Goal: Task Accomplishment & Management: Use online tool/utility

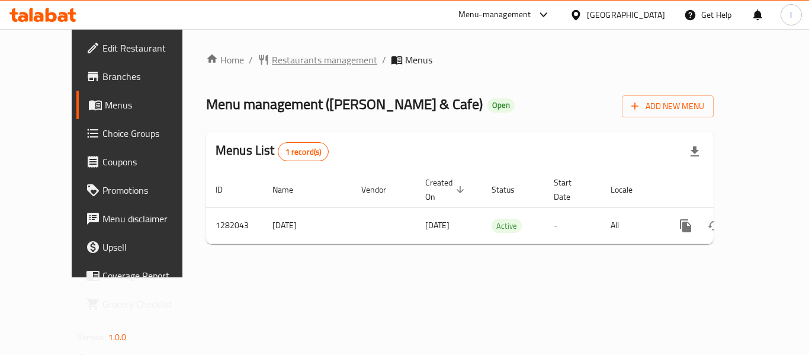
click at [272, 57] on span "Restaurants management" at bounding box center [324, 60] width 105 height 14
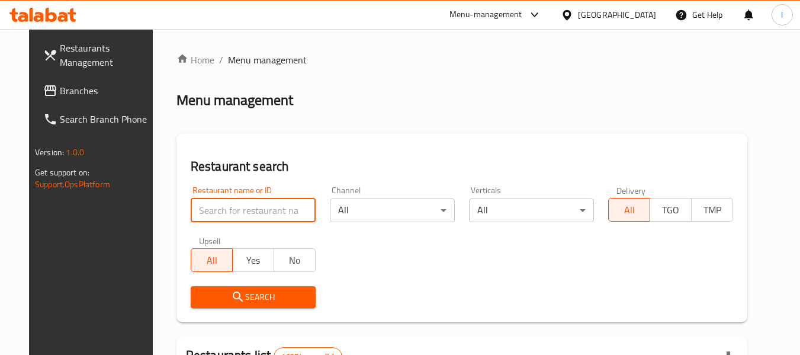
click at [249, 207] on input "search" at bounding box center [253, 210] width 125 height 24
paste input "694660"
type input "694660"
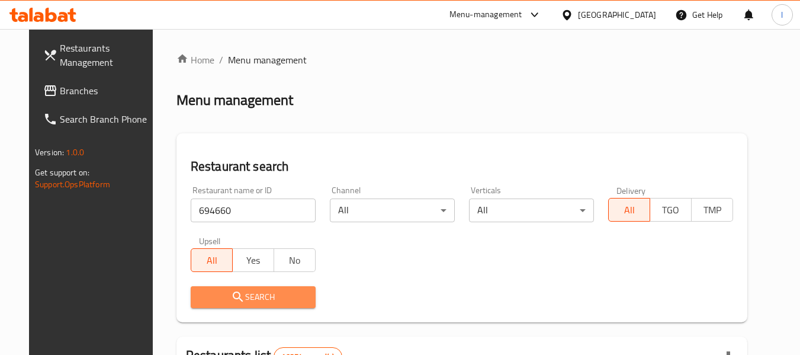
click at [262, 298] on span "Search" at bounding box center [253, 297] width 106 height 15
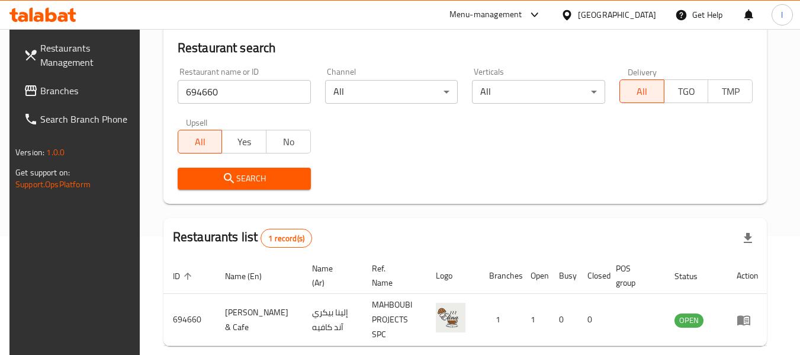
scroll to position [163, 0]
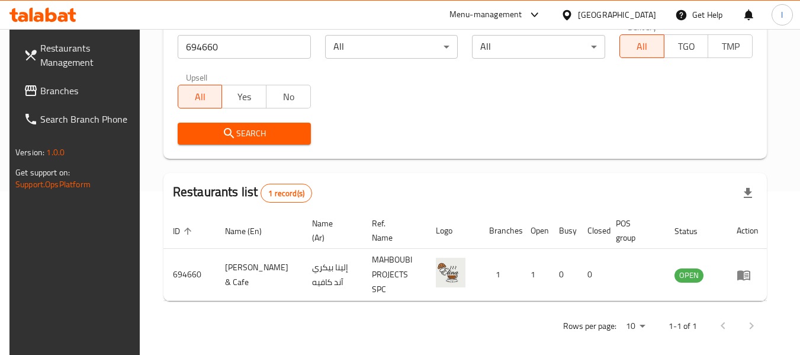
click at [110, 89] on span "Branches" at bounding box center [87, 90] width 94 height 14
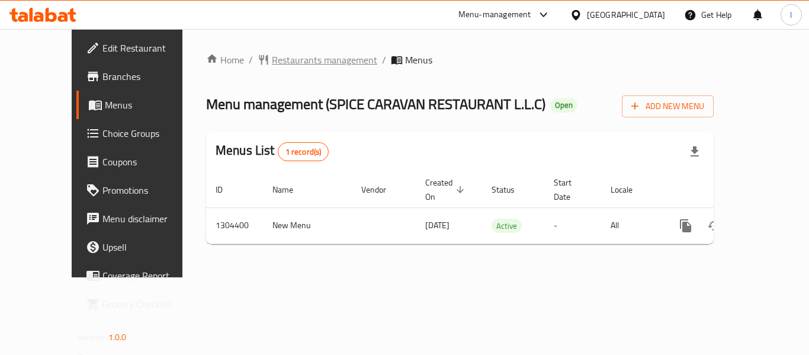
click at [272, 62] on span "Restaurants management" at bounding box center [324, 60] width 105 height 14
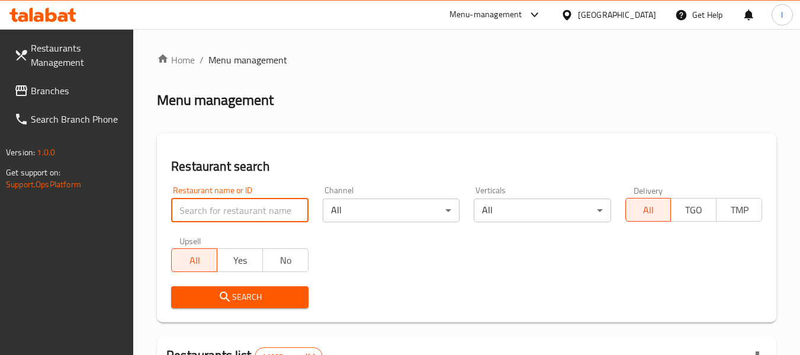
click at [237, 202] on input "search" at bounding box center [239, 210] width 137 height 24
paste input "703218"
type input "703218"
click button "Search" at bounding box center [239, 297] width 137 height 22
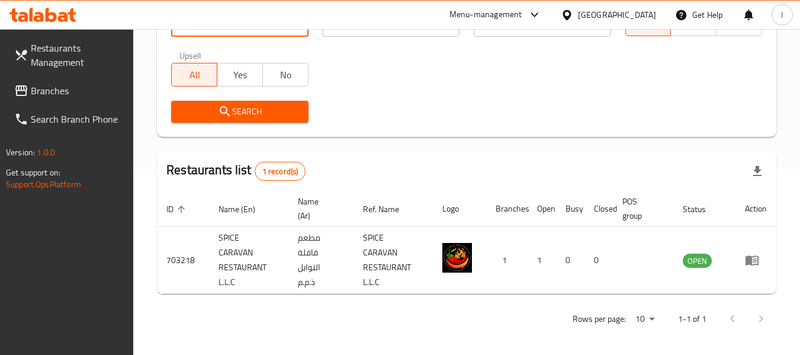
scroll to position [188, 0]
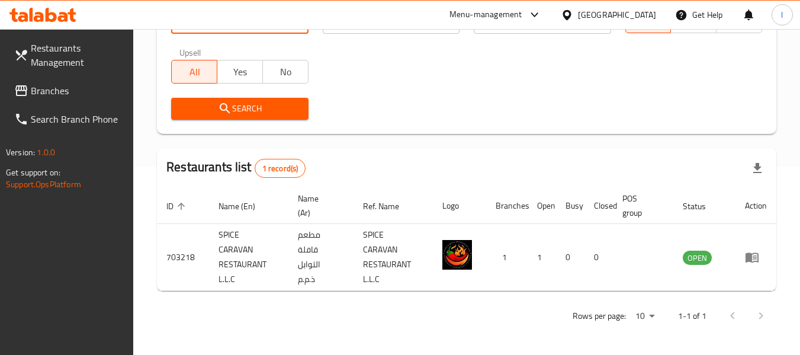
click at [600, 22] on div "[GEOGRAPHIC_DATA]" at bounding box center [608, 15] width 114 height 28
click at [603, 17] on div "[GEOGRAPHIC_DATA]" at bounding box center [617, 14] width 78 height 13
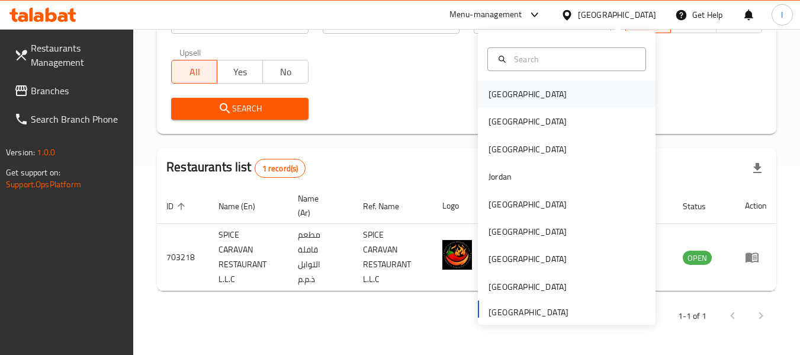
click at [561, 97] on div "Bahrain" at bounding box center [567, 94] width 178 height 27
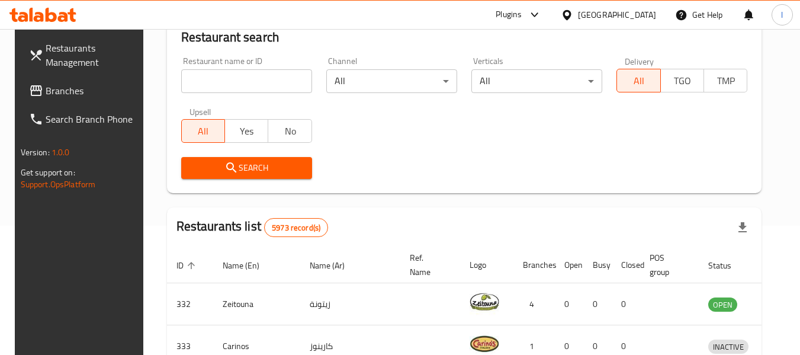
scroll to position [188, 0]
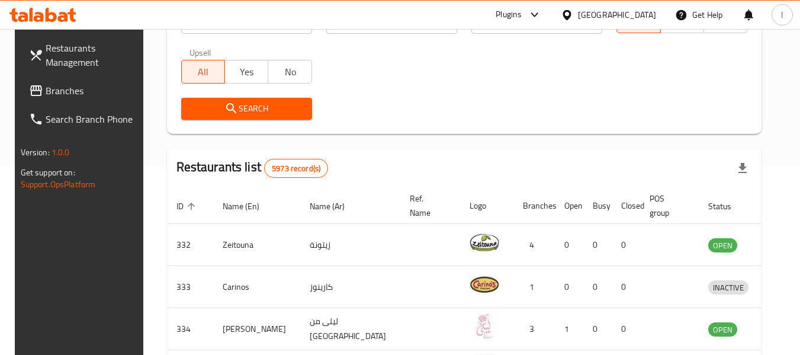
click at [82, 95] on span "Branches" at bounding box center [93, 90] width 94 height 14
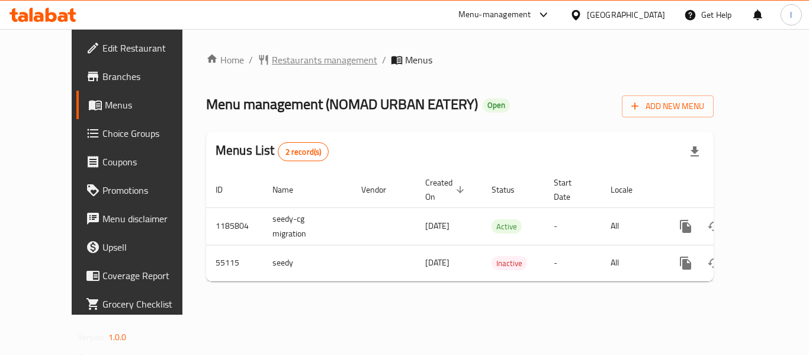
click at [272, 57] on span "Restaurants management" at bounding box center [324, 60] width 105 height 14
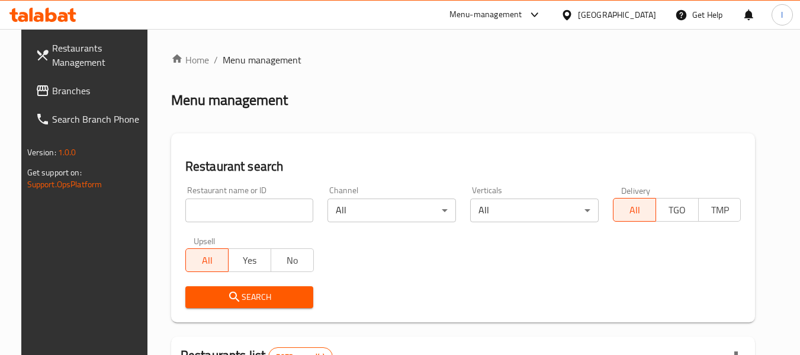
click at [255, 210] on input "search" at bounding box center [249, 210] width 128 height 24
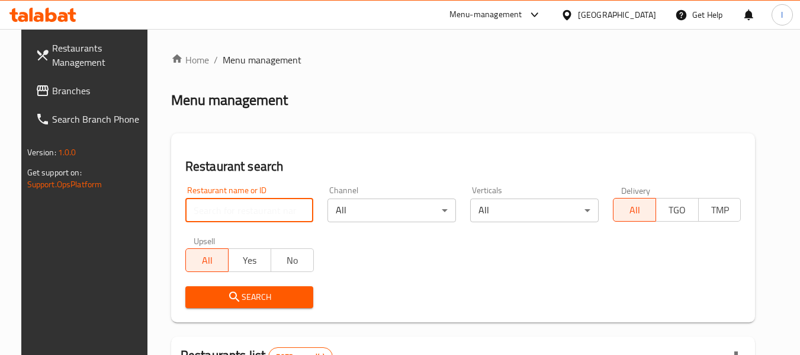
paste input "27153"
type input "27153"
click button "Search" at bounding box center [249, 297] width 128 height 22
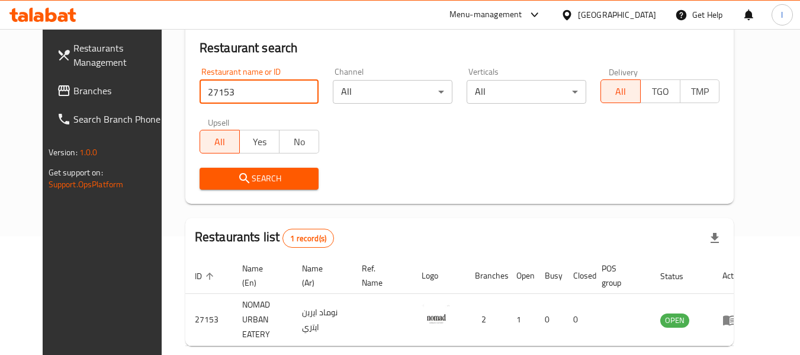
scroll to position [163, 0]
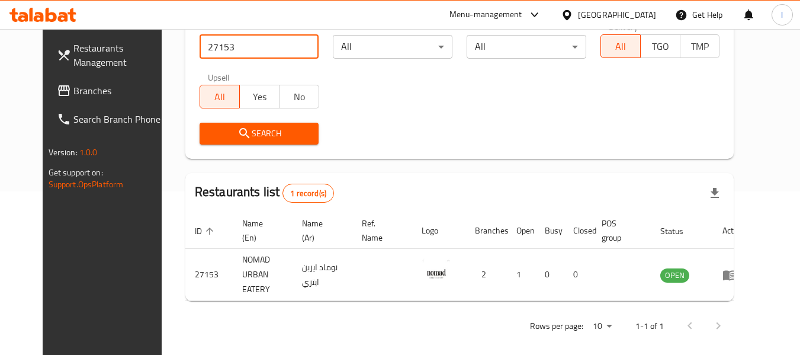
click at [111, 88] on span "Branches" at bounding box center [120, 90] width 94 height 14
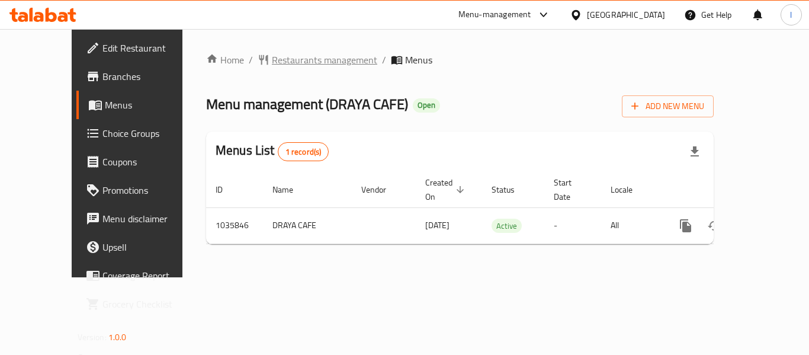
click at [272, 57] on span "Restaurants management" at bounding box center [324, 60] width 105 height 14
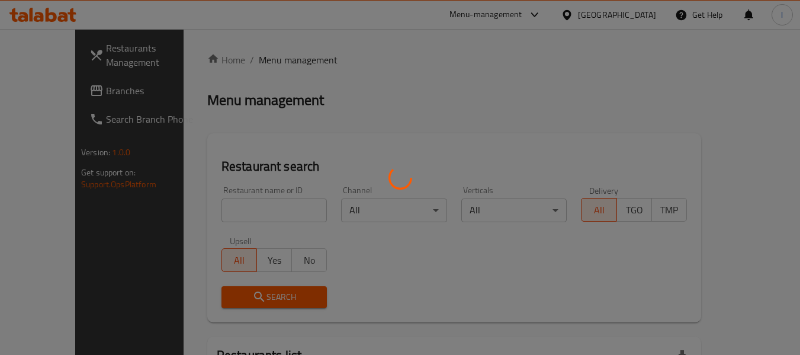
click at [229, 207] on div at bounding box center [400, 177] width 800 height 355
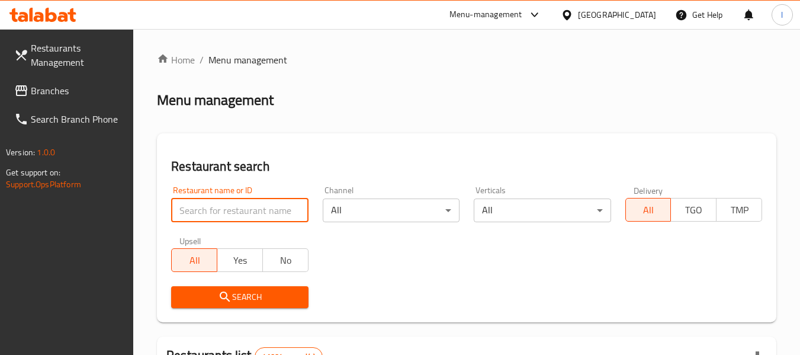
click at [229, 207] on input "search" at bounding box center [239, 210] width 137 height 24
paste input "661697"
type input "661697"
click button "Search" at bounding box center [239, 297] width 137 height 22
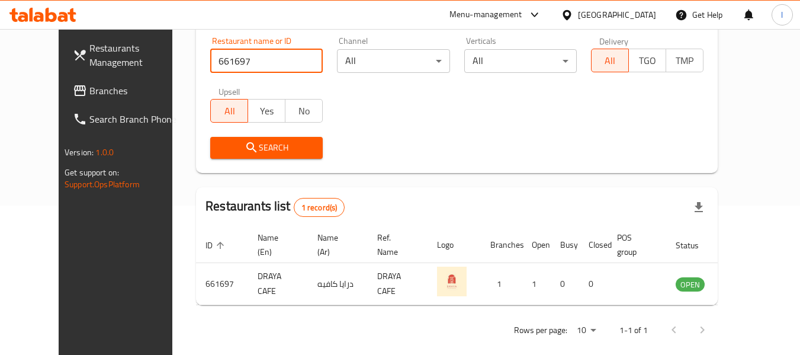
scroll to position [163, 0]
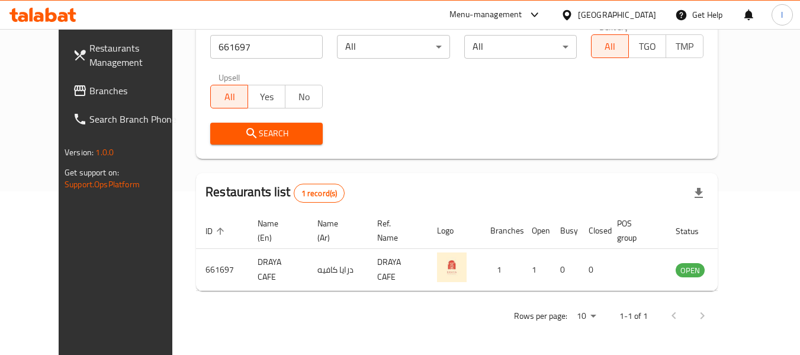
click at [95, 85] on span "Branches" at bounding box center [136, 90] width 94 height 14
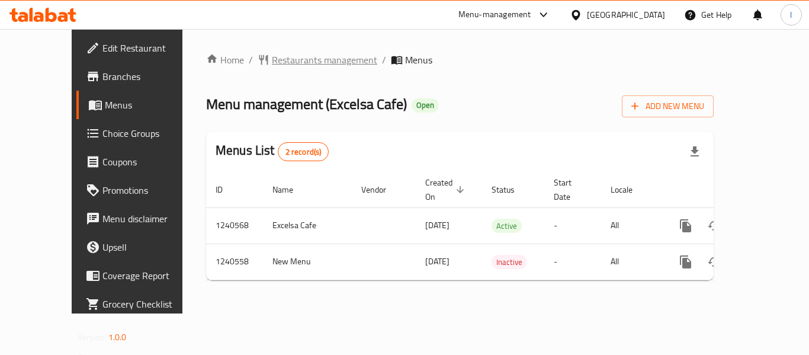
click at [274, 58] on span "Restaurants management" at bounding box center [324, 60] width 105 height 14
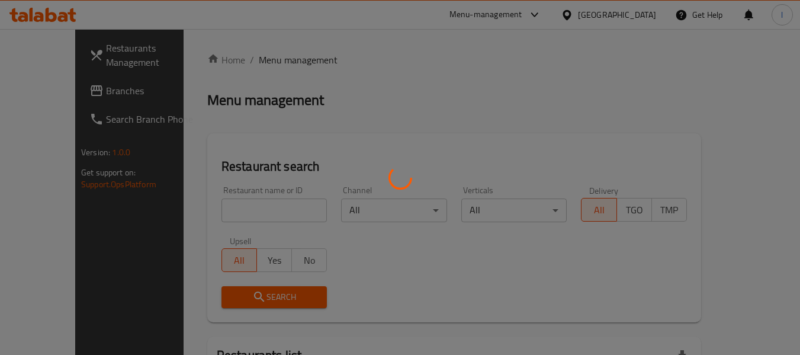
click at [245, 214] on div at bounding box center [400, 177] width 800 height 355
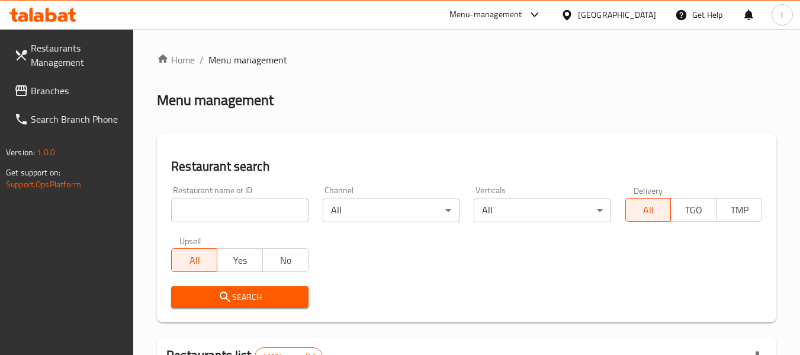
click at [239, 208] on input "search" at bounding box center [239, 210] width 137 height 24
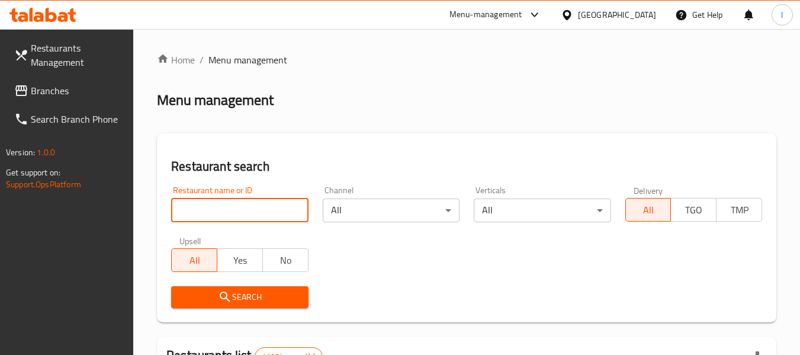
paste input "680332"
type input "680332"
click button "Search" at bounding box center [239, 297] width 137 height 22
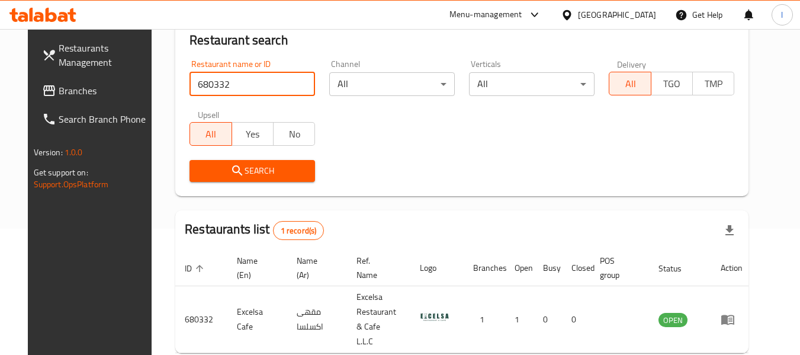
scroll to position [159, 0]
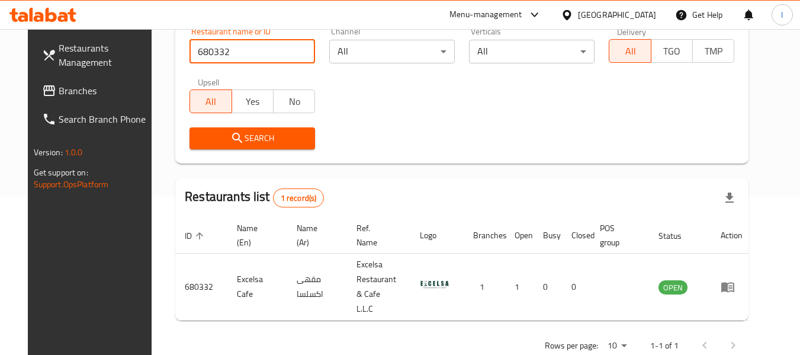
click at [63, 94] on span "Branches" at bounding box center [106, 90] width 94 height 14
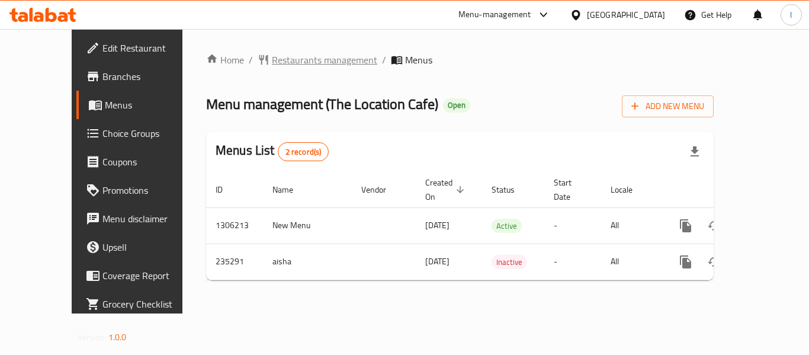
click at [275, 57] on span "Restaurants management" at bounding box center [324, 60] width 105 height 14
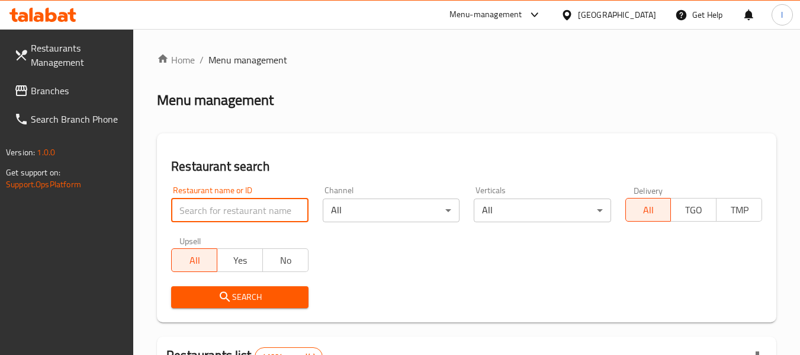
click at [265, 208] on input "search" at bounding box center [239, 210] width 137 height 24
paste input "626554"
type input "626554"
click button "Search" at bounding box center [239, 297] width 137 height 22
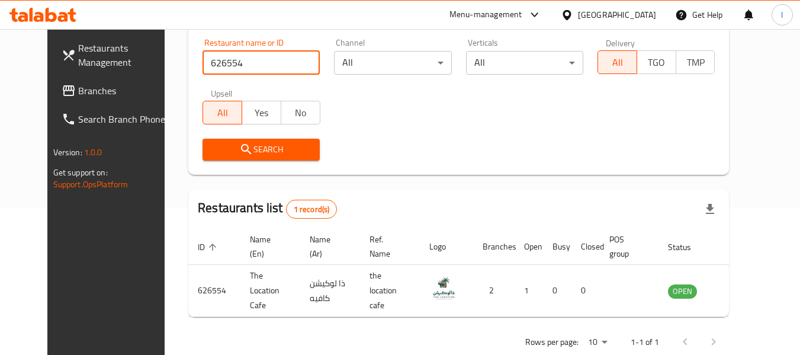
scroll to position [163, 0]
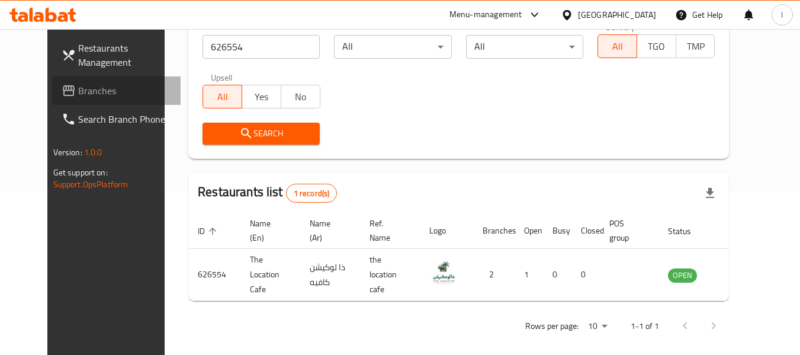
click at [78, 87] on span "Branches" at bounding box center [125, 90] width 94 height 14
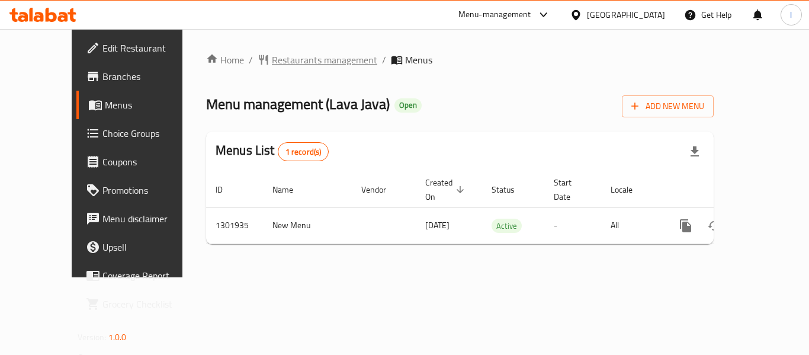
click at [280, 66] on span "Restaurants management" at bounding box center [324, 60] width 105 height 14
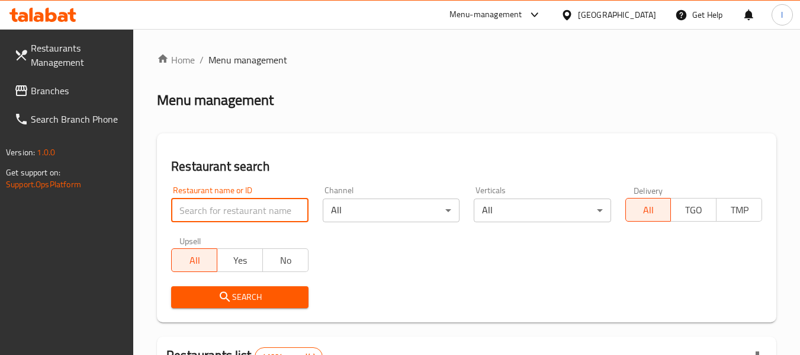
click at [216, 214] on input "search" at bounding box center [239, 210] width 137 height 24
paste input "702083"
type input "702083"
click button "Search" at bounding box center [239, 297] width 137 height 22
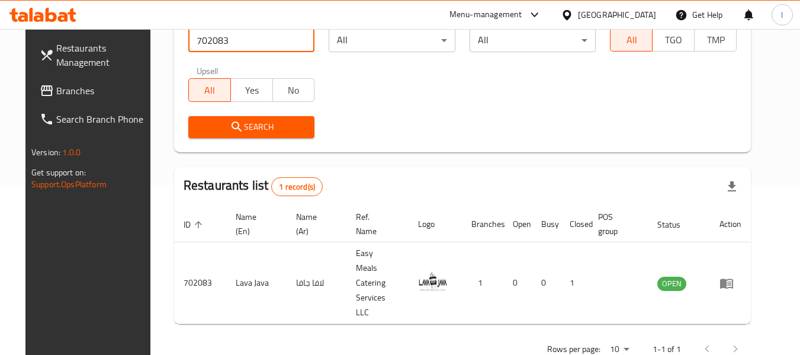
scroll to position [173, 0]
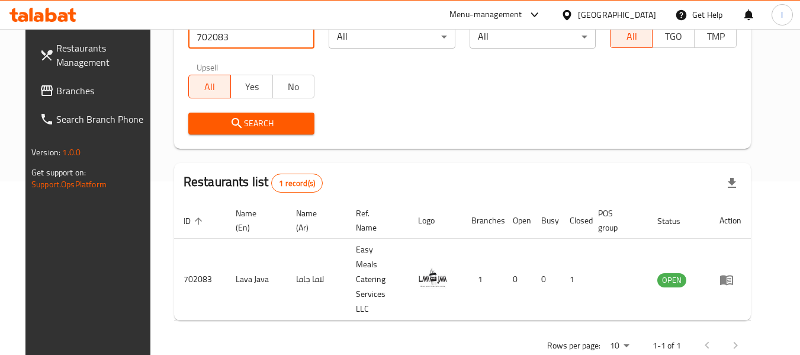
click at [84, 97] on span "Branches" at bounding box center [103, 90] width 94 height 14
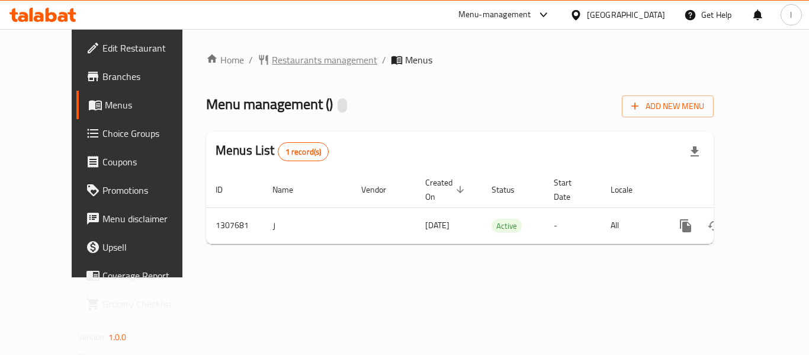
click at [278, 63] on span "Restaurants management" at bounding box center [324, 60] width 105 height 14
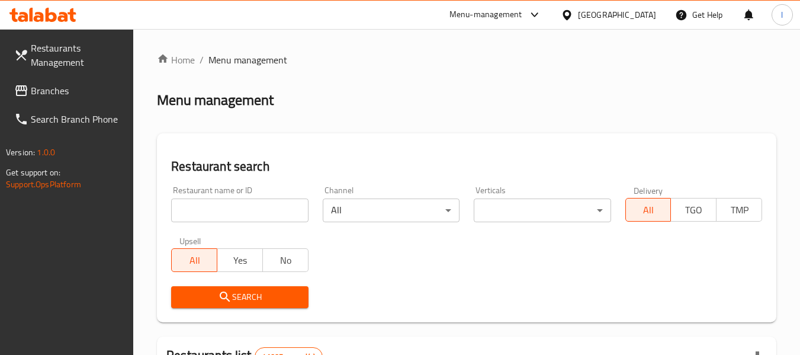
click at [232, 207] on input "search" at bounding box center [239, 210] width 137 height 24
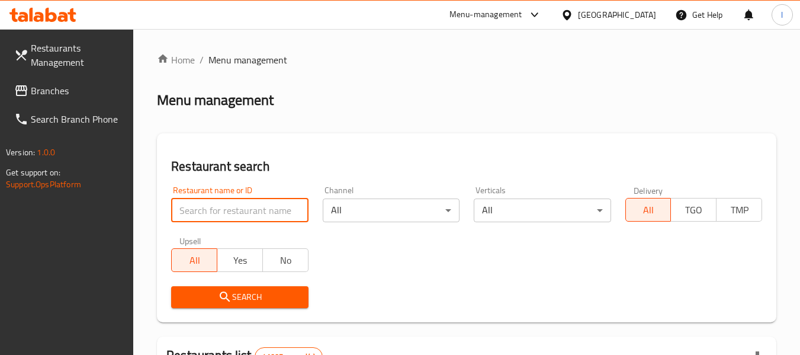
paste input "704412"
type input "704412"
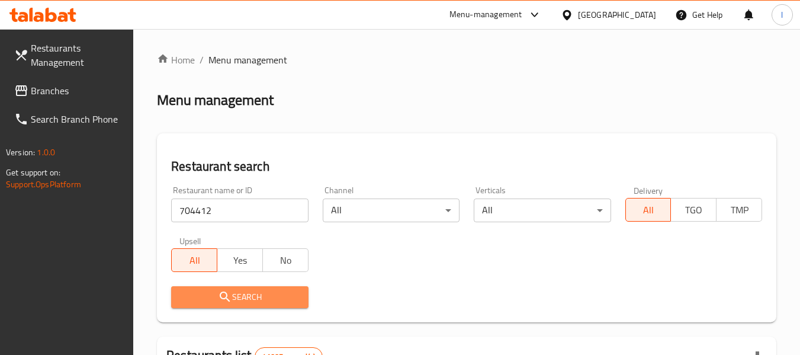
click at [227, 297] on icon "submit" at bounding box center [225, 297] width 14 height 14
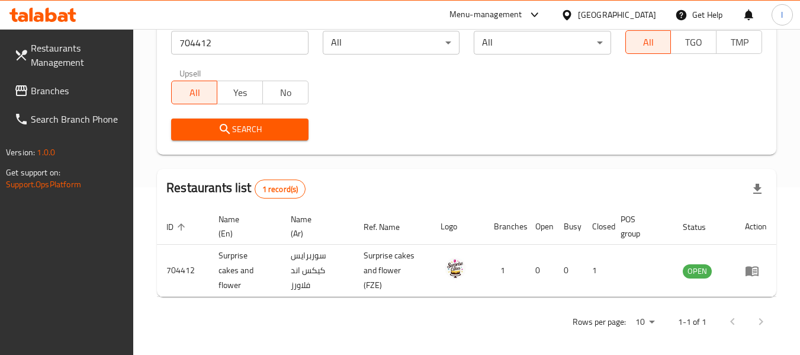
scroll to position [173, 0]
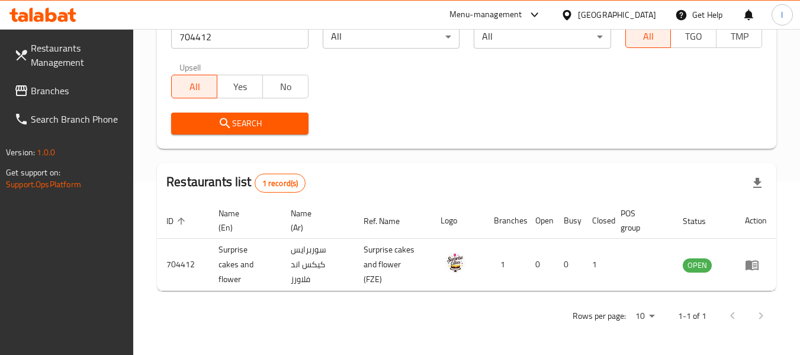
click at [82, 84] on span "Branches" at bounding box center [78, 90] width 94 height 14
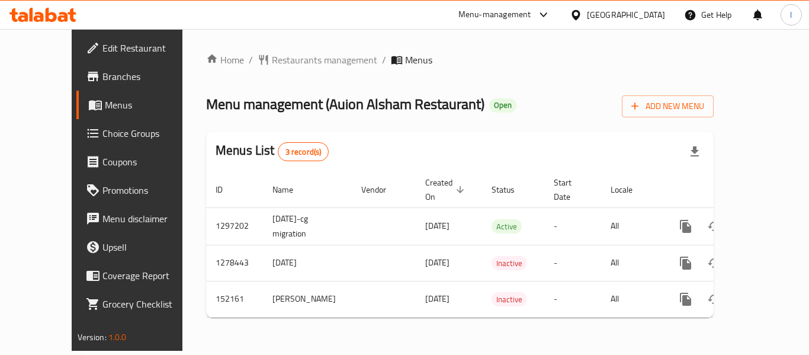
click at [278, 59] on span "Restaurants management" at bounding box center [324, 60] width 105 height 14
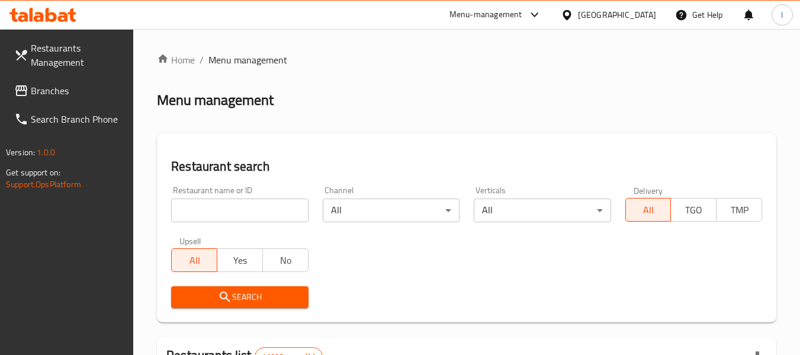
click at [236, 210] on input "search" at bounding box center [239, 210] width 137 height 24
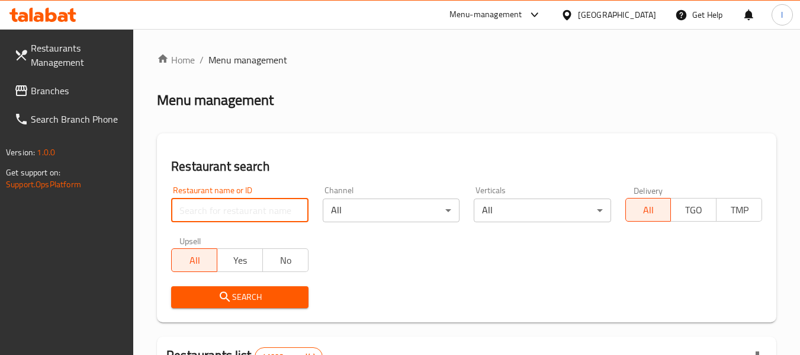
paste input "614138"
type input "614138"
click button "Search" at bounding box center [239, 297] width 137 height 22
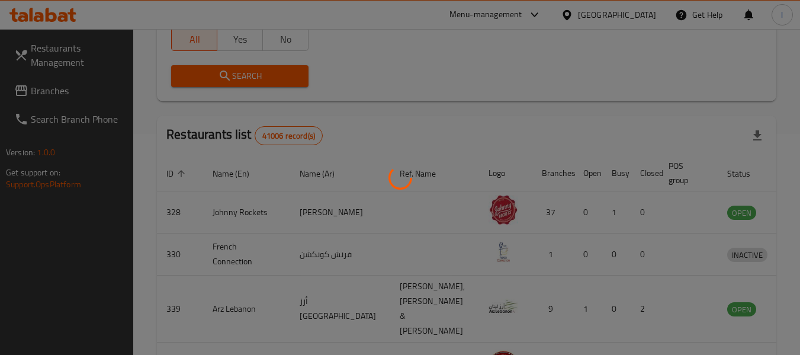
scroll to position [237, 0]
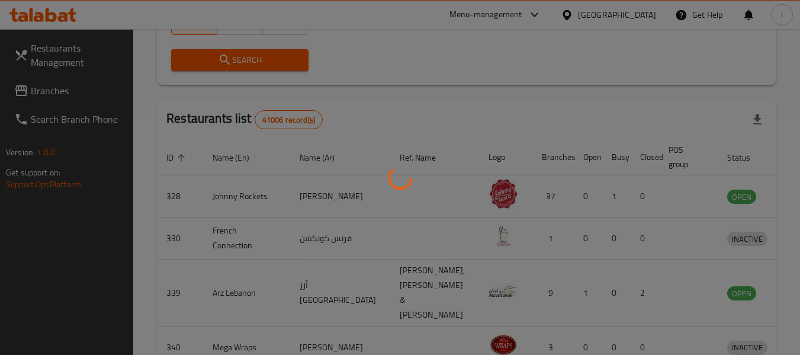
click button "Search" at bounding box center [239, 60] width 137 height 22
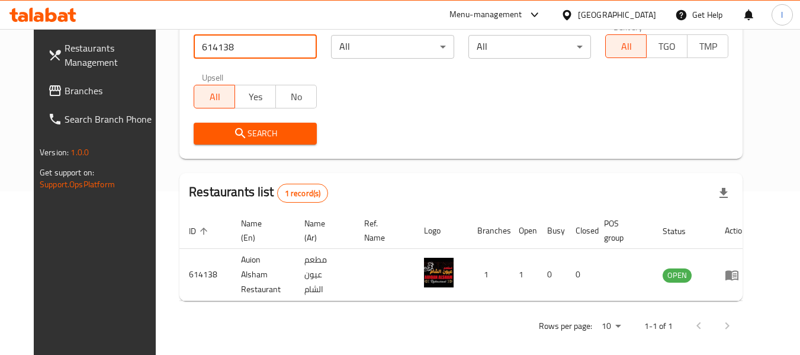
click at [65, 95] on span "Branches" at bounding box center [112, 90] width 94 height 14
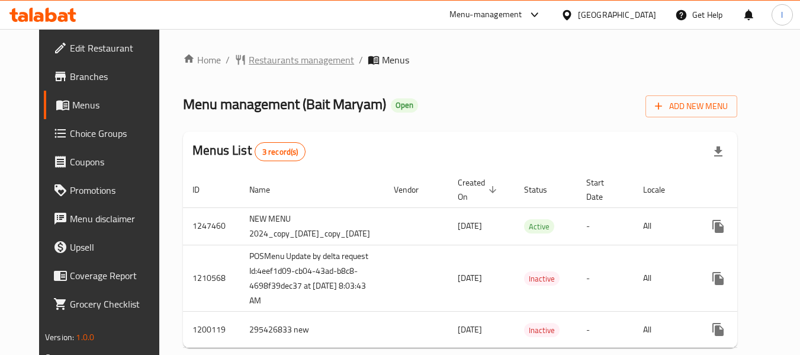
click at [292, 65] on span "Restaurants management" at bounding box center [301, 60] width 105 height 14
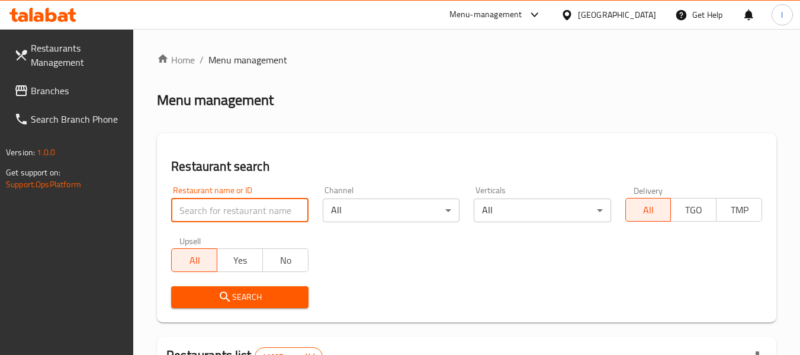
click at [234, 207] on input "search" at bounding box center [239, 210] width 137 height 24
paste input "8152"
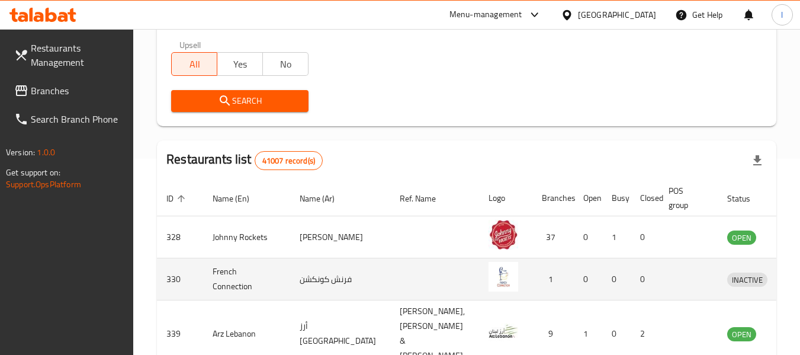
scroll to position [237, 0]
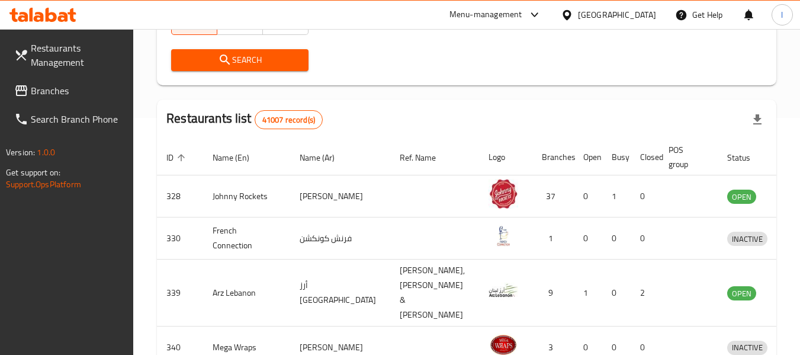
type input "8152"
click at [230, 58] on icon "submit" at bounding box center [225, 60] width 14 height 14
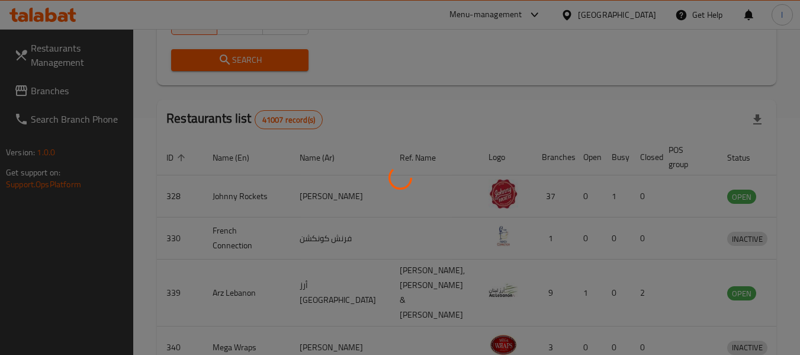
scroll to position [163, 0]
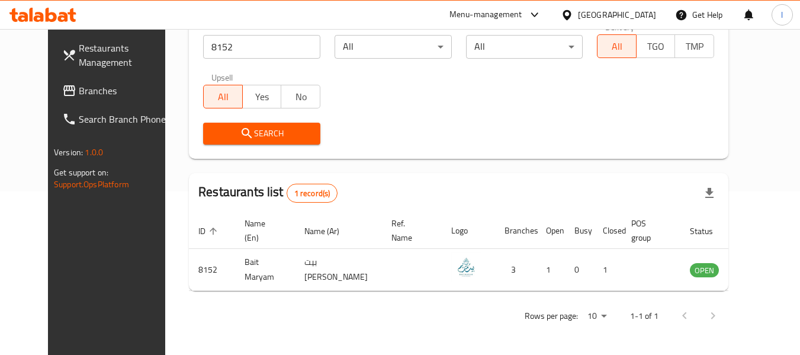
click at [83, 88] on span "Branches" at bounding box center [126, 90] width 94 height 14
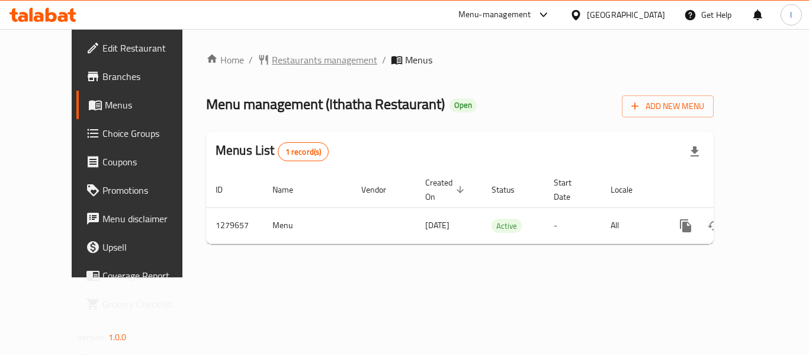
click at [284, 61] on span "Restaurants management" at bounding box center [324, 60] width 105 height 14
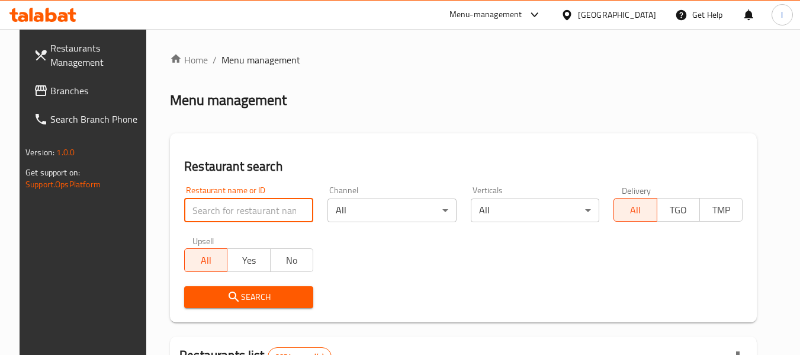
click at [250, 204] on input "search" at bounding box center [248, 210] width 129 height 24
paste input "692096"
type input "692096"
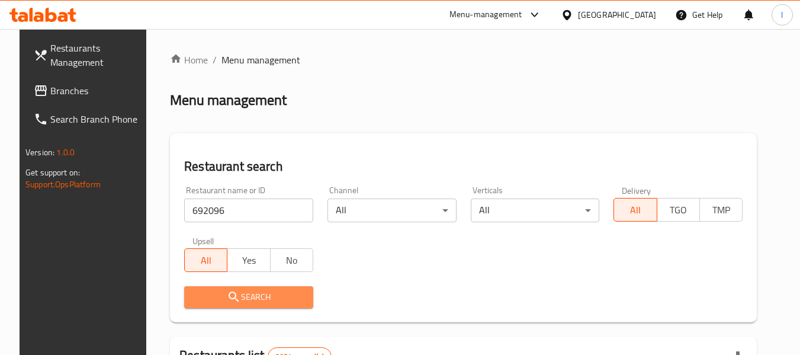
click at [247, 293] on span "Search" at bounding box center [249, 297] width 110 height 15
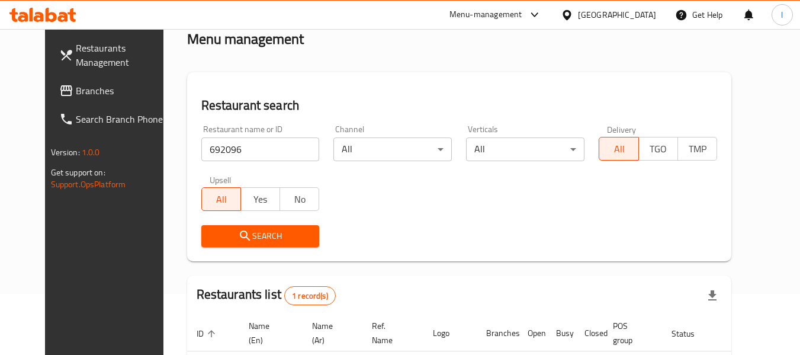
scroll to position [159, 0]
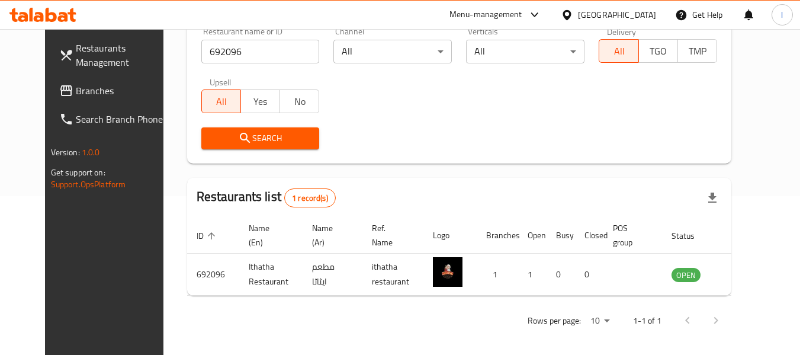
click at [642, 20] on div "[GEOGRAPHIC_DATA]" at bounding box center [617, 14] width 78 height 13
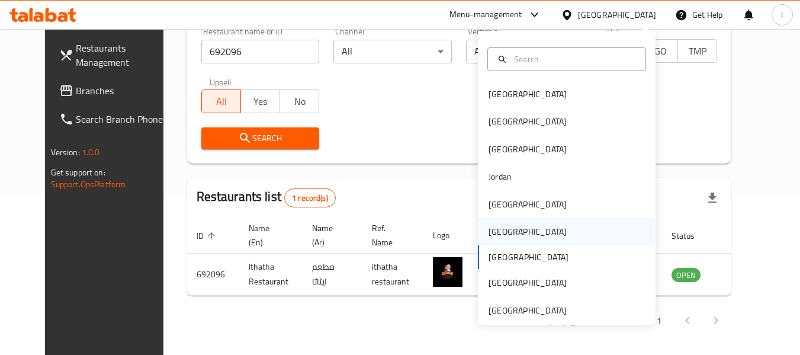
click at [535, 232] on div "[GEOGRAPHIC_DATA]" at bounding box center [567, 231] width 178 height 27
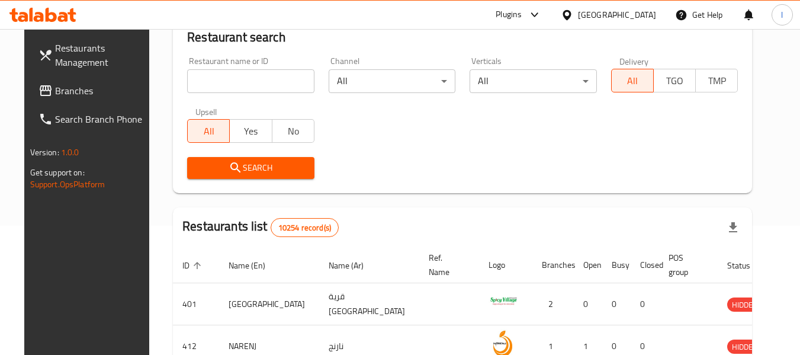
scroll to position [159, 0]
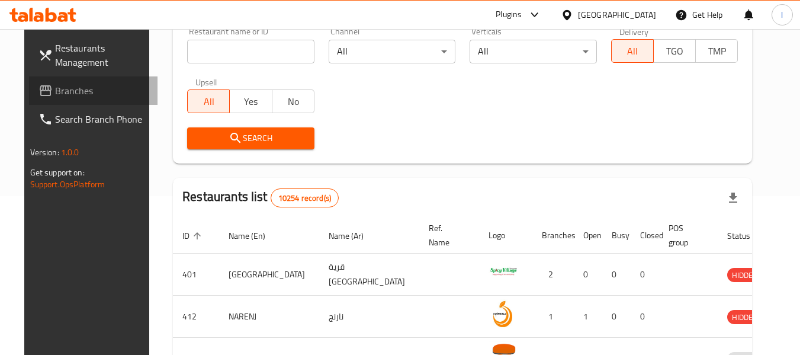
click at [68, 88] on span "Branches" at bounding box center [102, 90] width 94 height 14
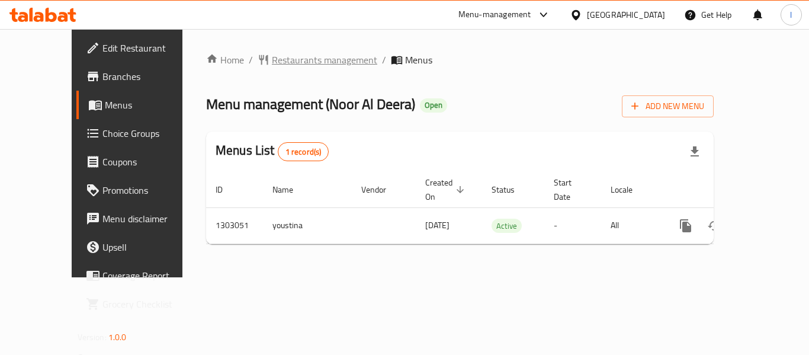
click at [285, 63] on span "Restaurants management" at bounding box center [324, 60] width 105 height 14
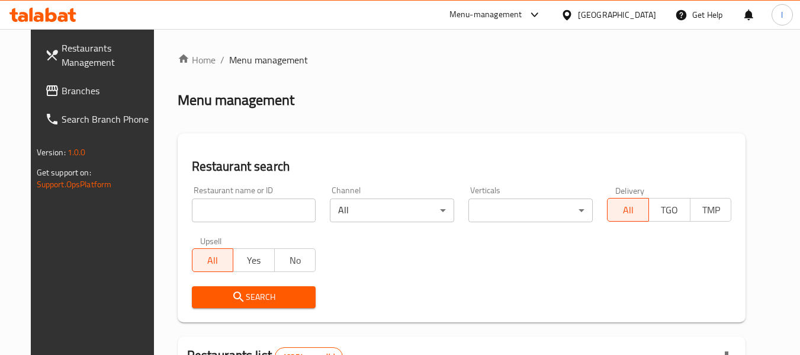
click at [256, 215] on input "search" at bounding box center [254, 210] width 124 height 24
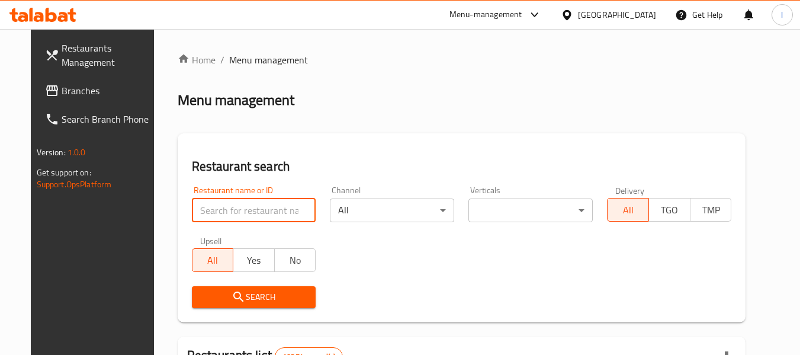
paste input "702639"
type input "702639"
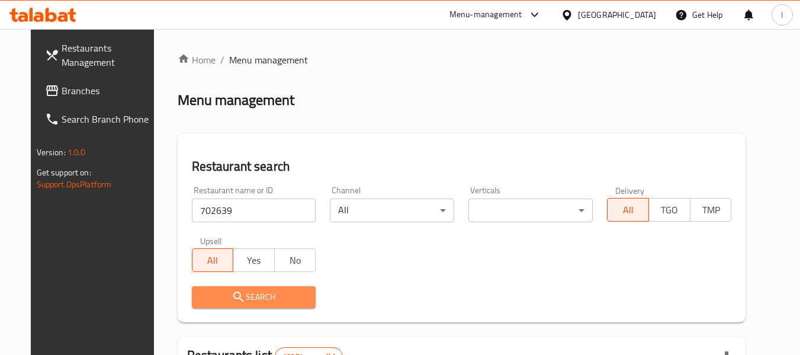
click at [242, 296] on span "Search" at bounding box center [253, 297] width 105 height 15
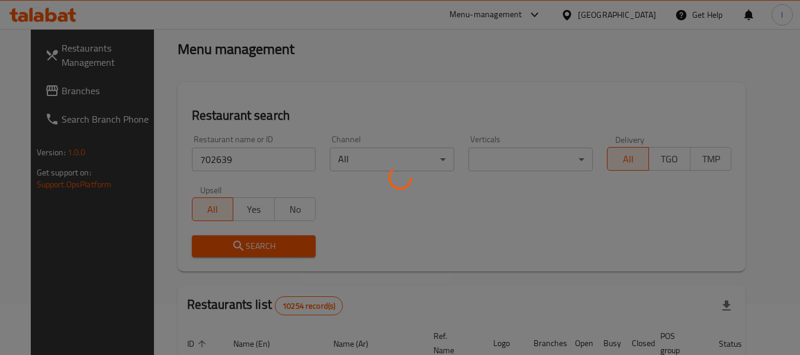
scroll to position [118, 0]
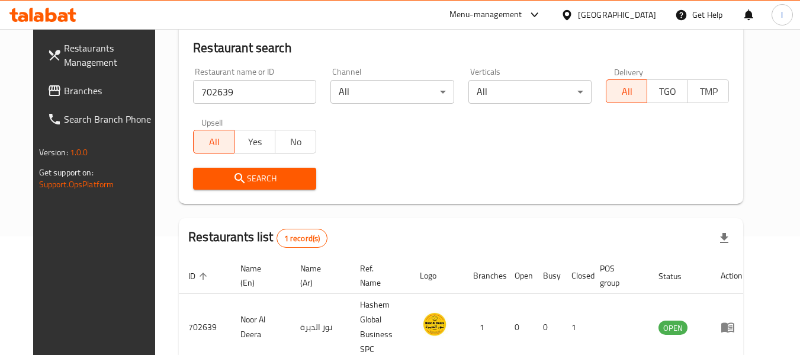
click at [578, 14] on div at bounding box center [569, 14] width 17 height 13
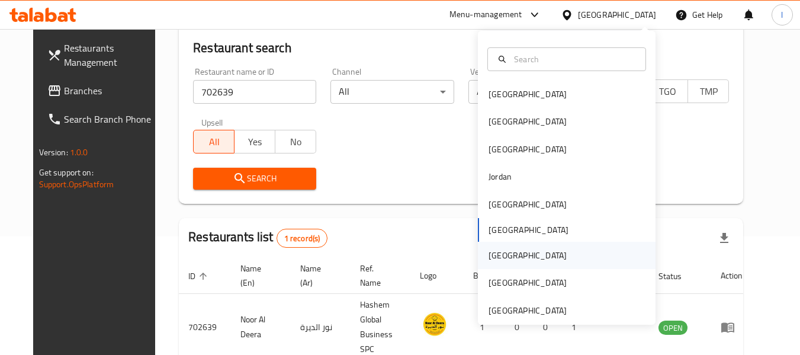
click at [509, 259] on div "[GEOGRAPHIC_DATA]" at bounding box center [527, 255] width 97 height 27
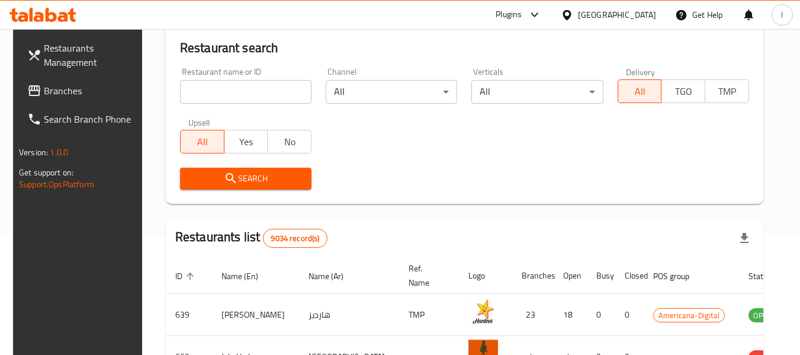
click at [116, 94] on span "Branches" at bounding box center [91, 90] width 94 height 14
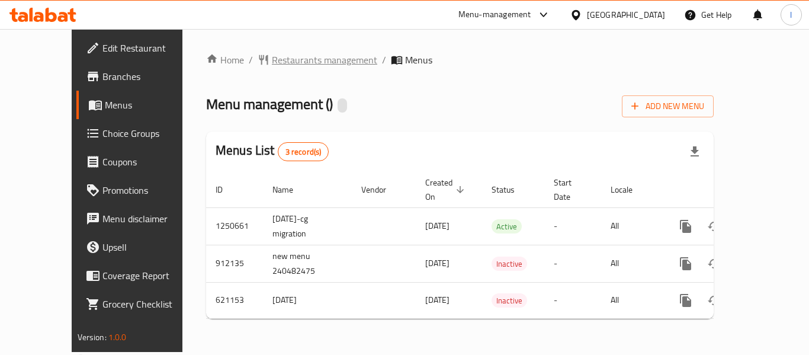
click at [272, 60] on span "Restaurants management" at bounding box center [324, 60] width 105 height 14
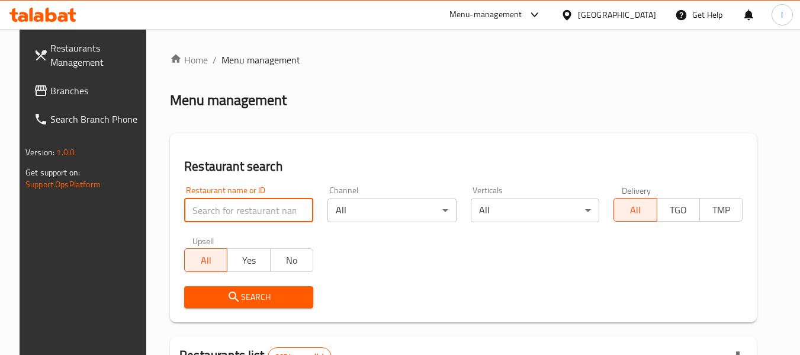
click at [218, 205] on input "search" at bounding box center [248, 210] width 129 height 24
paste input "639139"
type input "639139"
click button "Search" at bounding box center [248, 297] width 129 height 22
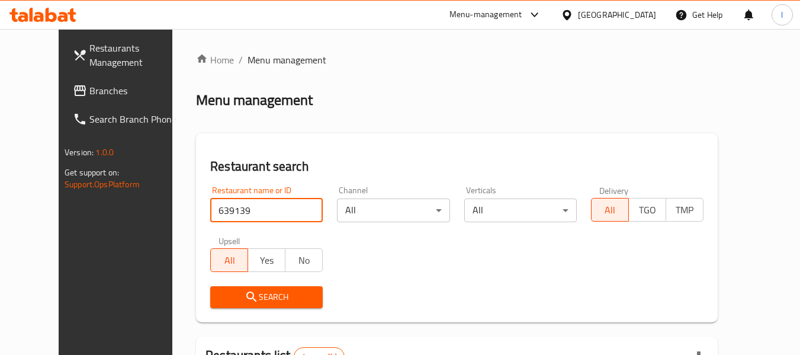
scroll to position [159, 0]
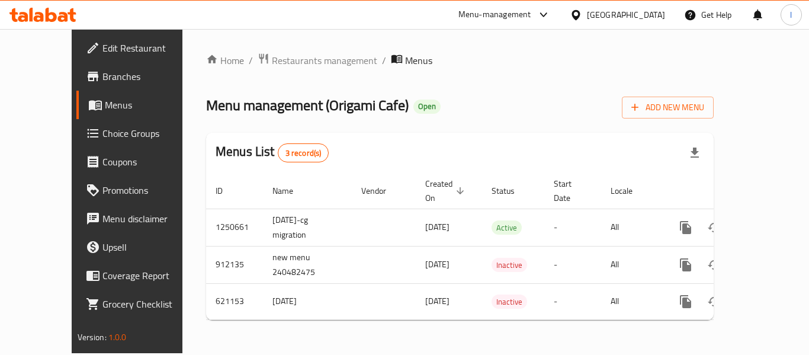
click at [102, 126] on span "Choice Groups" at bounding box center [149, 133] width 95 height 14
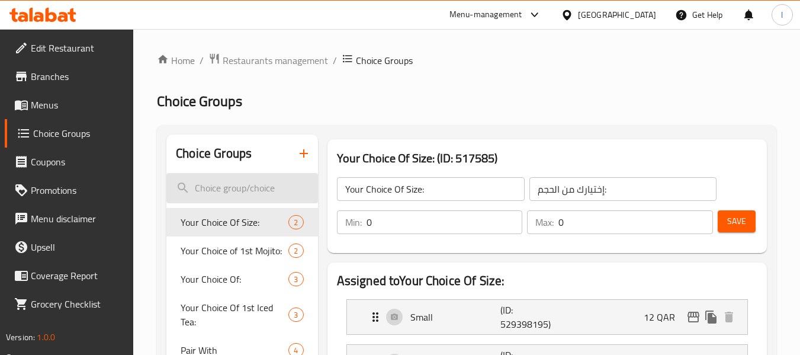
click at [224, 192] on input "search" at bounding box center [241, 188] width 151 height 30
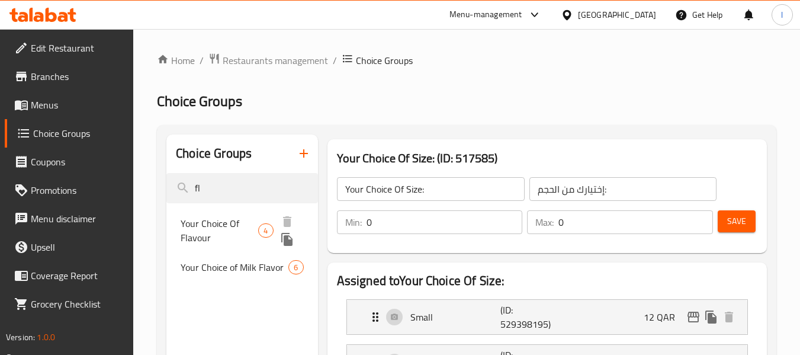
type input "fl"
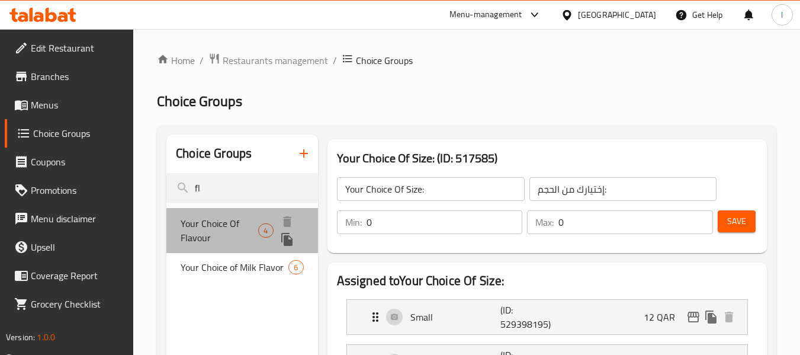
click at [230, 226] on span "Your Choice Of Flavour" at bounding box center [220, 230] width 78 height 28
type input "Your Choice Of Flavour"
type input "إختيارك من النكهة"
type input "1"
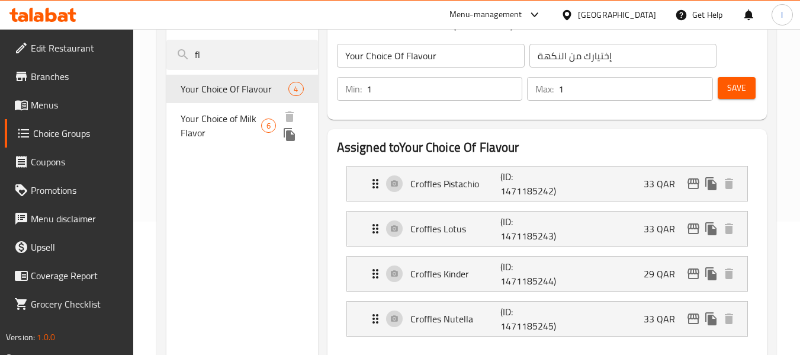
scroll to position [59, 0]
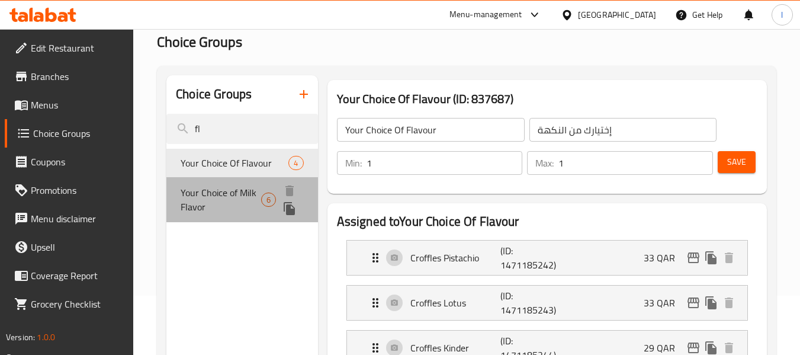
click at [245, 198] on span "Your Choice of Milk Flavor" at bounding box center [221, 199] width 81 height 28
type input "Your Choice of Milk Flavor"
type input "إختيارك من حليب نكهة"
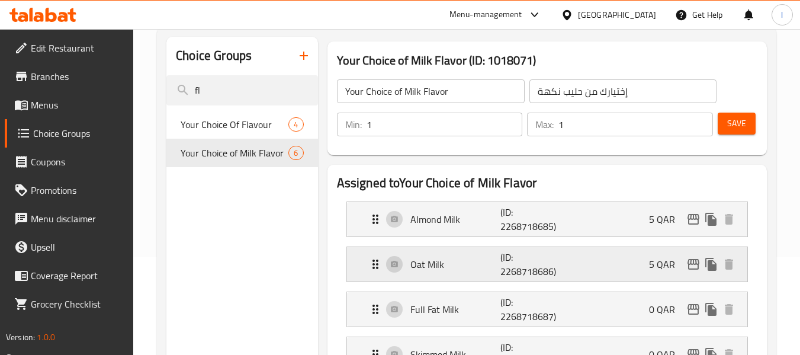
scroll to position [118, 0]
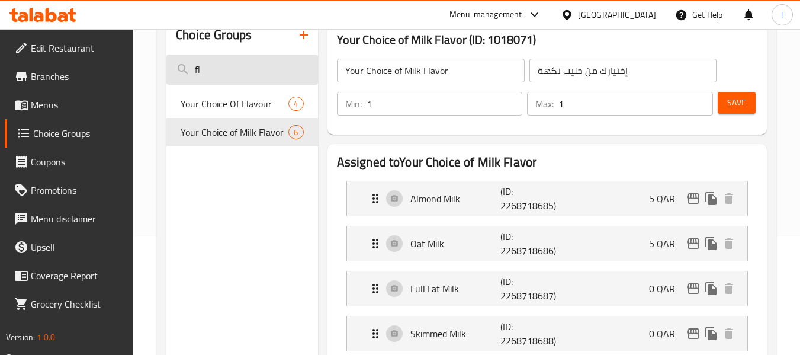
click at [243, 70] on input "fl" at bounding box center [241, 69] width 151 height 30
type input "f"
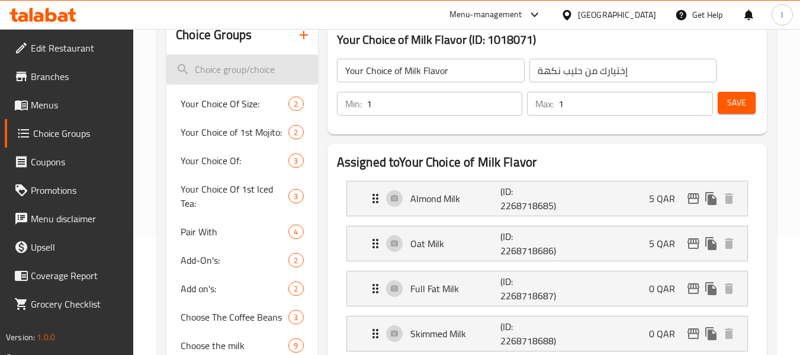
paste input "Your choice of flavor"
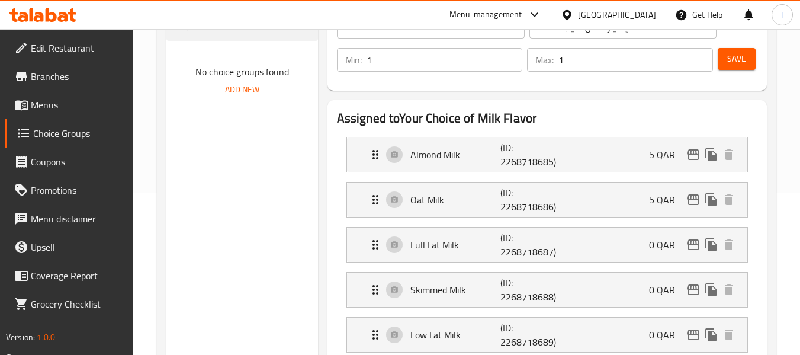
scroll to position [237, 0]
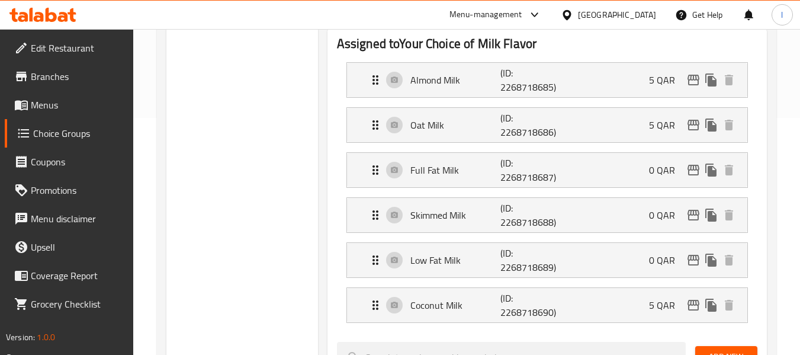
type input "Your choice of flavor"
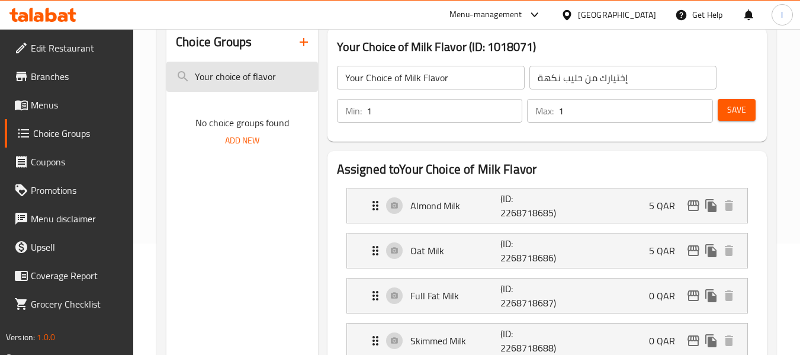
scroll to position [0, 0]
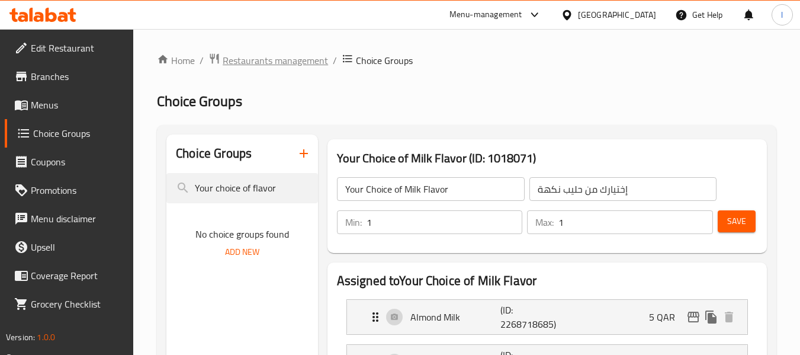
click at [265, 62] on span "Restaurants management" at bounding box center [275, 60] width 105 height 14
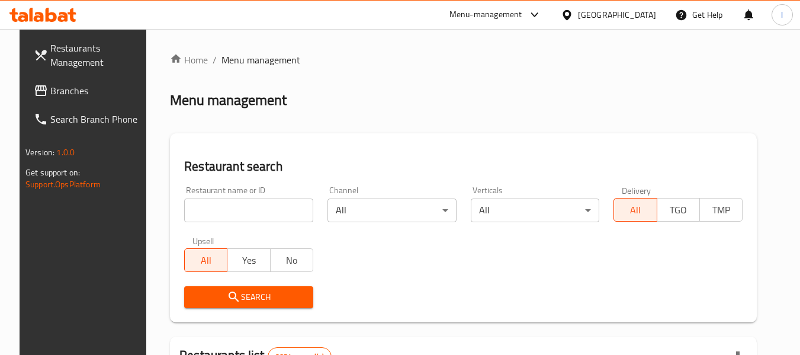
click at [65, 94] on span "Branches" at bounding box center [97, 90] width 94 height 14
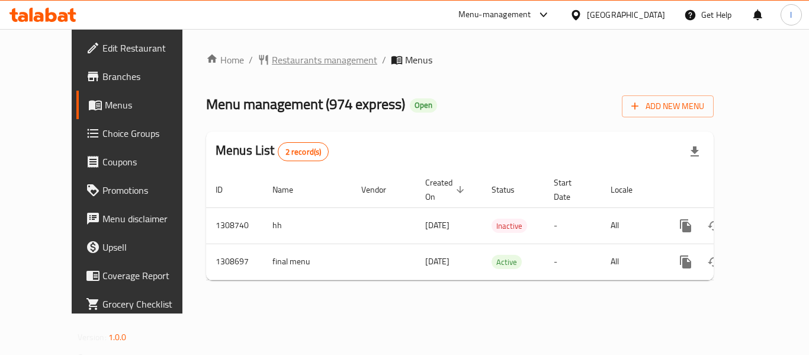
click at [296, 63] on span "Restaurants management" at bounding box center [324, 60] width 105 height 14
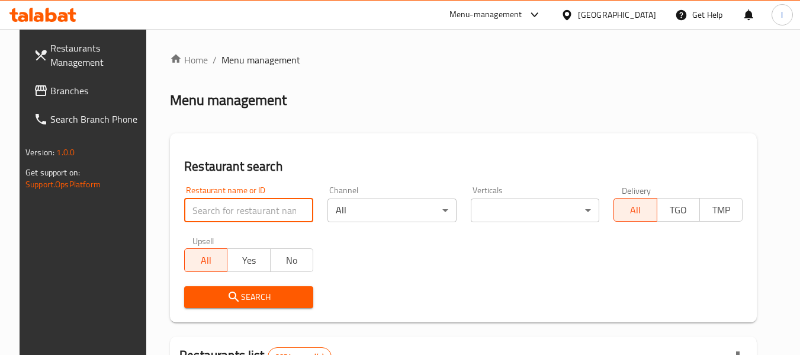
click at [237, 210] on input "search" at bounding box center [248, 210] width 129 height 24
paste input "704921"
type input "704921"
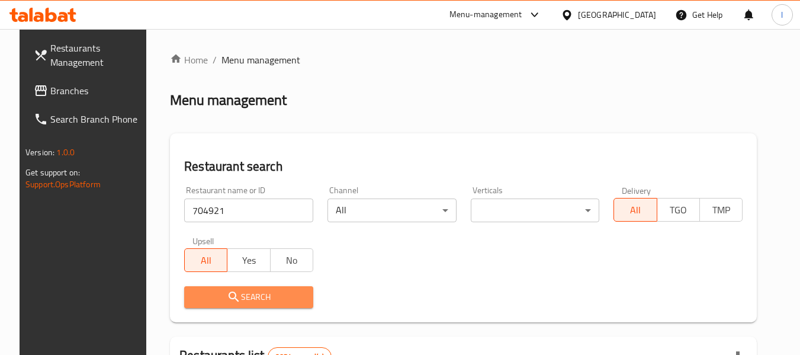
click at [249, 290] on span "Search" at bounding box center [249, 297] width 110 height 15
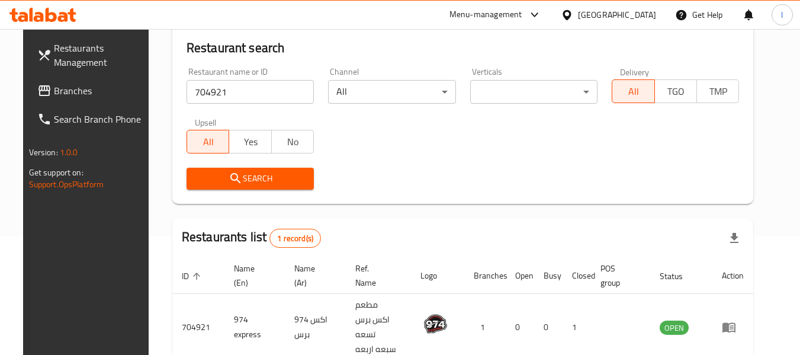
scroll to position [163, 0]
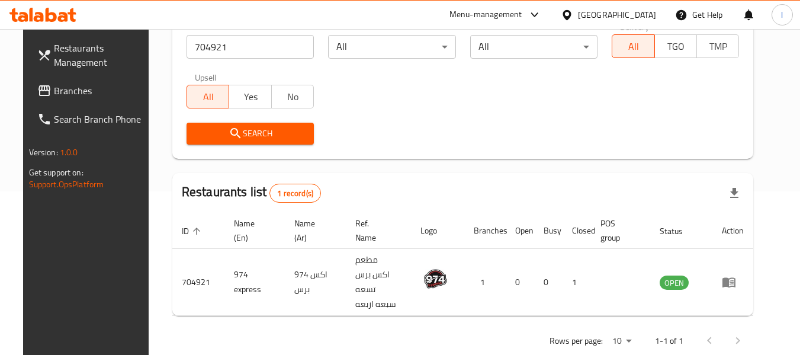
drag, startPoint x: 624, startPoint y: 15, endPoint x: 617, endPoint y: 28, distance: 14.8
click at [573, 14] on icon at bounding box center [567, 15] width 12 height 12
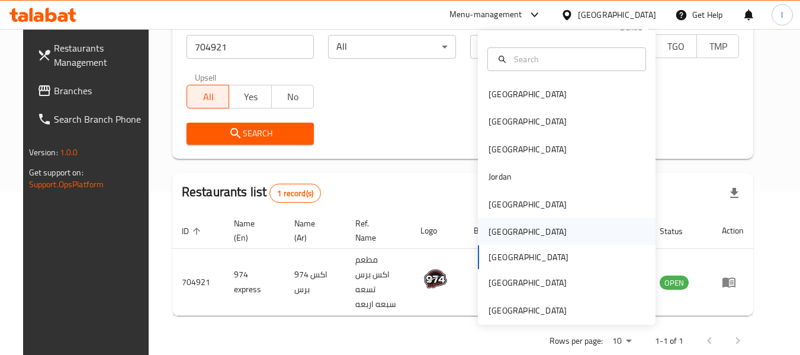
click at [514, 232] on div "[GEOGRAPHIC_DATA]" at bounding box center [567, 231] width 178 height 27
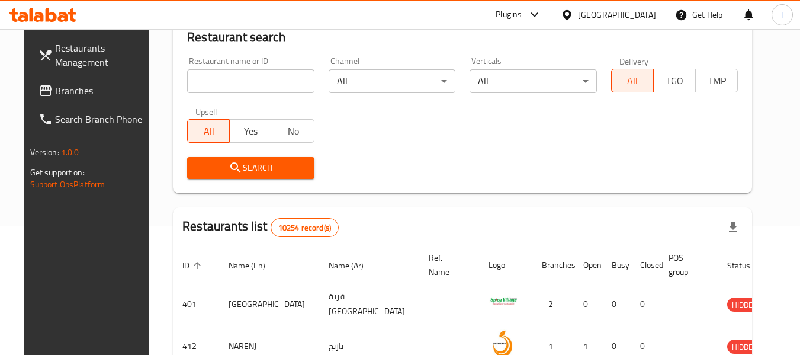
scroll to position [163, 0]
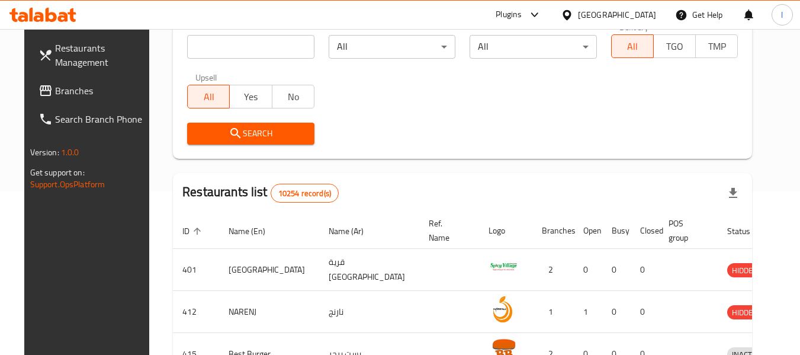
click at [61, 83] on span "Branches" at bounding box center [102, 90] width 94 height 14
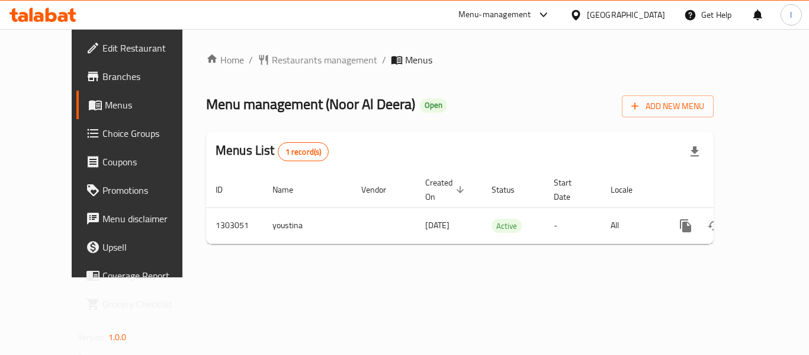
click at [280, 61] on span "Restaurants management" at bounding box center [324, 60] width 105 height 14
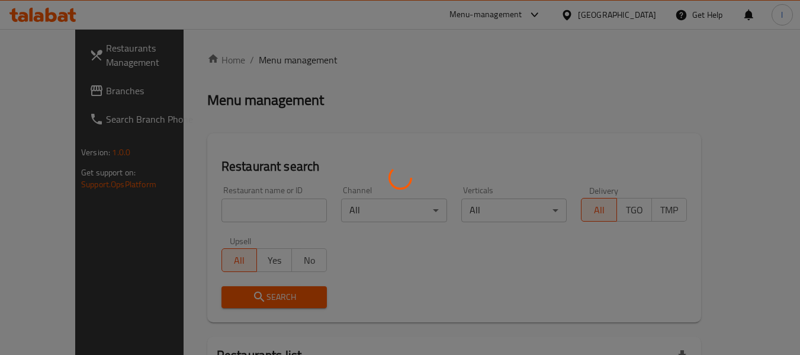
click at [245, 213] on div at bounding box center [400, 177] width 800 height 355
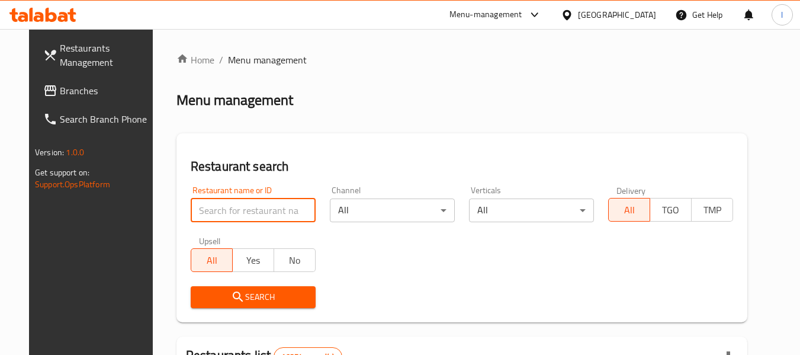
click at [245, 213] on input "search" at bounding box center [253, 210] width 125 height 24
paste input "702639"
type input "702639"
click button "Search" at bounding box center [253, 297] width 125 height 22
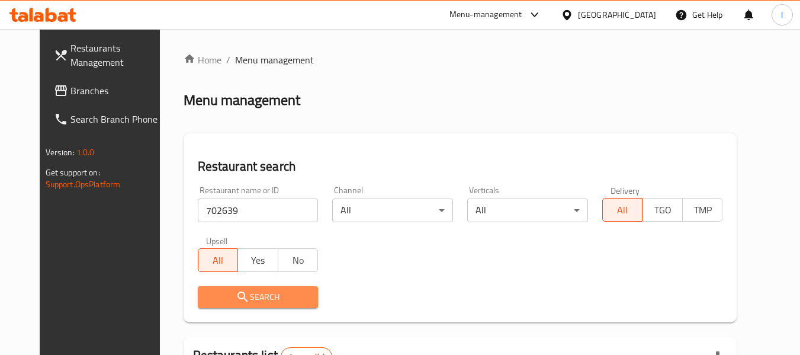
click at [246, 297] on span "Search" at bounding box center [258, 297] width 102 height 15
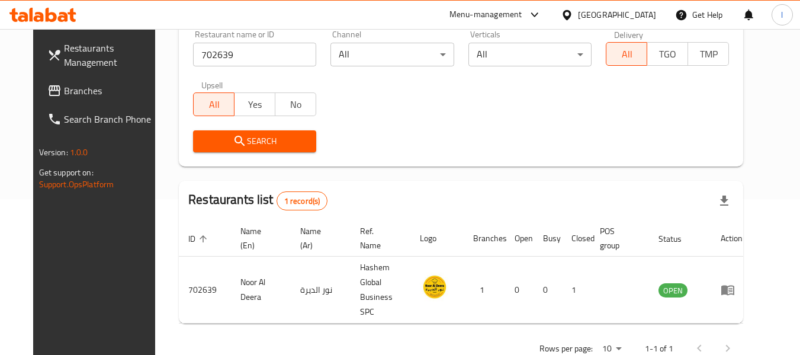
scroll to position [163, 0]
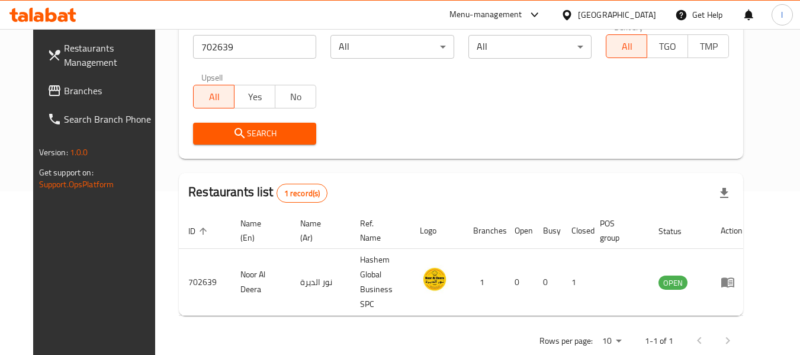
click at [118, 87] on span "Branches" at bounding box center [111, 90] width 94 height 14
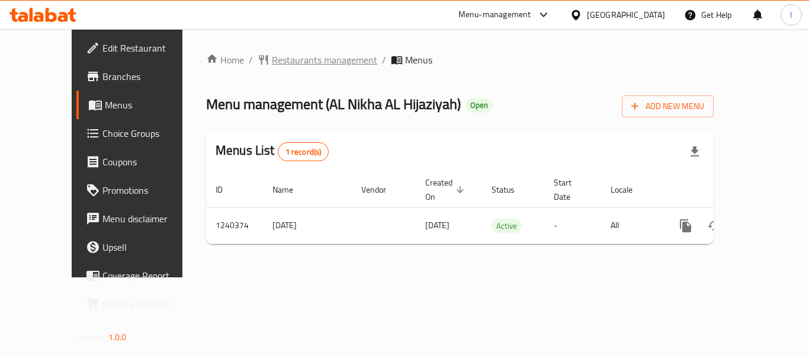
click at [289, 56] on span "Restaurants management" at bounding box center [324, 60] width 105 height 14
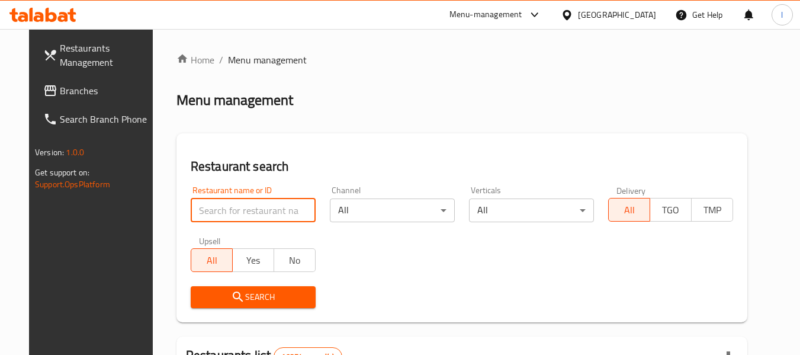
click at [235, 210] on input "search" at bounding box center [253, 210] width 125 height 24
paste input "680323"
type input "680323"
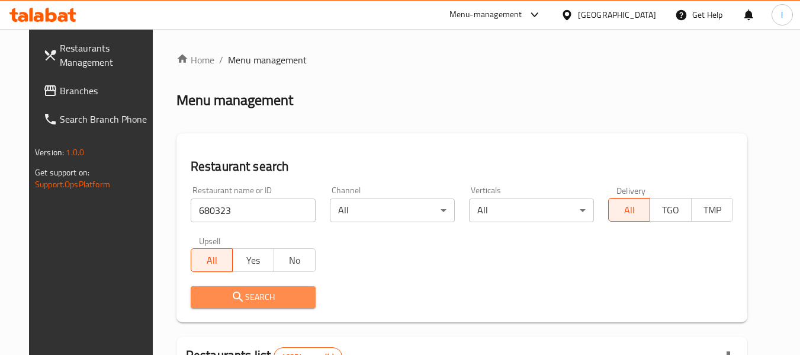
click at [231, 291] on icon "submit" at bounding box center [238, 297] width 14 height 14
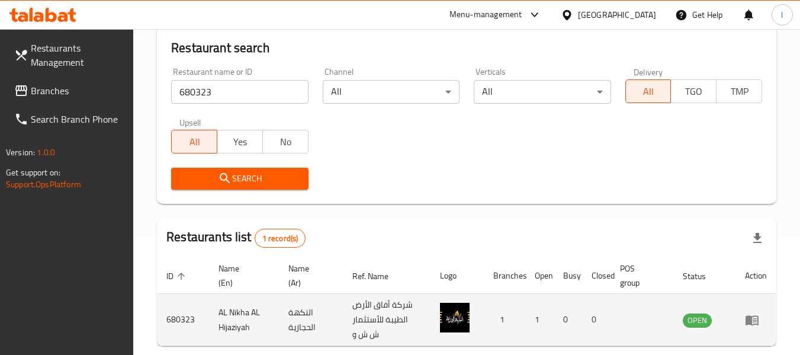
scroll to position [173, 0]
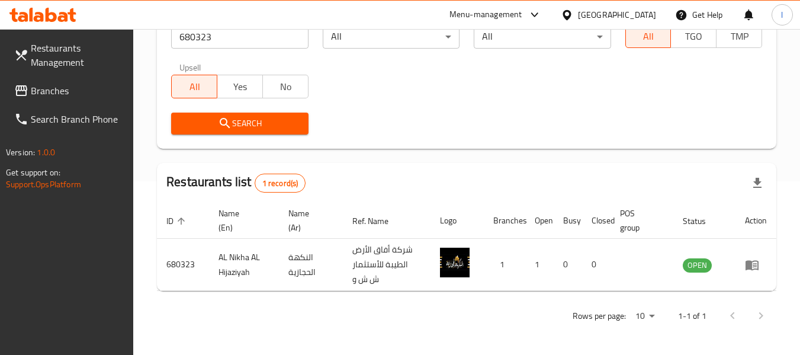
click at [648, 8] on div "Oman" at bounding box center [617, 14] width 78 height 13
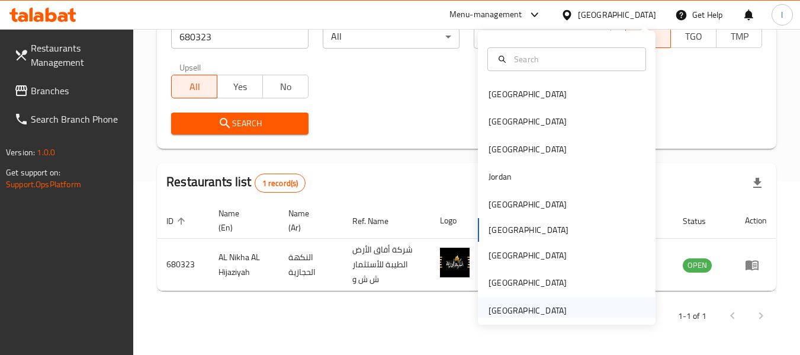
click at [567, 305] on div "[GEOGRAPHIC_DATA]" at bounding box center [567, 310] width 178 height 27
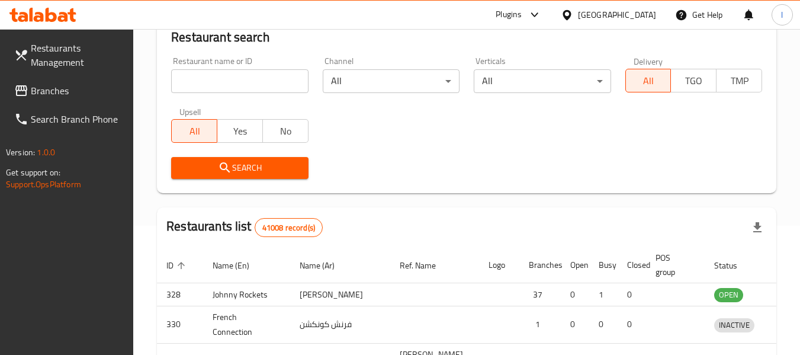
scroll to position [173, 0]
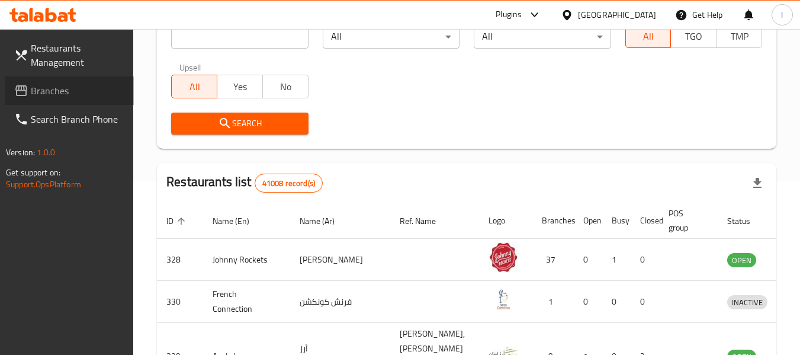
click at [61, 89] on span "Branches" at bounding box center [78, 90] width 94 height 14
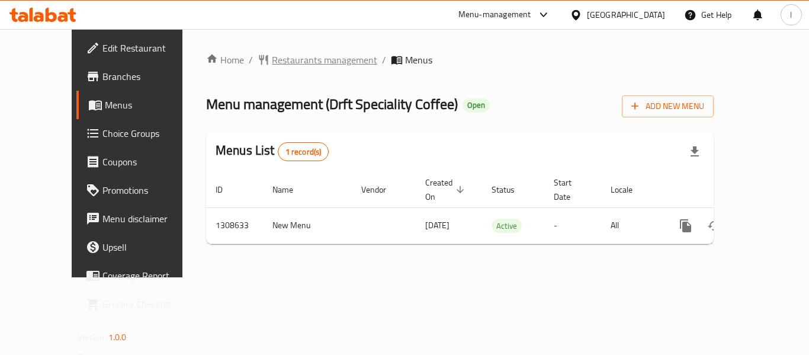
click at [276, 63] on span "Restaurants management" at bounding box center [324, 60] width 105 height 14
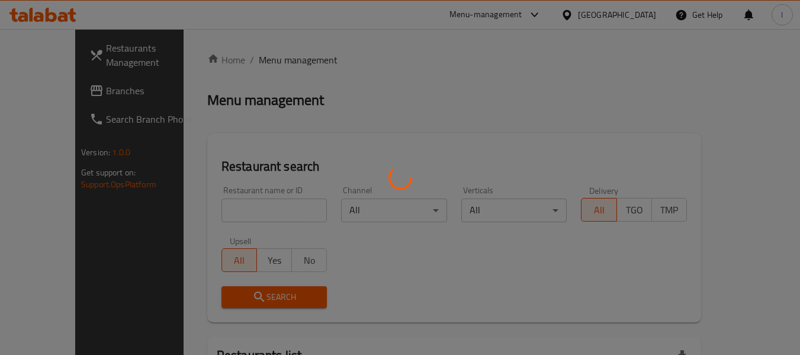
click at [237, 209] on div at bounding box center [400, 177] width 800 height 355
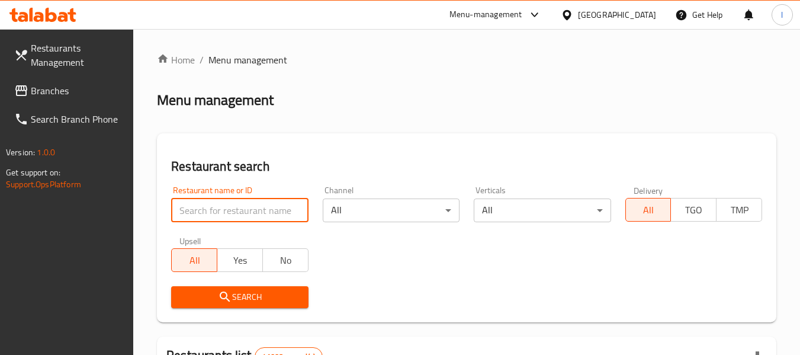
click at [237, 209] on input "search" at bounding box center [239, 210] width 137 height 24
paste input "704870"
type input "704870"
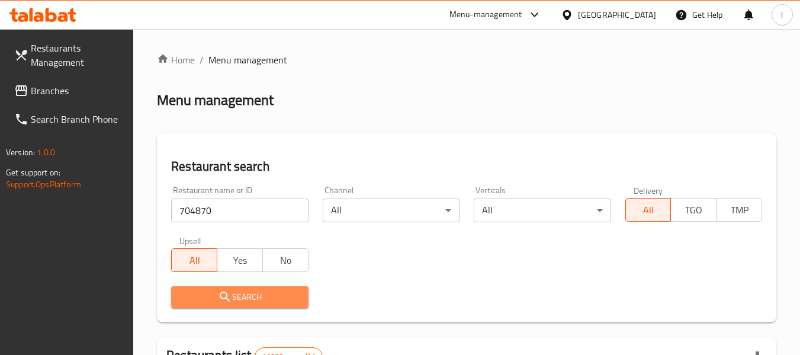
click at [218, 291] on icon "submit" at bounding box center [225, 297] width 14 height 14
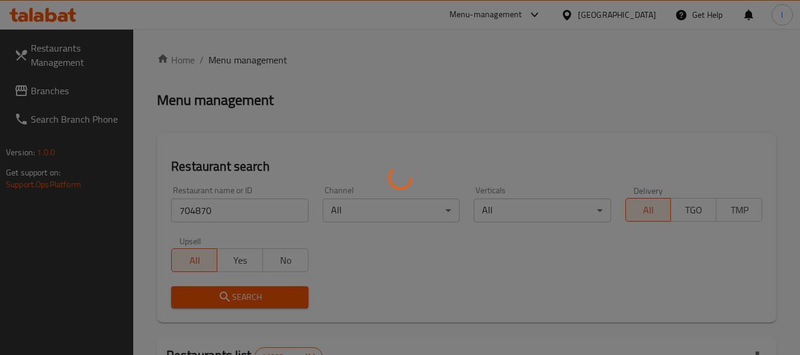
click at [217, 291] on div at bounding box center [400, 177] width 800 height 355
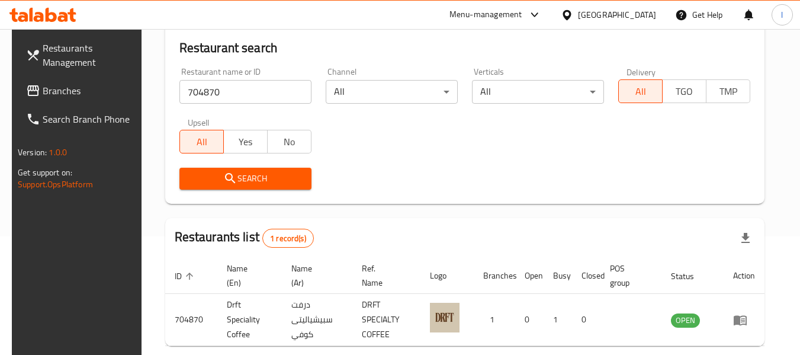
click at [356, 141] on div "Restaurant name or ID 704870 Restaurant name or ID Channel All ​ Verticals All …" at bounding box center [464, 128] width 585 height 136
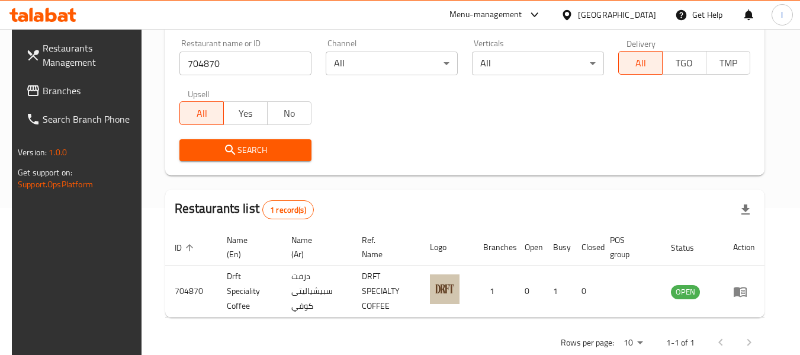
scroll to position [173, 0]
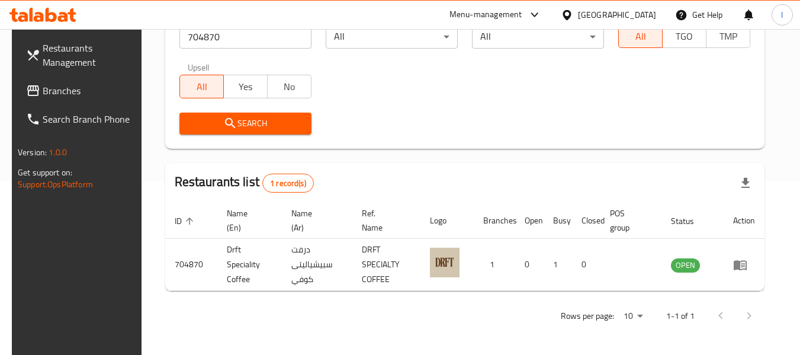
click at [68, 87] on span "Branches" at bounding box center [90, 90] width 94 height 14
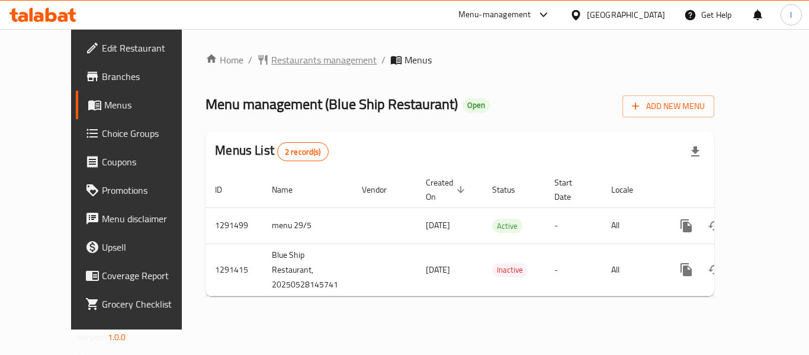
click at [284, 62] on span "Restaurants management" at bounding box center [323, 60] width 105 height 14
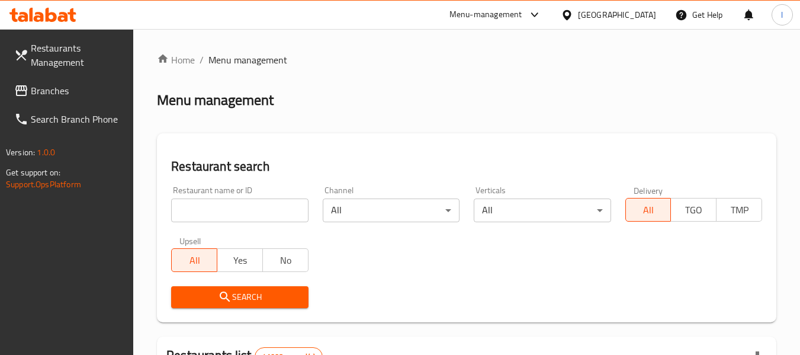
click at [242, 212] on input "search" at bounding box center [239, 210] width 137 height 24
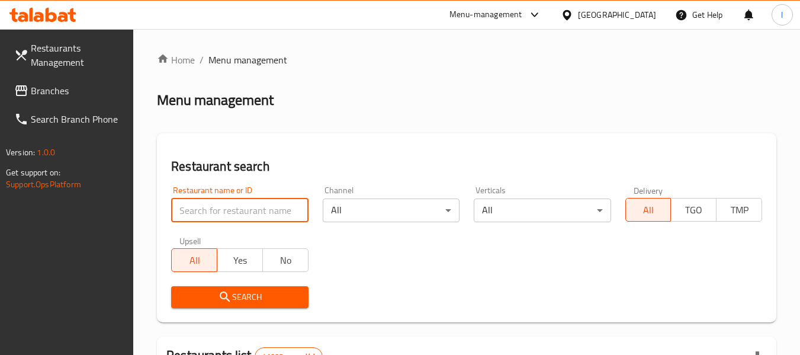
paste input "698757"
type input "698757"
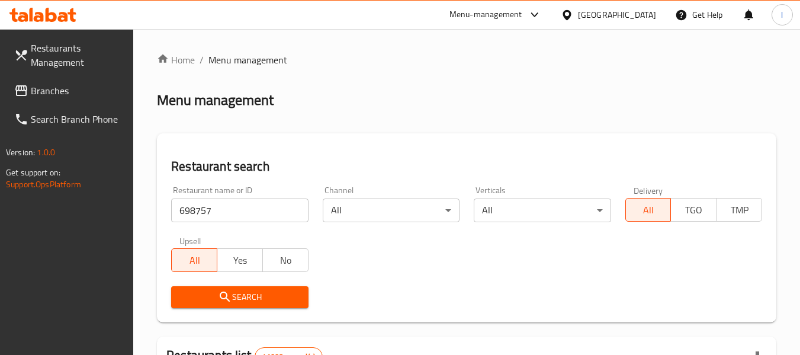
click at [232, 293] on span "Search" at bounding box center [240, 297] width 118 height 15
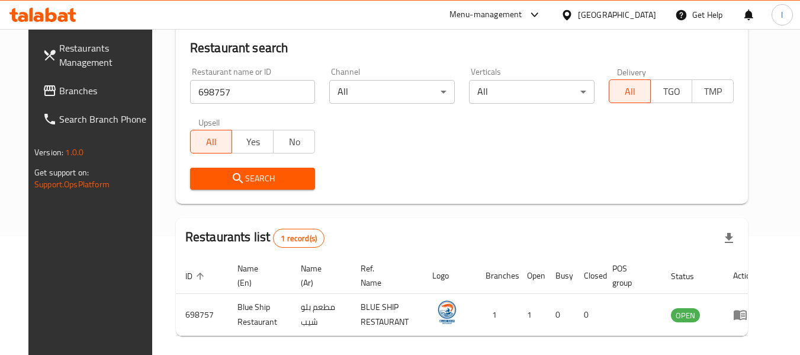
scroll to position [163, 0]
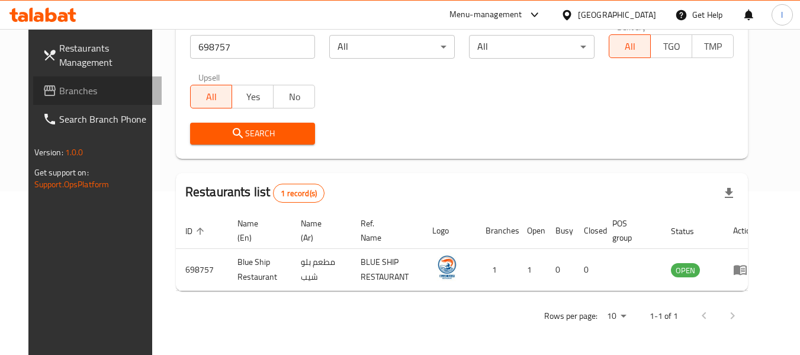
click at [66, 97] on span "Branches" at bounding box center [106, 90] width 94 height 14
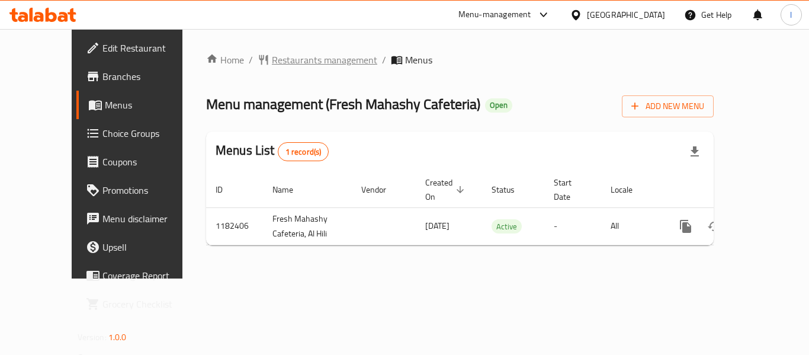
click at [272, 56] on span "Restaurants management" at bounding box center [324, 60] width 105 height 14
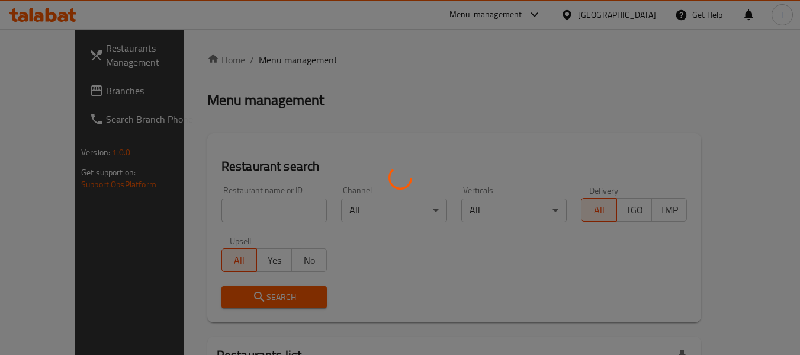
click at [213, 206] on div at bounding box center [400, 177] width 800 height 355
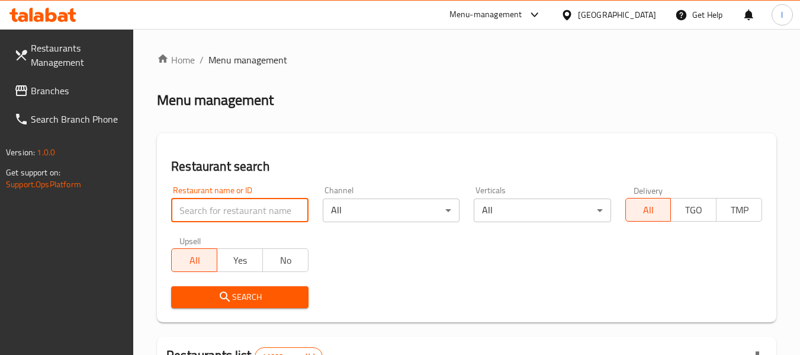
click at [202, 207] on input "search" at bounding box center [239, 210] width 137 height 24
paste input "666045"
type input "666045"
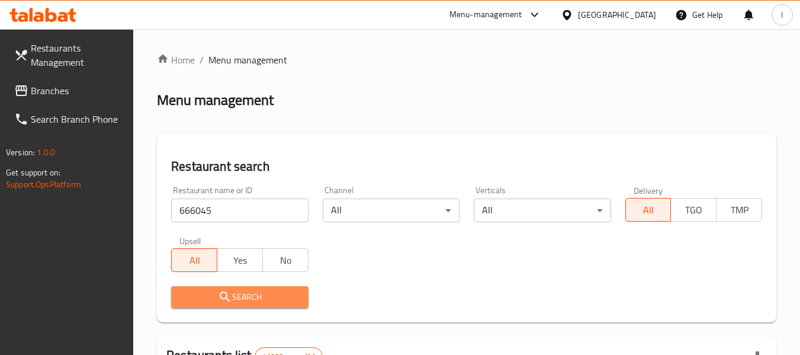
click at [220, 290] on span "Search" at bounding box center [240, 297] width 118 height 15
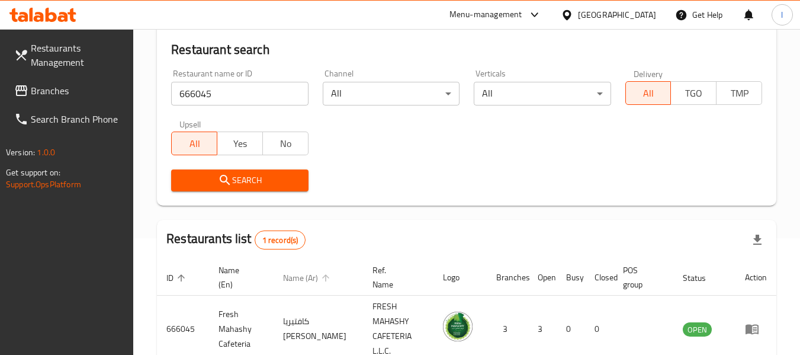
scroll to position [178, 0]
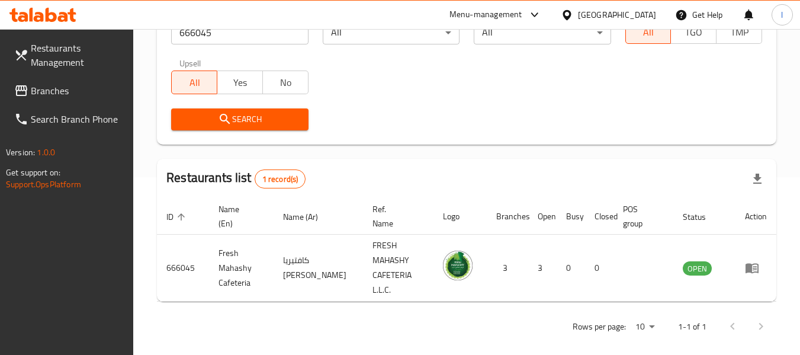
click at [630, 11] on div "United Arab Emirates" at bounding box center [617, 14] width 78 height 13
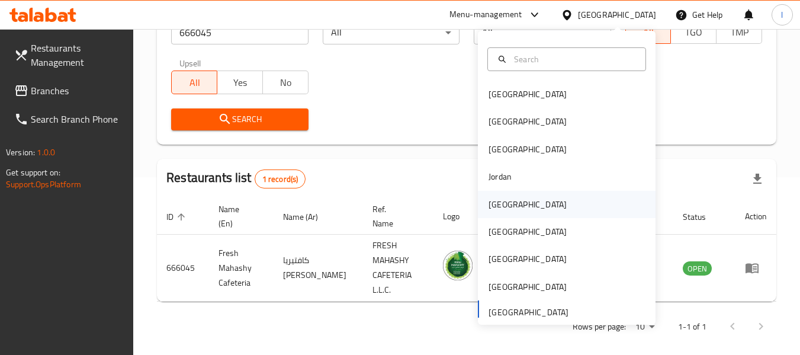
click at [500, 205] on div "[GEOGRAPHIC_DATA]" at bounding box center [527, 204] width 78 height 13
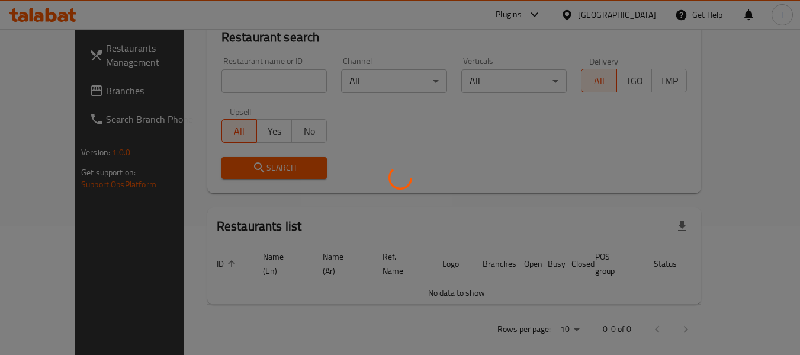
scroll to position [178, 0]
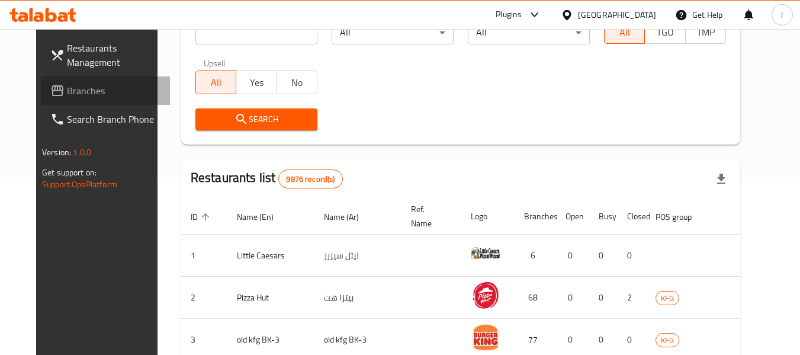
click at [67, 95] on span "Branches" at bounding box center [114, 90] width 94 height 14
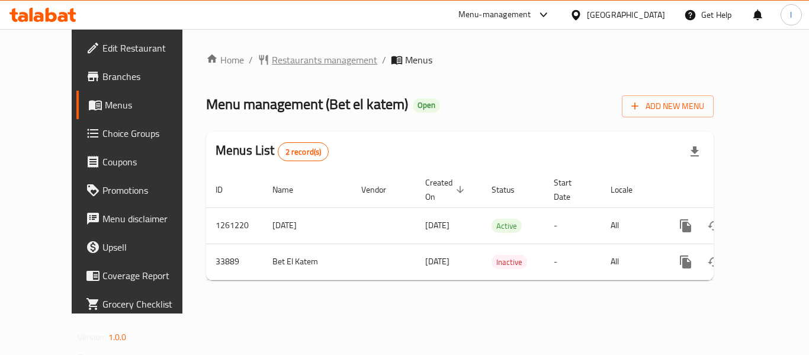
click at [290, 63] on span "Restaurants management" at bounding box center [324, 60] width 105 height 14
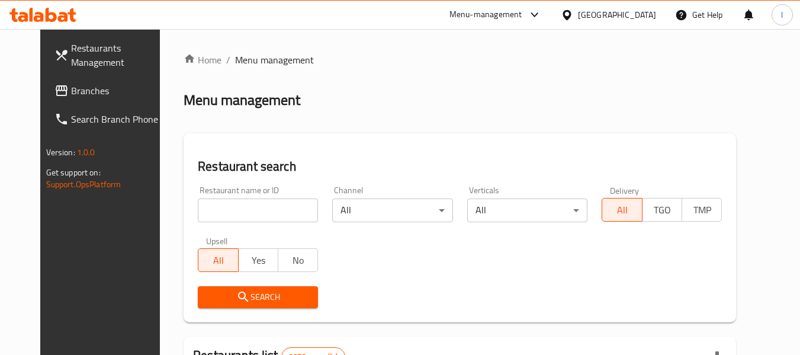
click at [266, 207] on input "search" at bounding box center [258, 210] width 120 height 24
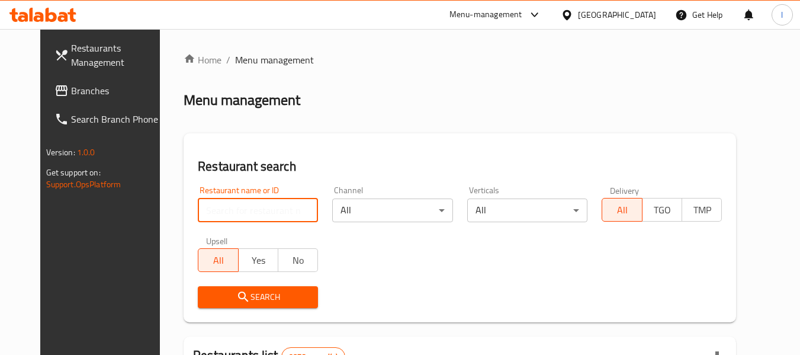
paste input "17450"
type input "17450"
click button "Search" at bounding box center [258, 297] width 120 height 22
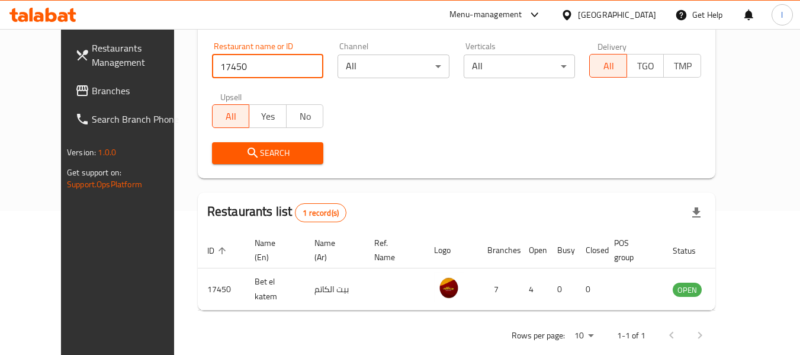
scroll to position [163, 0]
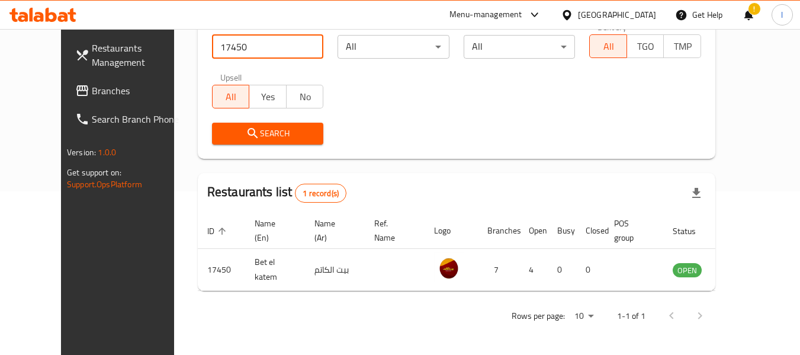
click at [573, 14] on icon at bounding box center [567, 15] width 12 height 12
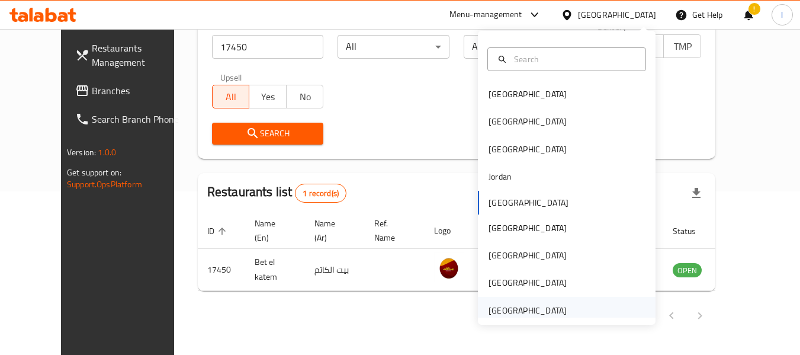
click at [494, 305] on div "United Arab Emirates" at bounding box center [527, 310] width 78 height 13
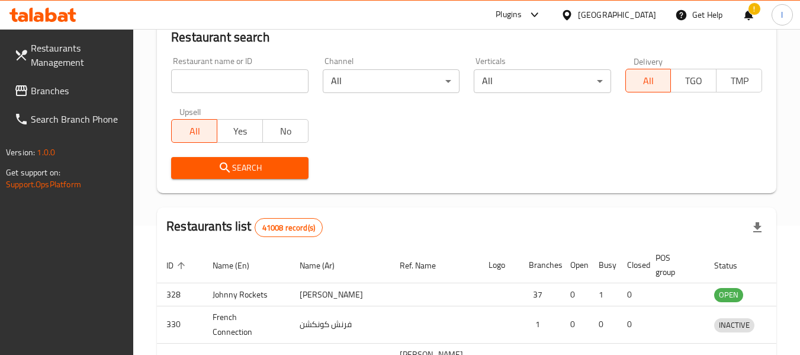
scroll to position [163, 0]
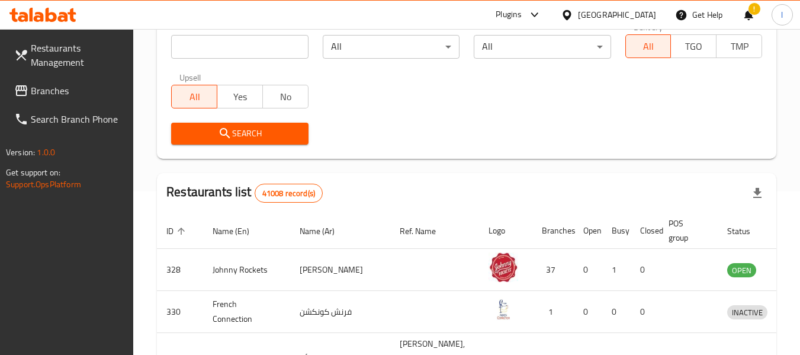
click at [600, 13] on div "​ Plugins United Arab Emirates Get Help ! l Restaurants Management Branches Sea…" at bounding box center [400, 29] width 800 height 326
click at [600, 13] on div "United Arab Emirates" at bounding box center [617, 14] width 78 height 13
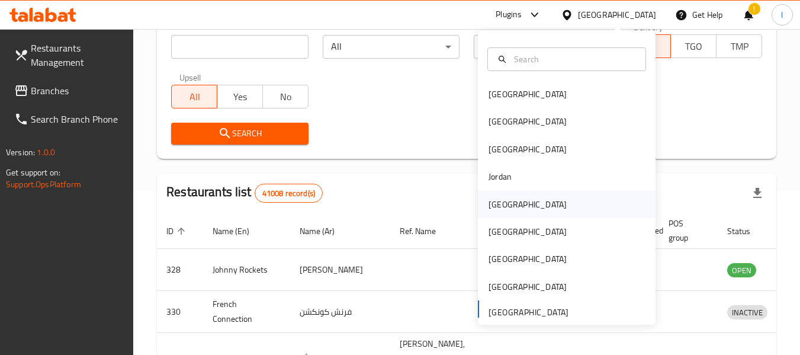
click at [494, 200] on div "[GEOGRAPHIC_DATA]" at bounding box center [527, 204] width 78 height 13
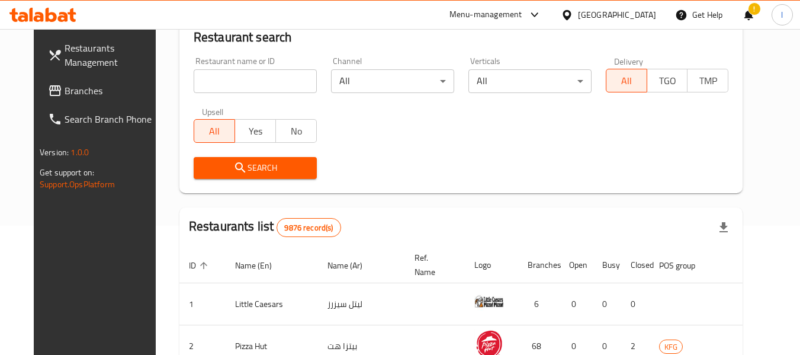
scroll to position [163, 0]
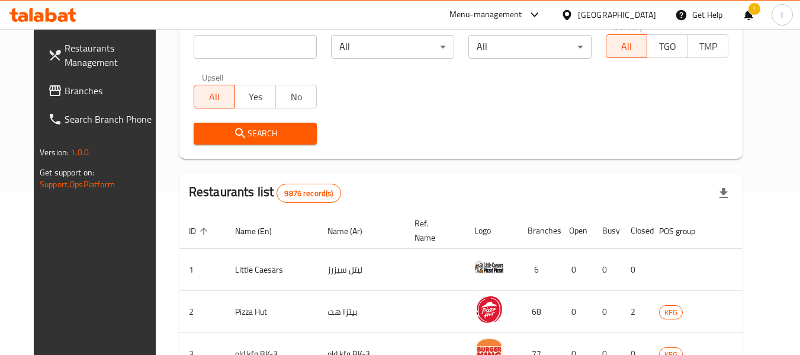
click at [65, 86] on span "Branches" at bounding box center [112, 90] width 94 height 14
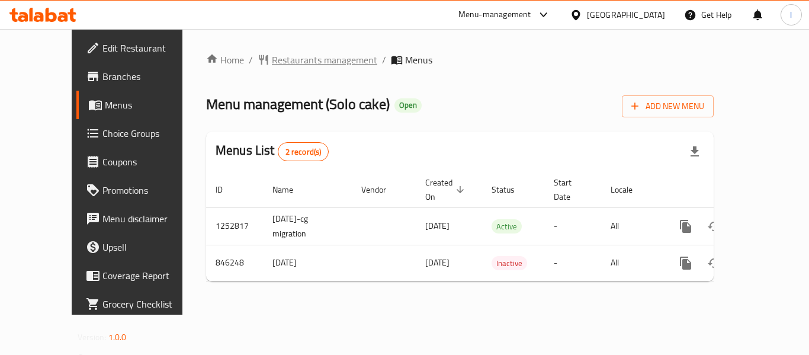
click at [272, 59] on span "Restaurants management" at bounding box center [324, 60] width 105 height 14
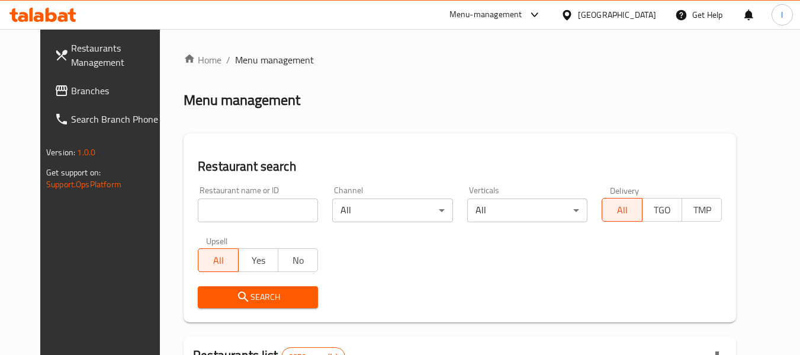
click at [186, 204] on div at bounding box center [400, 177] width 800 height 355
click at [198, 211] on input "search" at bounding box center [258, 210] width 120 height 24
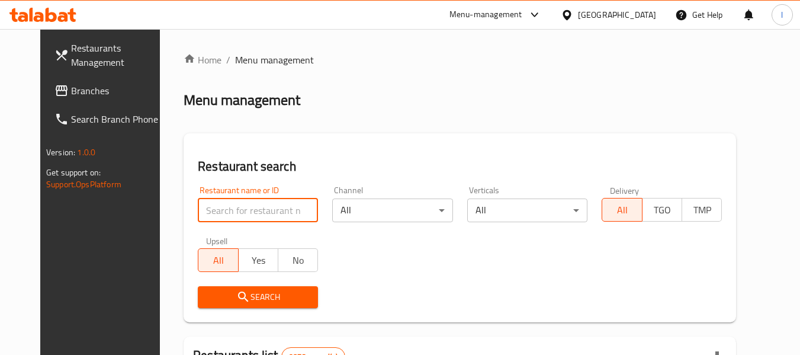
paste input "656309"
type input "656309"
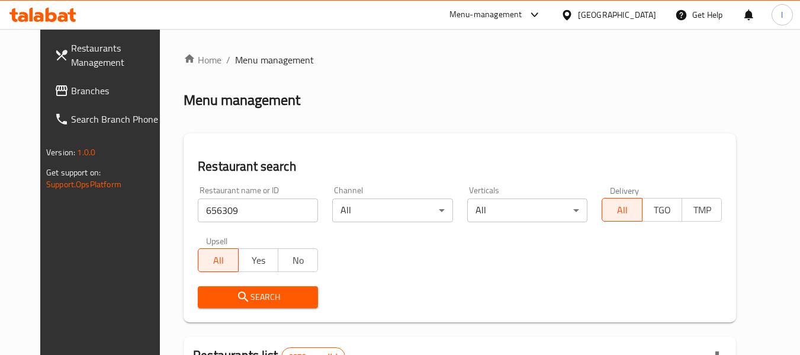
click at [225, 290] on span "Search" at bounding box center [257, 297] width 101 height 15
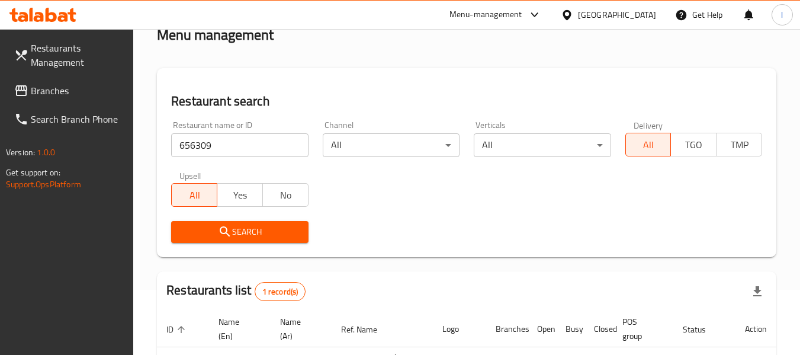
scroll to position [173, 0]
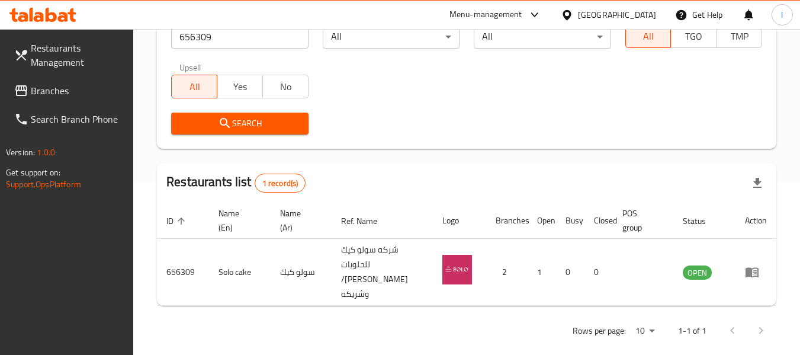
click at [56, 83] on span "Branches" at bounding box center [78, 90] width 94 height 14
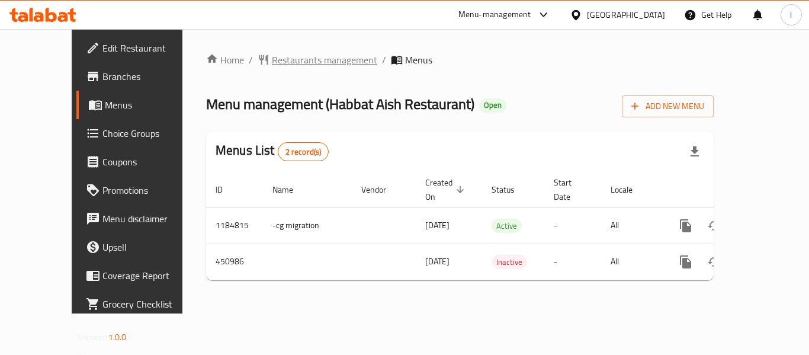
click at [297, 58] on span "Restaurants management" at bounding box center [324, 60] width 105 height 14
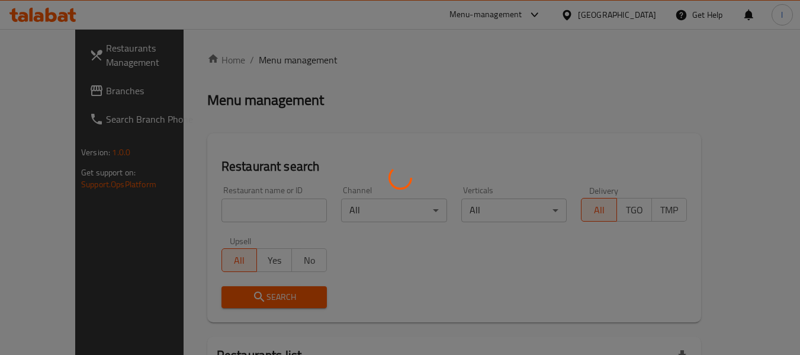
click at [232, 210] on div at bounding box center [400, 177] width 800 height 355
click at [176, 57] on div at bounding box center [400, 177] width 800 height 355
click at [177, 57] on div at bounding box center [400, 177] width 800 height 355
drag, startPoint x: 239, startPoint y: 146, endPoint x: 269, endPoint y: 160, distance: 33.1
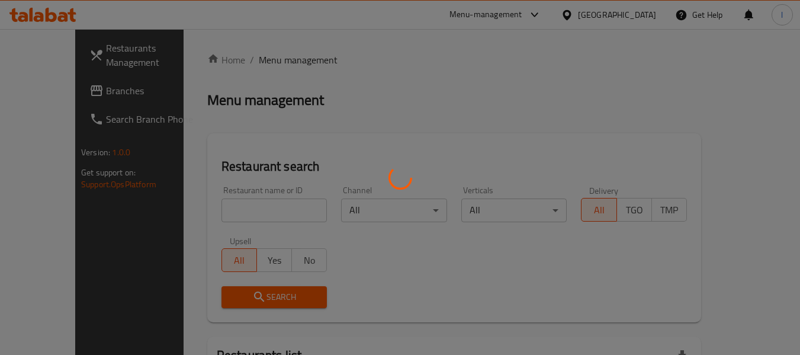
click at [259, 161] on div at bounding box center [400, 177] width 800 height 355
click at [319, 160] on div at bounding box center [400, 177] width 800 height 355
click at [374, 153] on div at bounding box center [400, 177] width 800 height 355
click at [382, 146] on div at bounding box center [400, 177] width 800 height 355
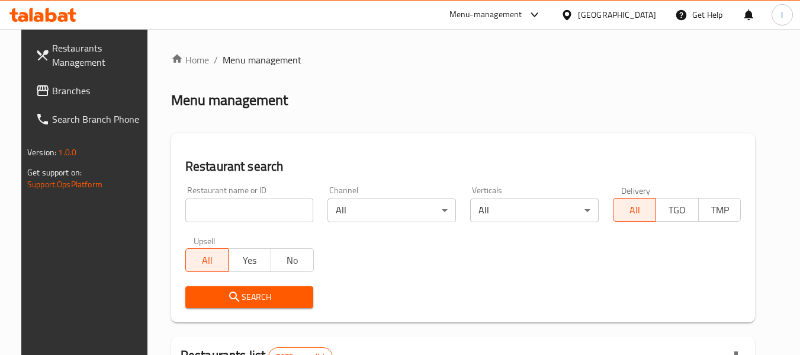
click at [242, 207] on input "search" at bounding box center [249, 210] width 128 height 24
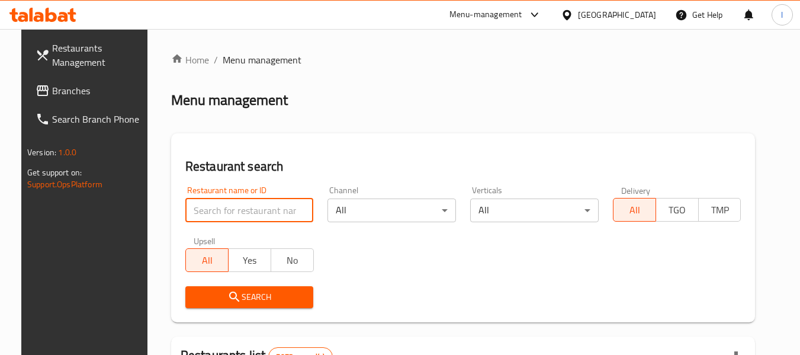
paste input "633161"
type input "633161"
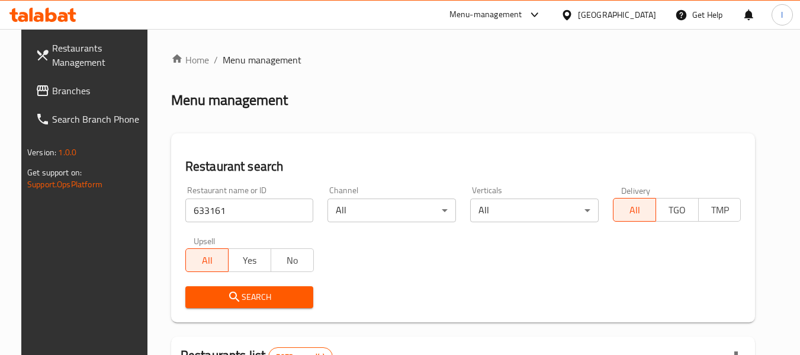
click at [228, 291] on icon "submit" at bounding box center [234, 297] width 14 height 14
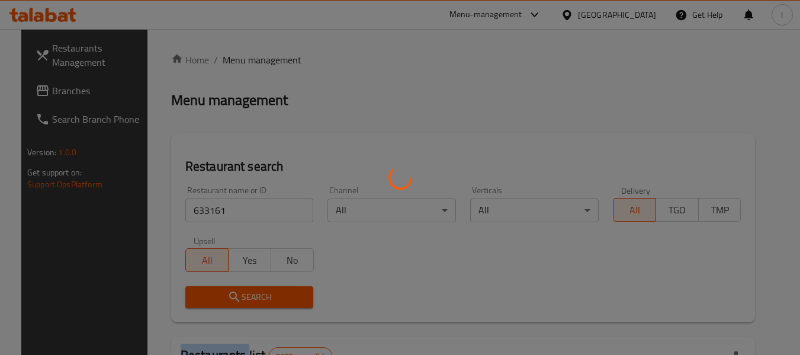
click at [228, 291] on div at bounding box center [400, 177] width 800 height 355
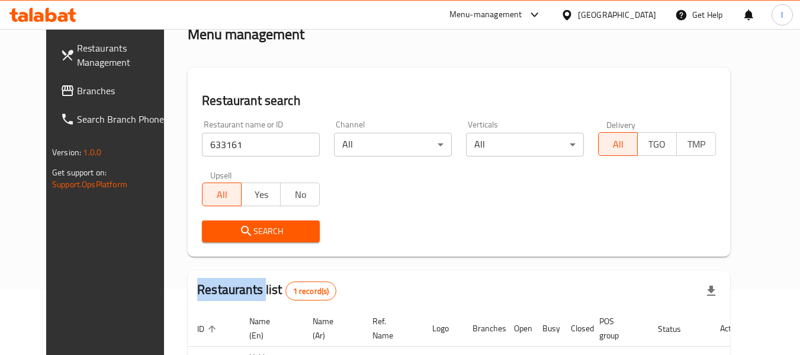
scroll to position [159, 0]
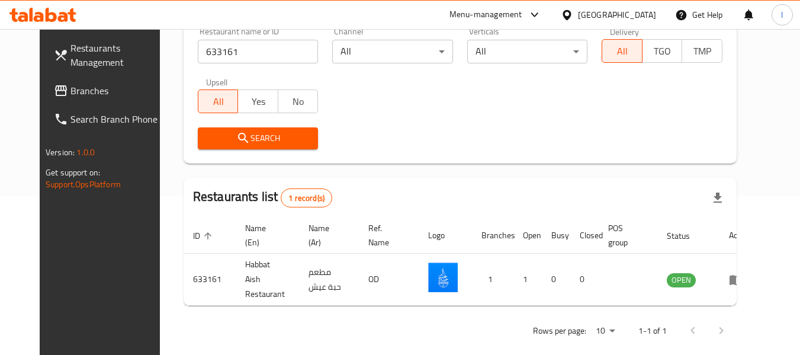
click at [406, 115] on div "Restaurant name or ID 633161 Restaurant name or ID Channel All ​ Verticals All …" at bounding box center [460, 88] width 539 height 136
click at [453, 110] on div "Restaurant name or ID 633161 Restaurant name or ID Channel All ​ Verticals All …" at bounding box center [460, 88] width 539 height 136
click at [644, 11] on div "[GEOGRAPHIC_DATA]" at bounding box center [617, 14] width 78 height 13
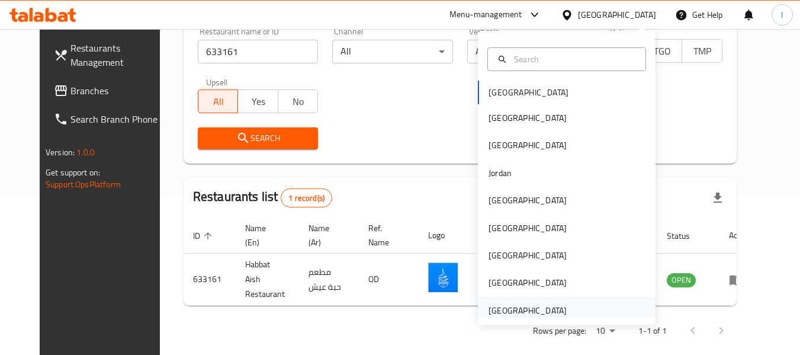
click at [507, 310] on div "[GEOGRAPHIC_DATA]" at bounding box center [527, 310] width 78 height 13
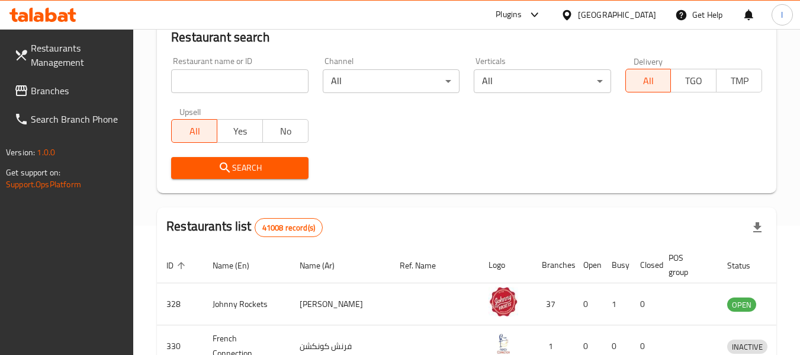
scroll to position [159, 0]
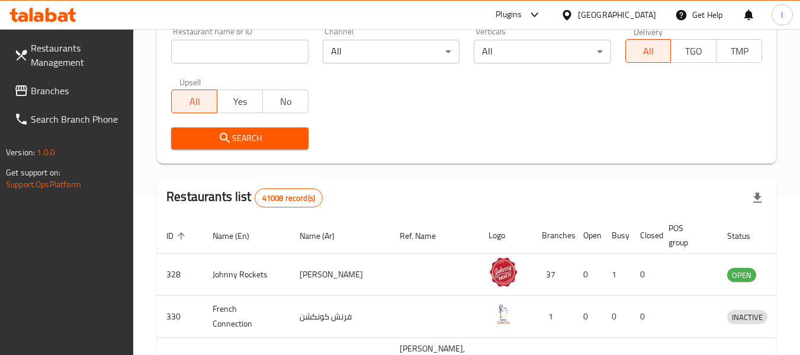
click at [34, 98] on span "Branches" at bounding box center [78, 90] width 94 height 14
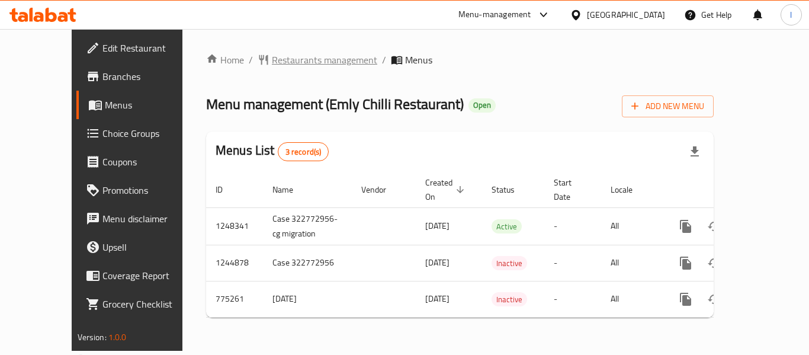
click at [287, 66] on span "Restaurants management" at bounding box center [324, 60] width 105 height 14
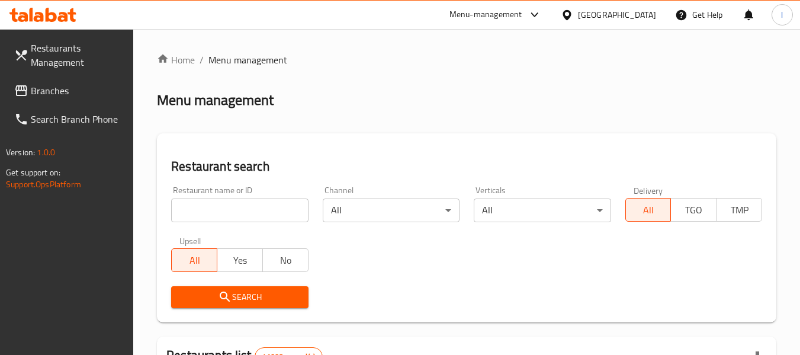
click at [249, 212] on input "search" at bounding box center [239, 210] width 137 height 24
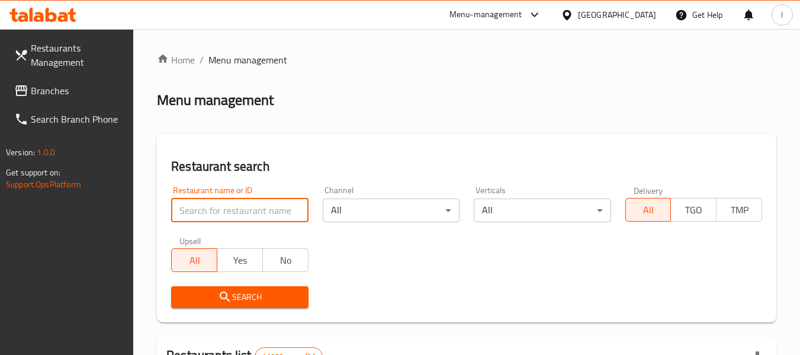
paste input "8355"
type input "8355"
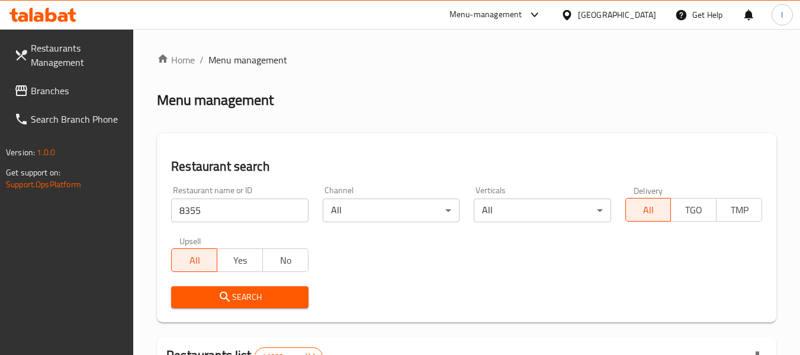
click at [237, 300] on span "Search" at bounding box center [240, 297] width 118 height 15
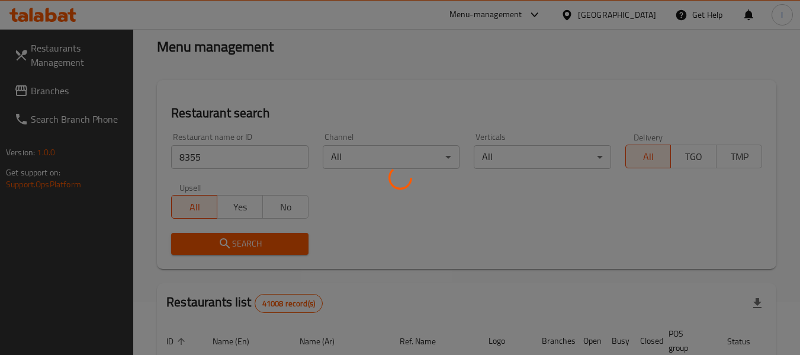
scroll to position [163, 0]
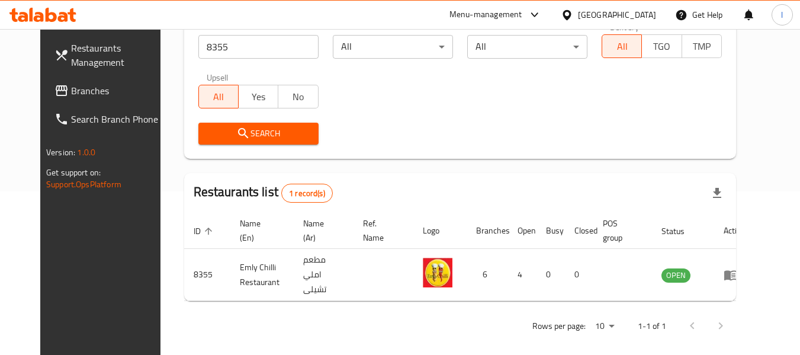
click at [644, 14] on div "[GEOGRAPHIC_DATA]" at bounding box center [617, 14] width 78 height 13
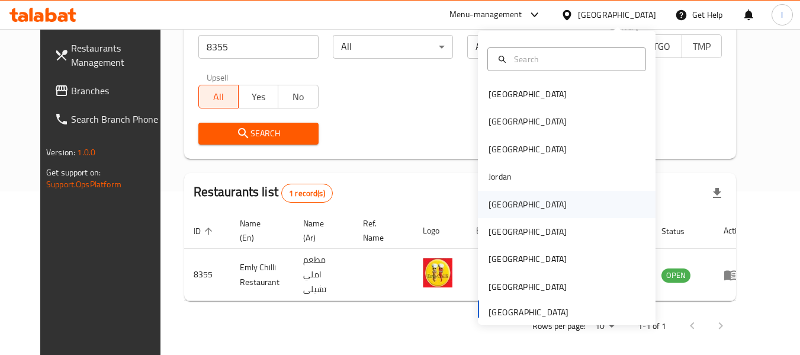
click at [514, 199] on div "Kuwait" at bounding box center [567, 204] width 178 height 27
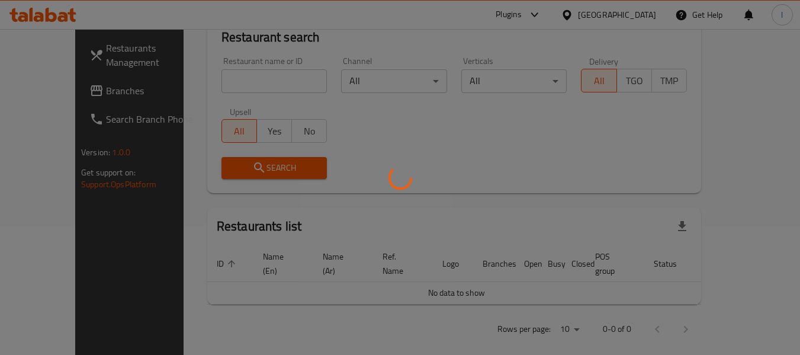
scroll to position [163, 0]
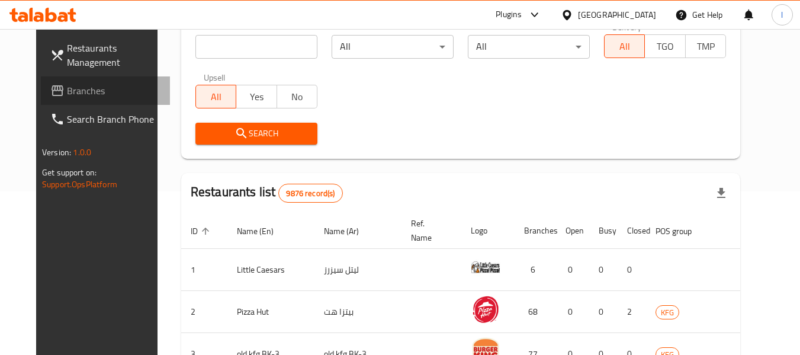
click at [67, 97] on span "Branches" at bounding box center [114, 90] width 94 height 14
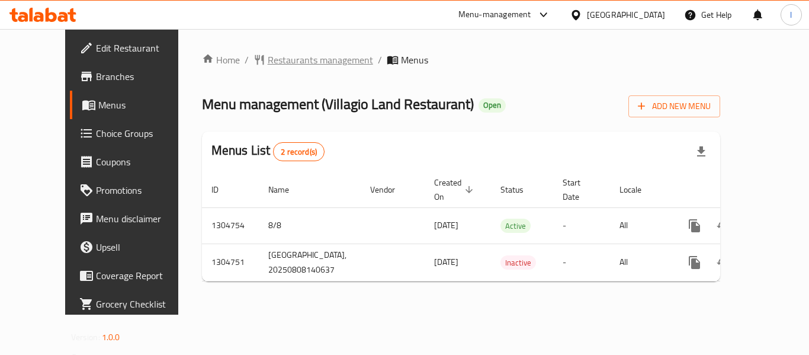
click at [291, 62] on span "Restaurants management" at bounding box center [320, 60] width 105 height 14
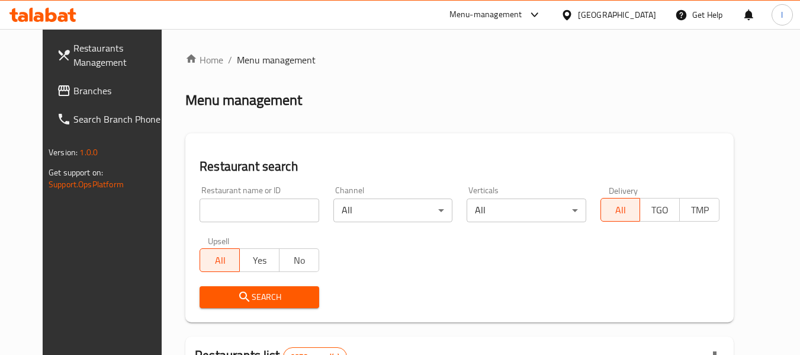
click at [231, 209] on input "search" at bounding box center [259, 210] width 119 height 24
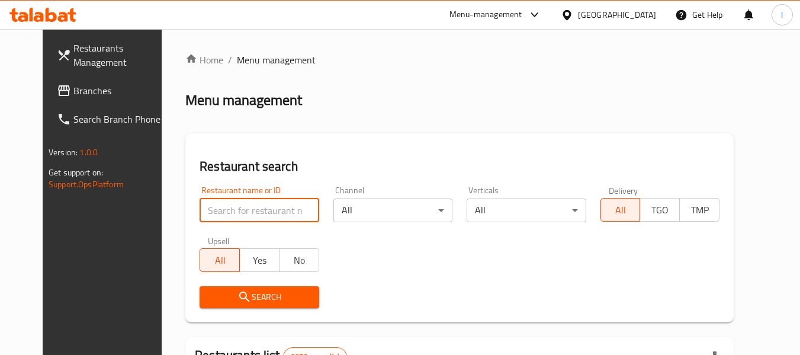
paste input "703403"
type input "703403"
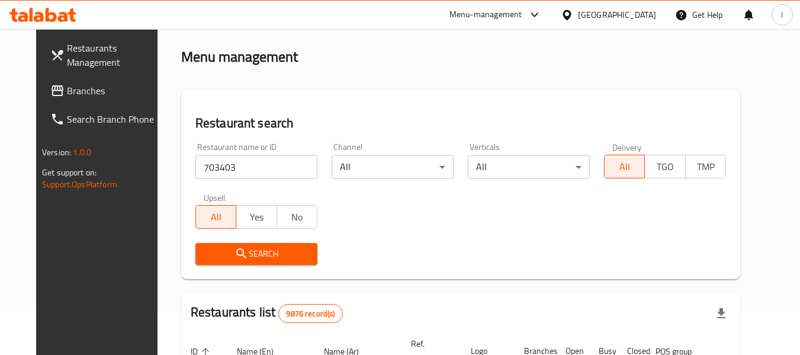
scroll to position [178, 0]
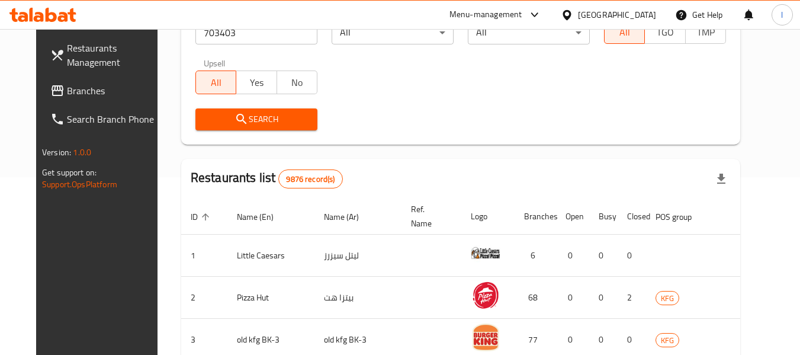
click at [271, 109] on button "Search" at bounding box center [256, 119] width 122 height 22
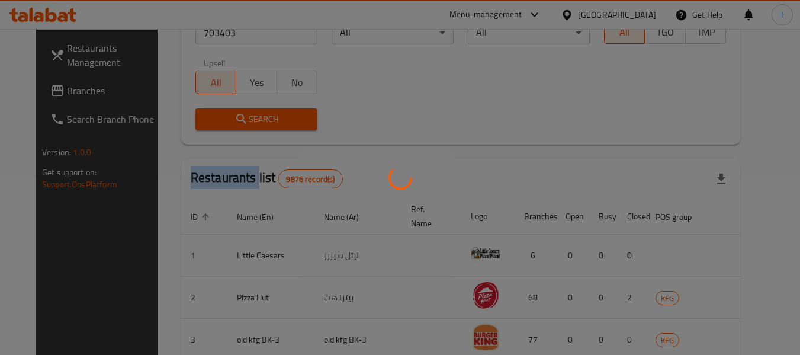
click at [271, 108] on div at bounding box center [400, 177] width 800 height 355
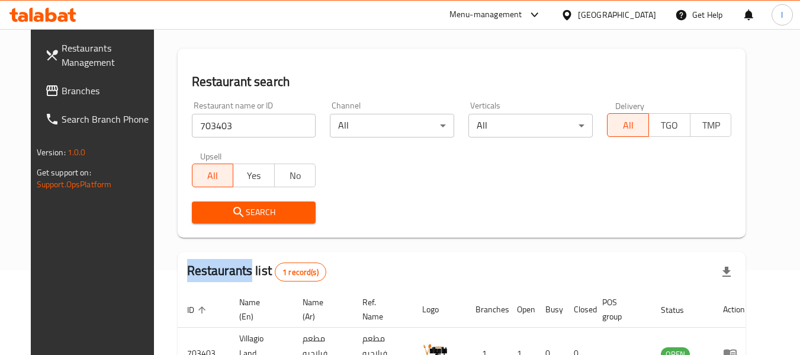
scroll to position [163, 0]
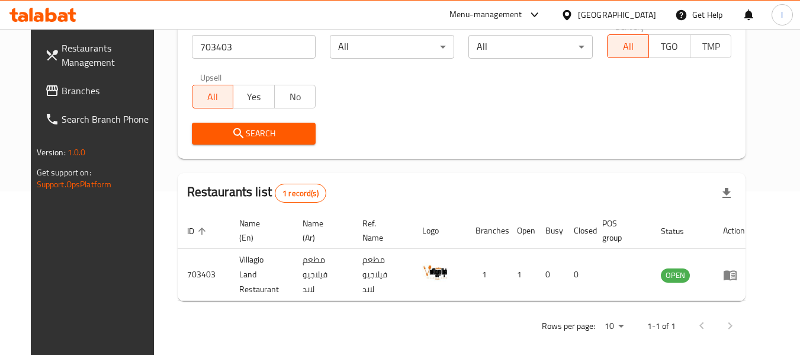
click at [632, 15] on div "Kuwait" at bounding box center [617, 14] width 78 height 13
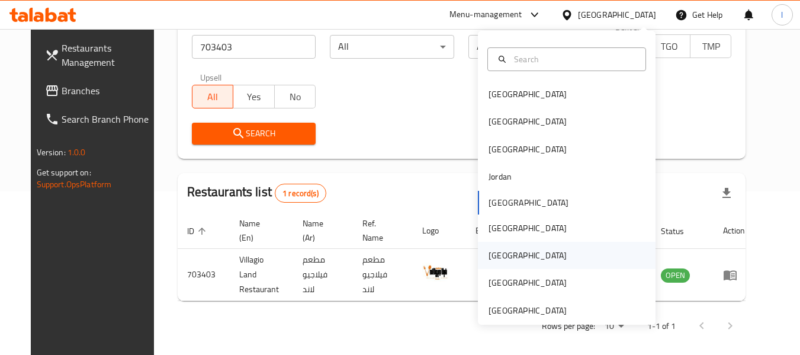
click at [510, 257] on div "Qatar" at bounding box center [567, 255] width 178 height 27
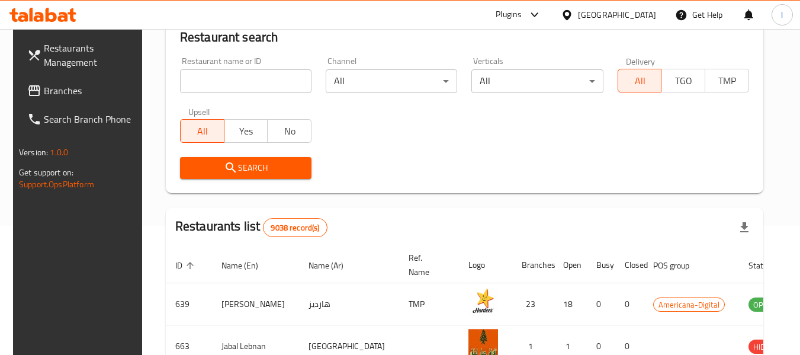
scroll to position [163, 0]
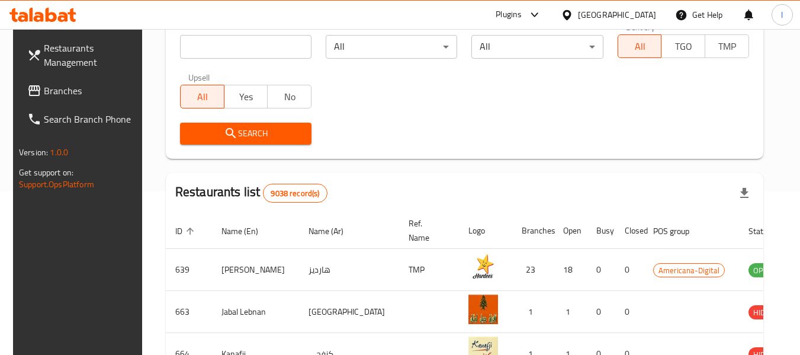
click at [102, 86] on span "Branches" at bounding box center [91, 90] width 94 height 14
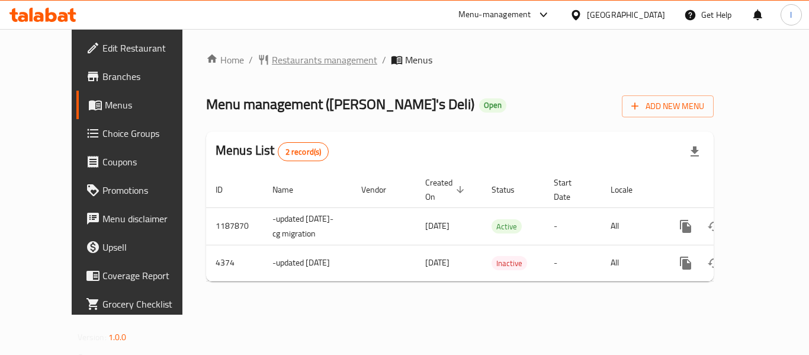
click at [272, 61] on span "Restaurants management" at bounding box center [324, 60] width 105 height 14
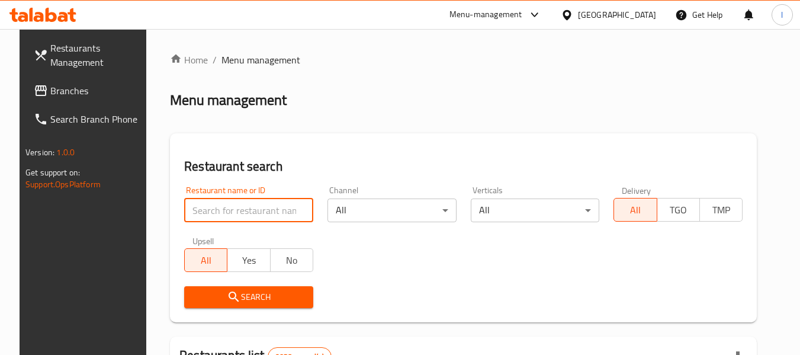
click at [240, 203] on input "search" at bounding box center [248, 210] width 129 height 24
paste input "2780"
type input "2780"
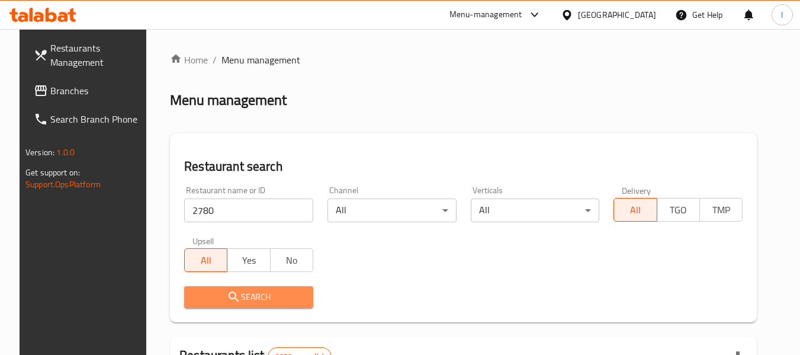
click at [233, 293] on span "Search" at bounding box center [249, 297] width 110 height 15
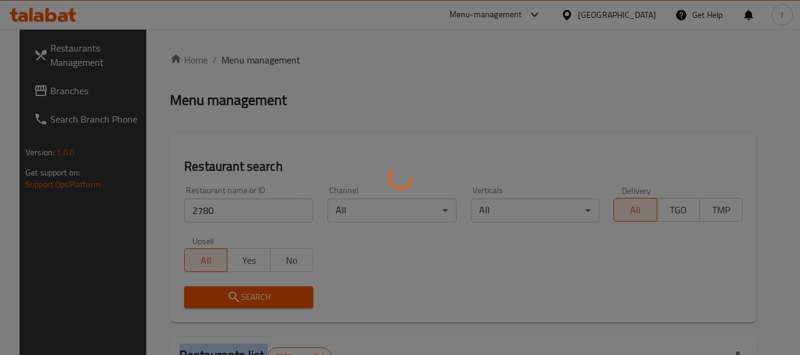
click at [233, 293] on div at bounding box center [400, 177] width 800 height 355
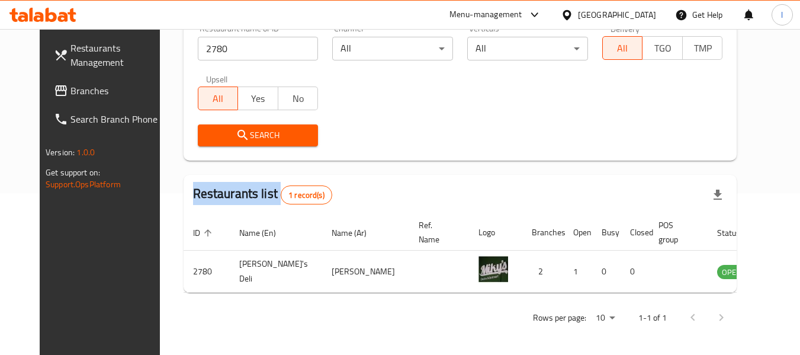
scroll to position [163, 0]
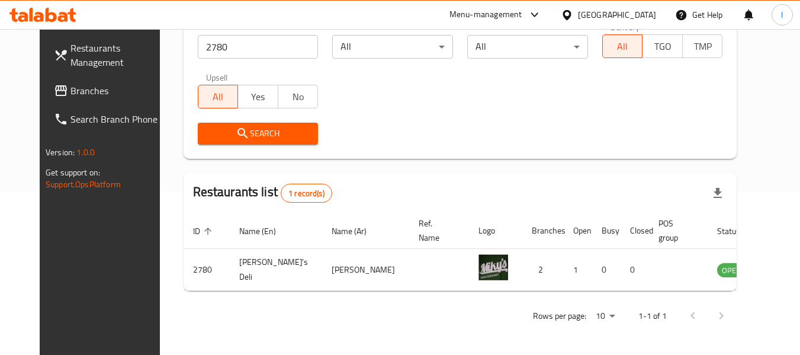
click at [390, 137] on div "Search" at bounding box center [460, 133] width 539 height 36
click at [614, 17] on div "Qatar" at bounding box center [608, 15] width 114 height 28
click at [636, 15] on div "Qatar" at bounding box center [617, 14] width 78 height 13
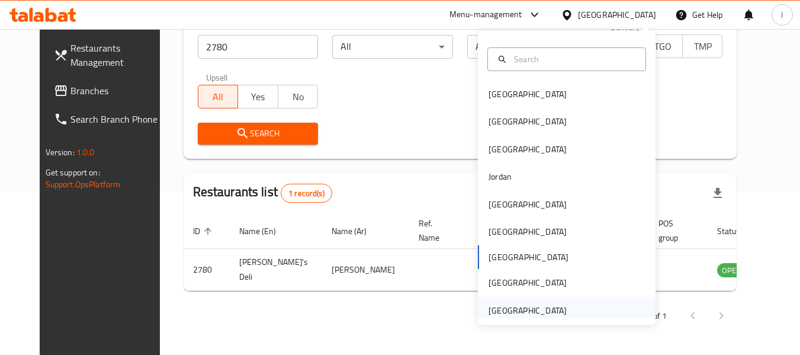
click at [509, 311] on div "[GEOGRAPHIC_DATA]" at bounding box center [527, 310] width 78 height 13
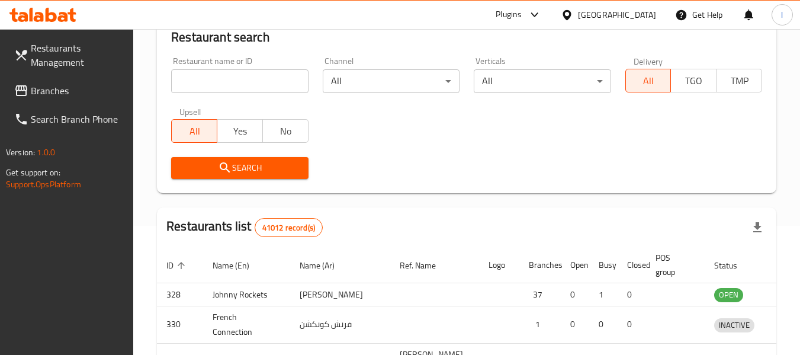
scroll to position [163, 0]
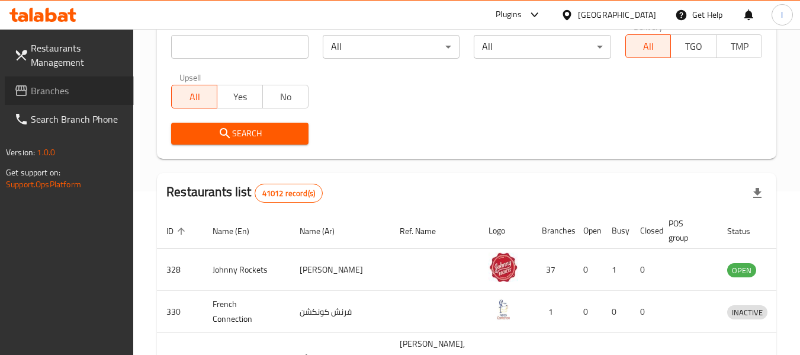
click at [70, 92] on span "Branches" at bounding box center [78, 90] width 94 height 14
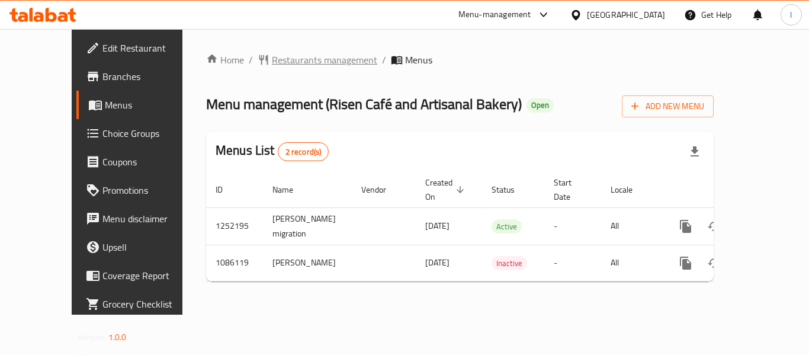
click at [278, 54] on span "Restaurants management" at bounding box center [324, 60] width 105 height 14
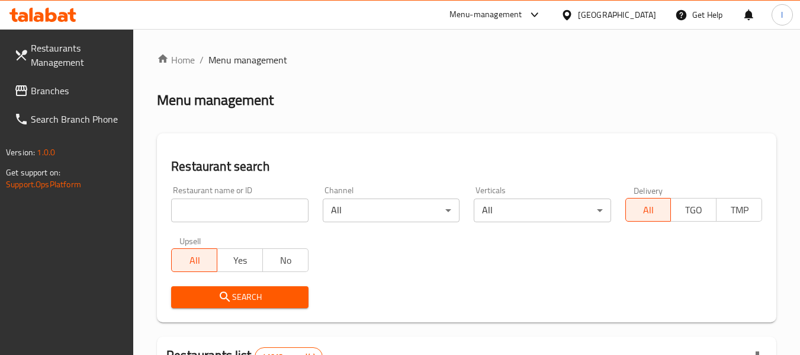
click at [225, 214] on input "search" at bounding box center [239, 210] width 137 height 24
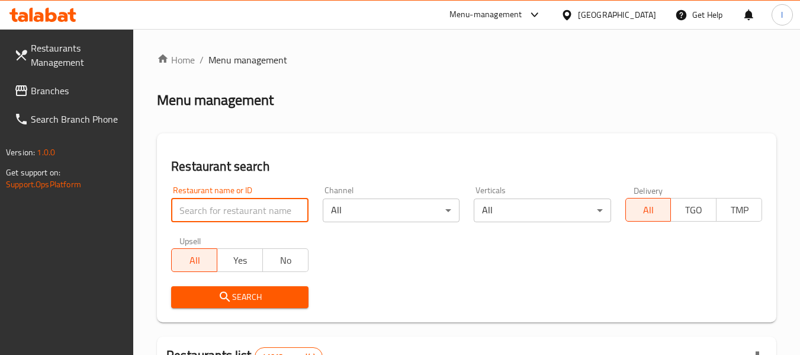
paste input "664624"
type input "664624"
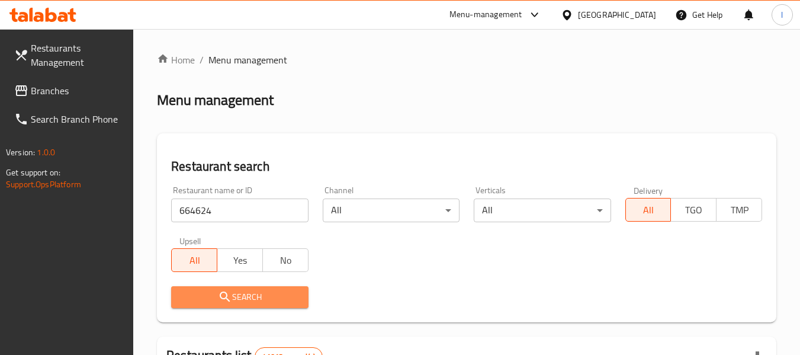
click at [232, 298] on span "Search" at bounding box center [240, 297] width 118 height 15
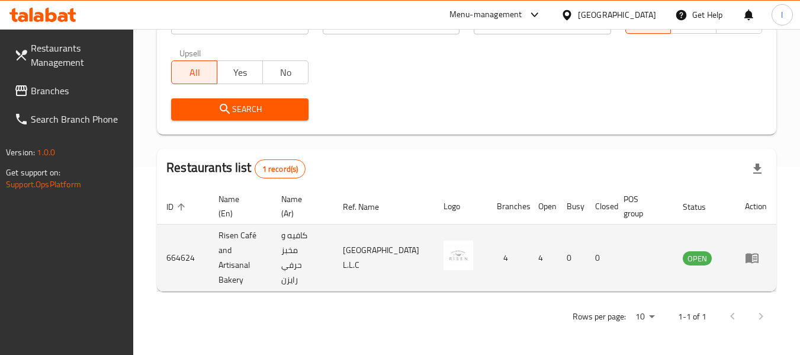
scroll to position [188, 0]
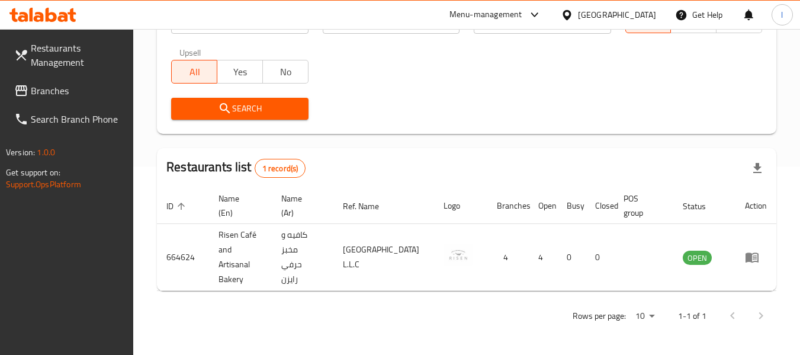
click at [52, 86] on span "Branches" at bounding box center [78, 90] width 94 height 14
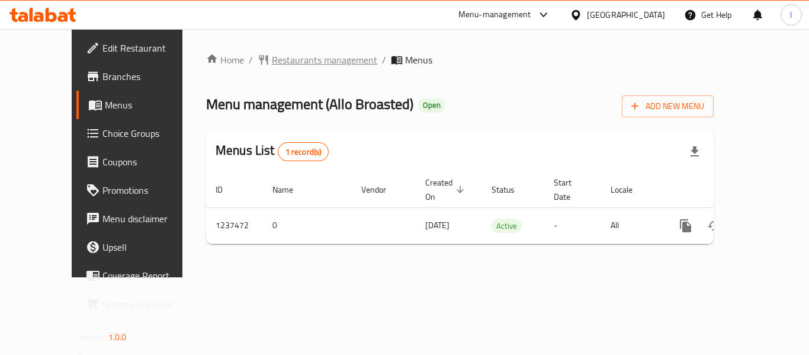
click at [272, 60] on span "Restaurants management" at bounding box center [324, 60] width 105 height 14
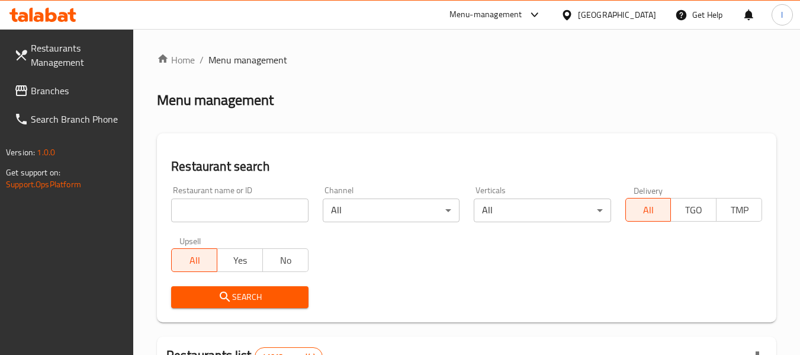
click at [234, 200] on input "search" at bounding box center [239, 210] width 137 height 24
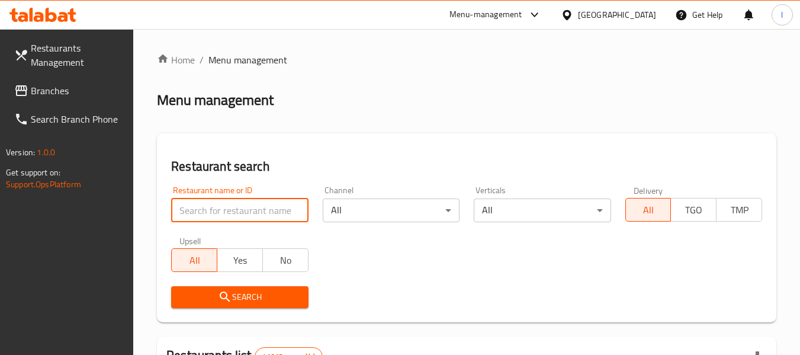
paste input "679389"
type input "679389"
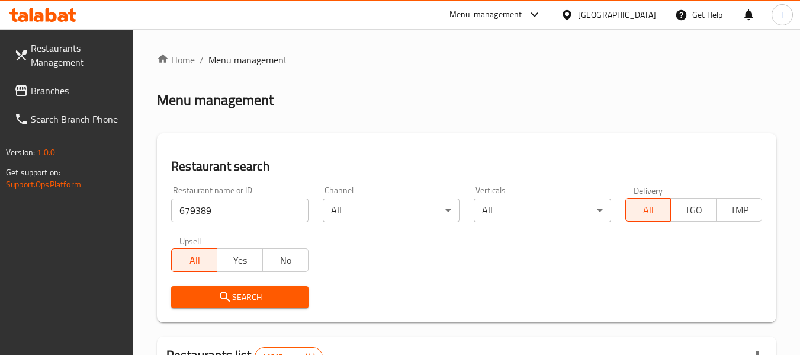
click at [216, 295] on span "Search" at bounding box center [240, 297] width 118 height 15
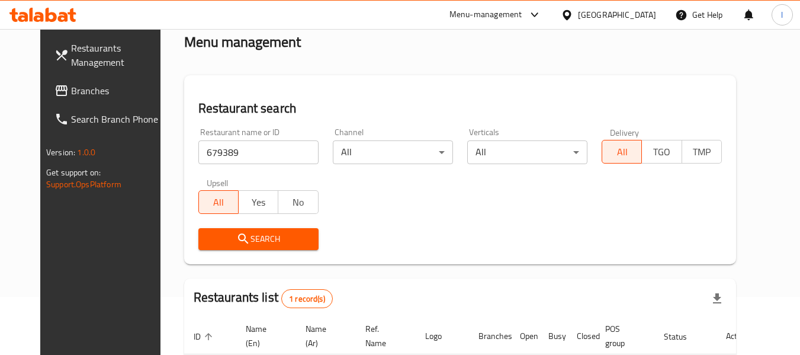
scroll to position [45, 0]
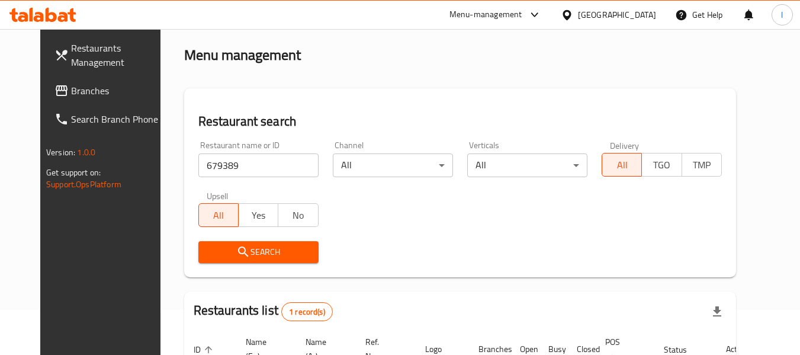
click at [573, 11] on icon at bounding box center [567, 15] width 12 height 12
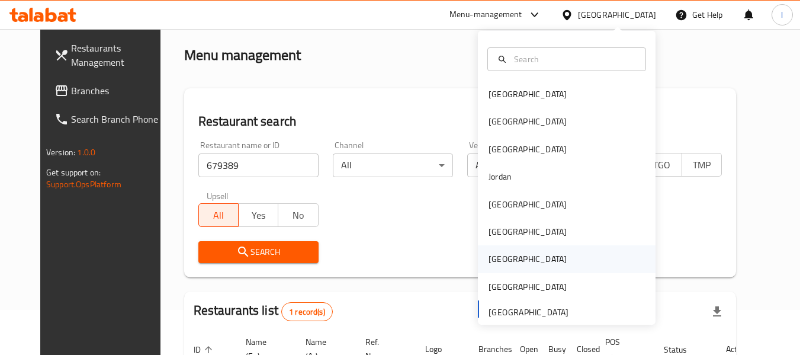
click at [493, 252] on div "Qatar" at bounding box center [527, 258] width 78 height 13
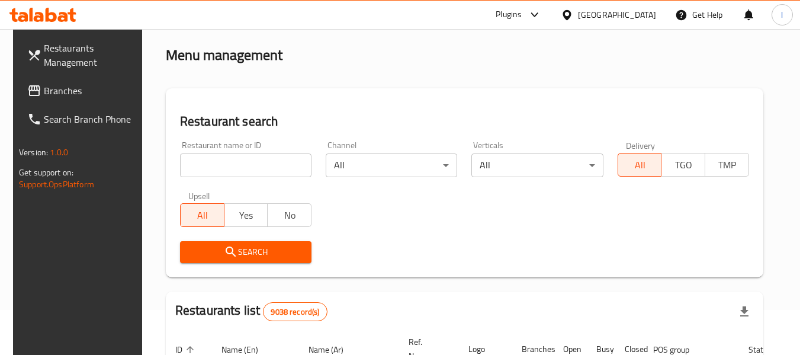
click at [73, 82] on link "Branches" at bounding box center [82, 90] width 129 height 28
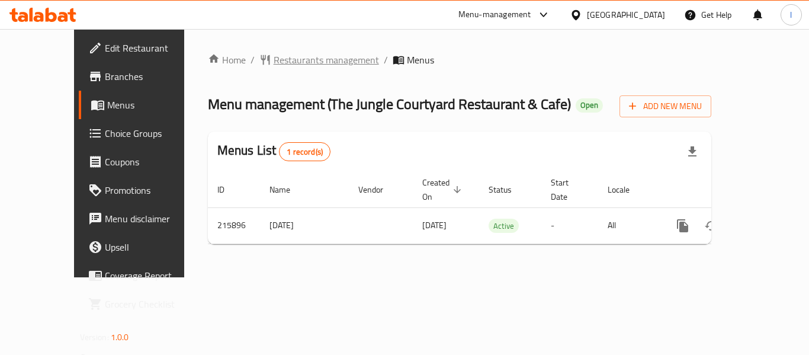
click at [274, 56] on span "Restaurants management" at bounding box center [326, 60] width 105 height 14
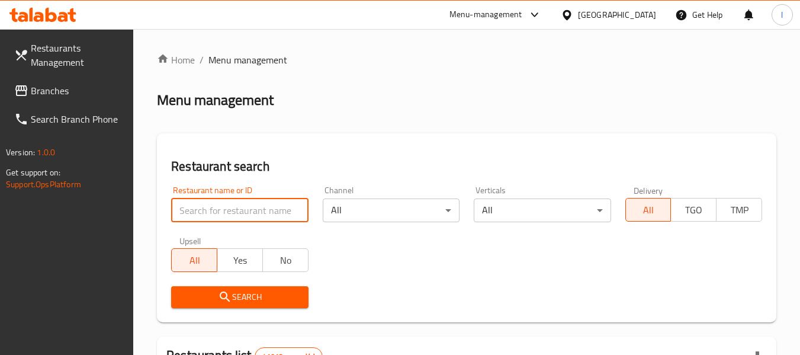
click at [220, 206] on input "search" at bounding box center [239, 210] width 137 height 24
paste input "624559"
type input "624559"
click button "Search" at bounding box center [239, 297] width 137 height 22
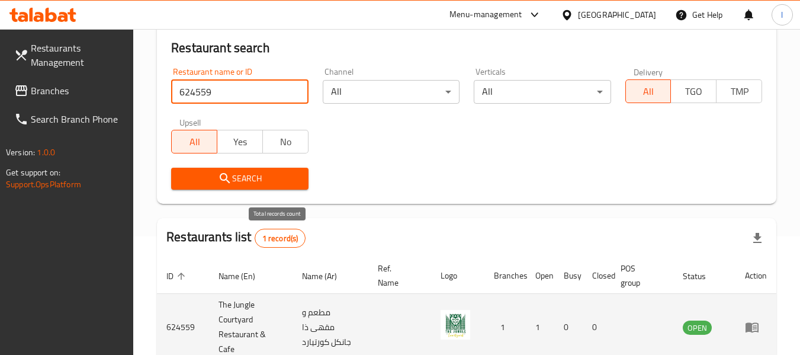
scroll to position [188, 0]
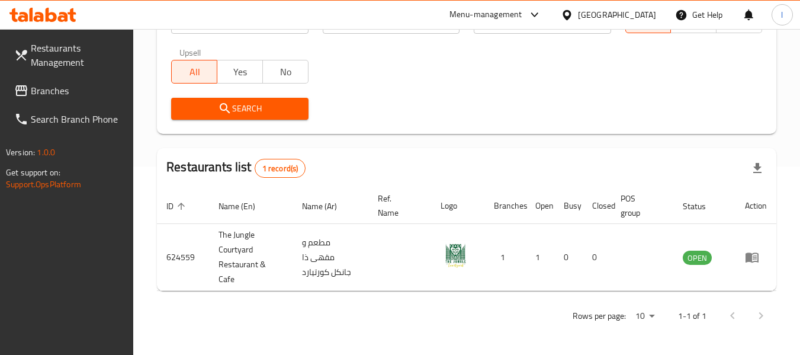
click at [613, 15] on div "[GEOGRAPHIC_DATA]" at bounding box center [617, 14] width 78 height 13
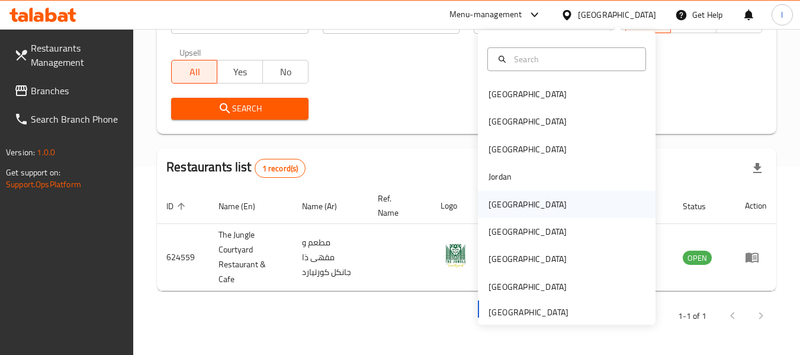
click at [497, 207] on div "Kuwait" at bounding box center [527, 204] width 78 height 13
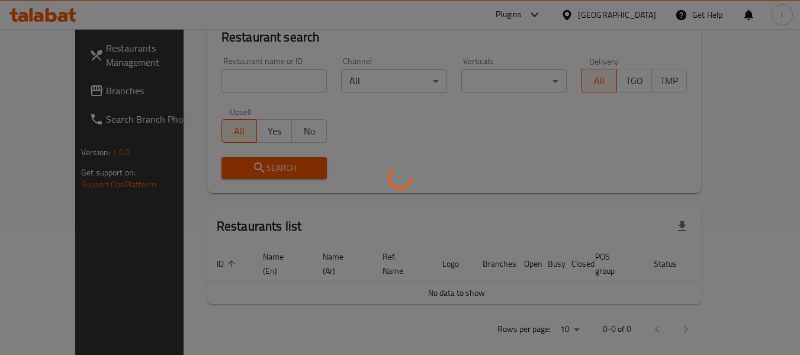
scroll to position [188, 0]
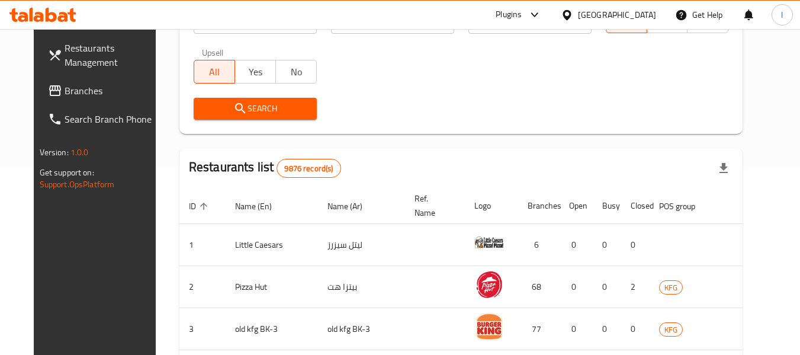
click at [66, 84] on span "Branches" at bounding box center [112, 90] width 94 height 14
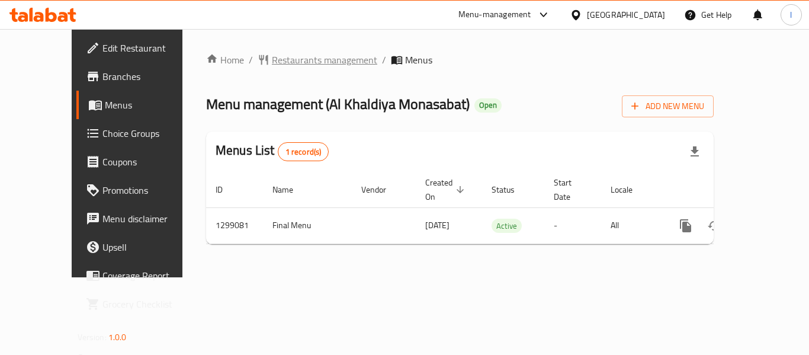
click at [274, 61] on span "Restaurants management" at bounding box center [324, 60] width 105 height 14
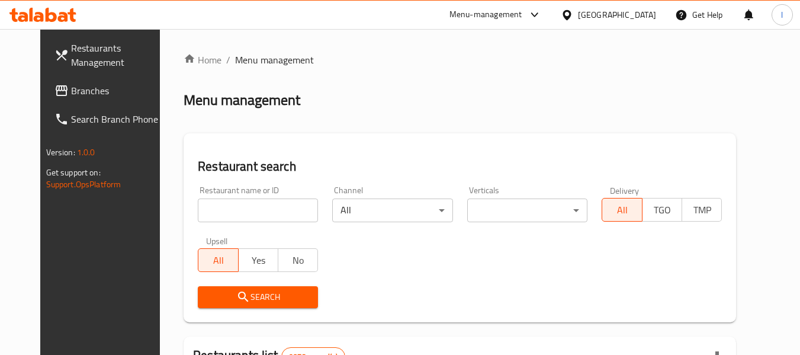
click at [232, 212] on input "search" at bounding box center [258, 210] width 120 height 24
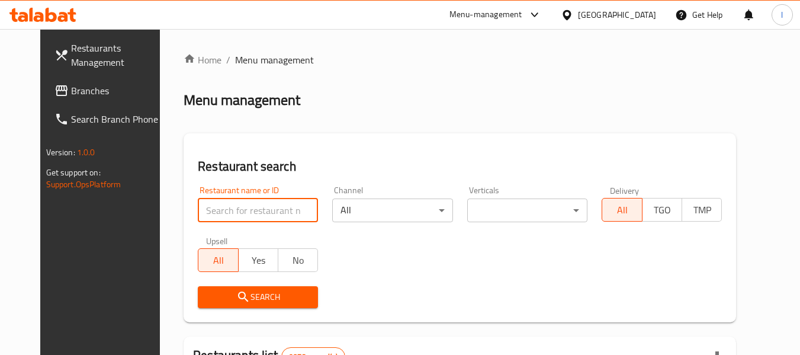
paste input "701228"
type input "701228"
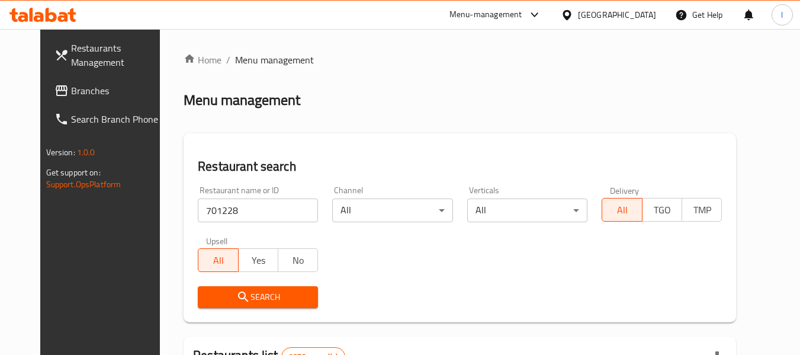
click at [238, 296] on icon "submit" at bounding box center [243, 296] width 10 height 10
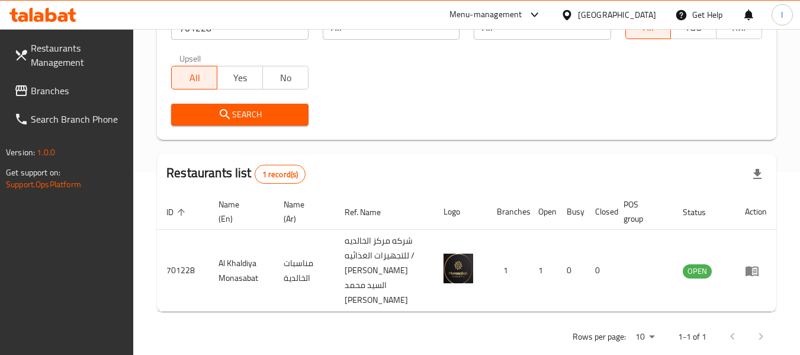
scroll to position [203, 0]
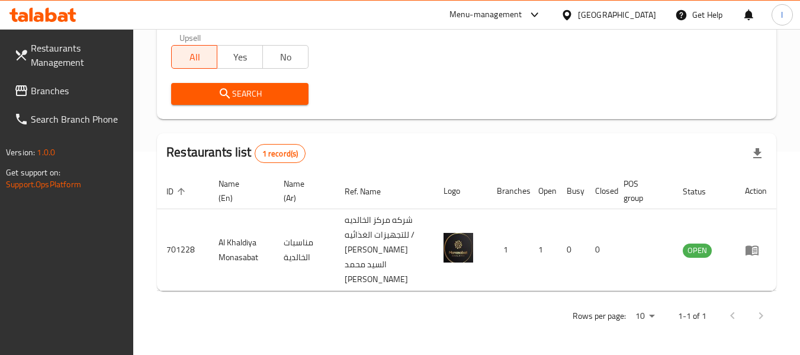
click at [645, 14] on div "Kuwait" at bounding box center [617, 14] width 78 height 13
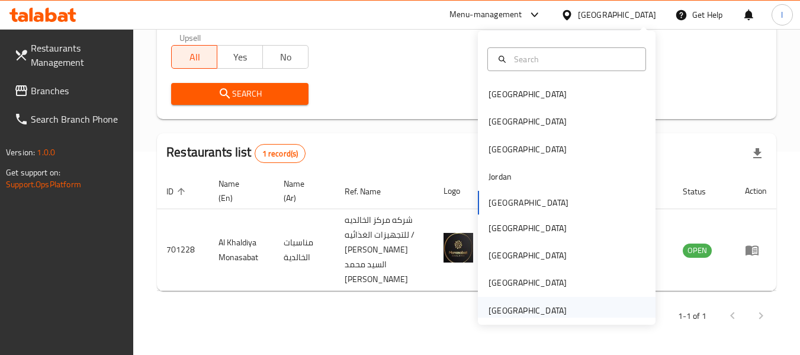
click at [526, 310] on div "[GEOGRAPHIC_DATA]" at bounding box center [527, 310] width 78 height 13
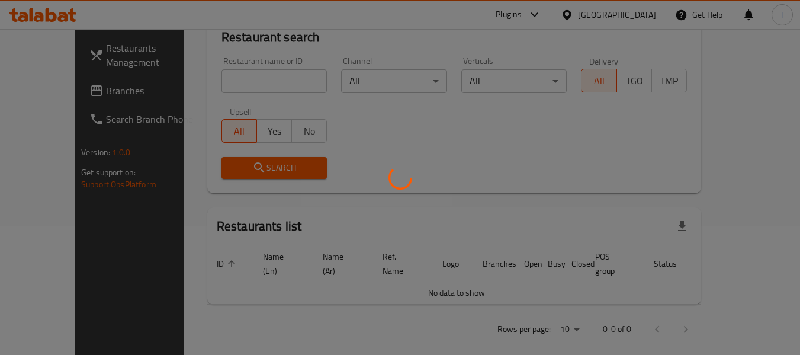
scroll to position [203, 0]
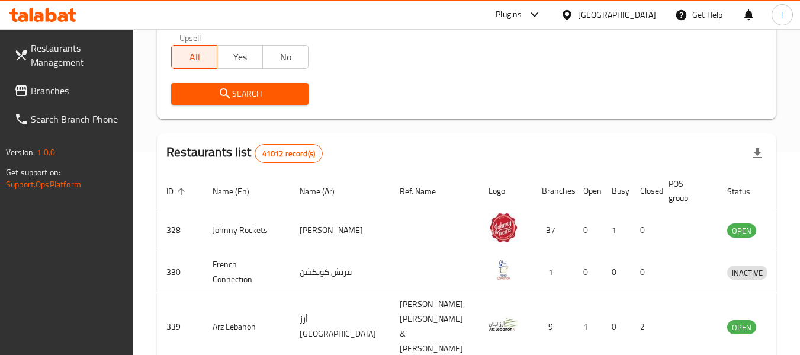
click at [94, 94] on span "Branches" at bounding box center [78, 90] width 94 height 14
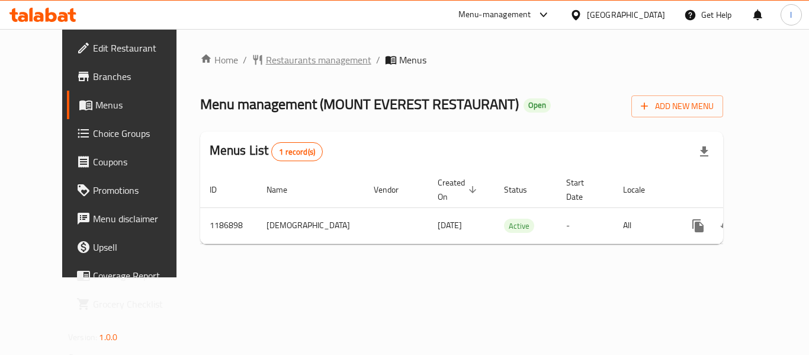
click at [266, 59] on span "Restaurants management" at bounding box center [318, 60] width 105 height 14
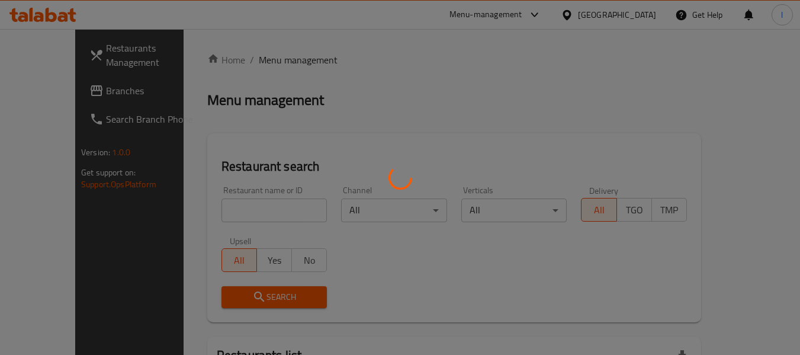
click at [244, 210] on div at bounding box center [400, 177] width 800 height 355
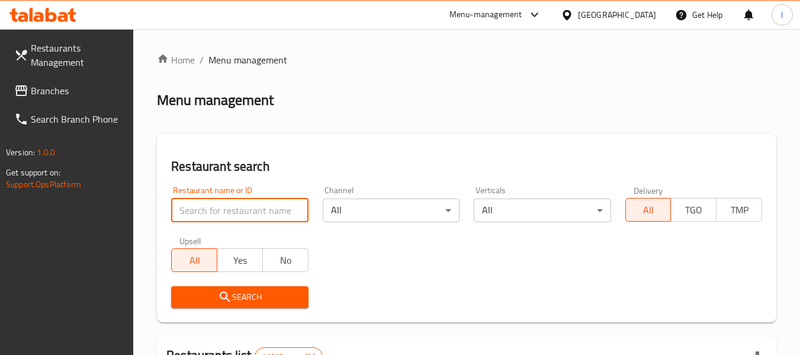
click at [244, 210] on input "search" at bounding box center [239, 210] width 137 height 24
paste input "666868"
type input "666868"
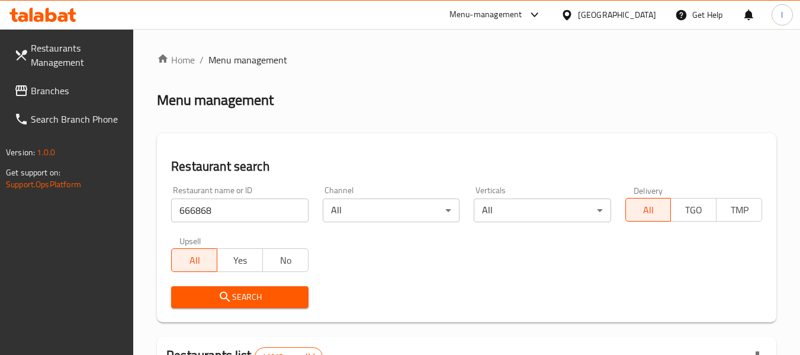
click at [231, 290] on icon "submit" at bounding box center [225, 297] width 14 height 14
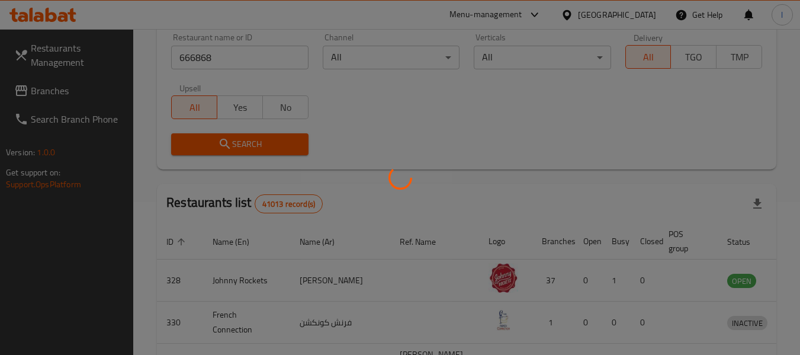
scroll to position [178, 0]
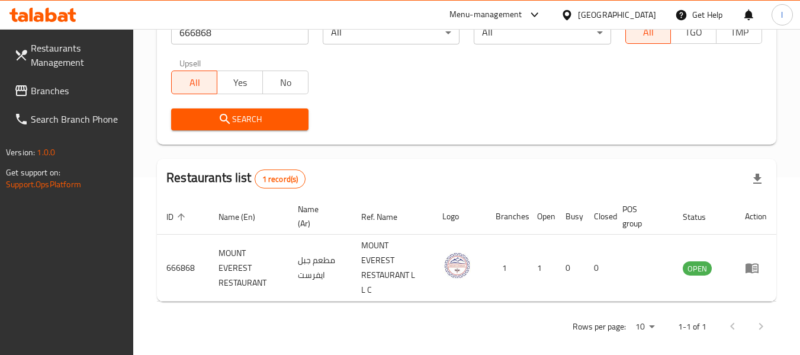
click at [33, 100] on link "Branches" at bounding box center [69, 90] width 129 height 28
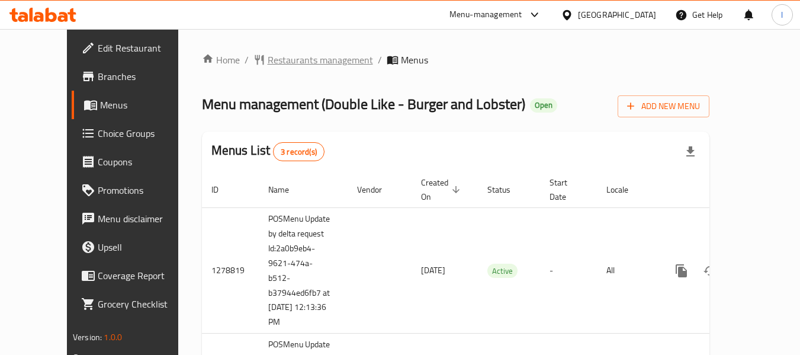
click at [268, 59] on span "Restaurants management" at bounding box center [320, 60] width 105 height 14
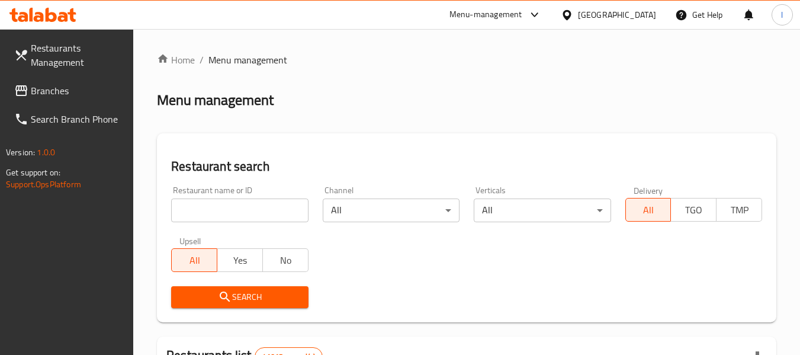
click at [216, 206] on input "search" at bounding box center [239, 210] width 137 height 24
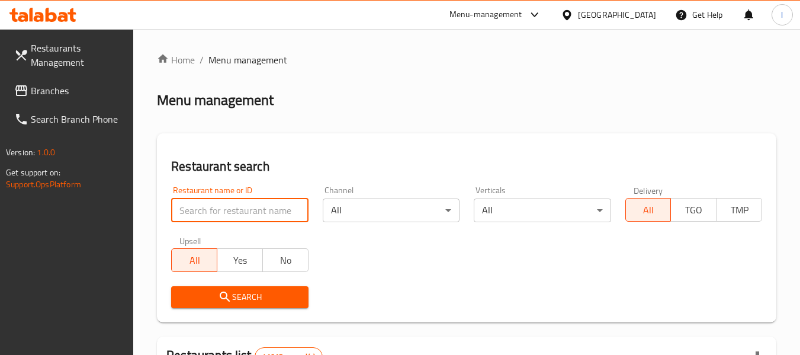
paste input "670391"
type input "670391"
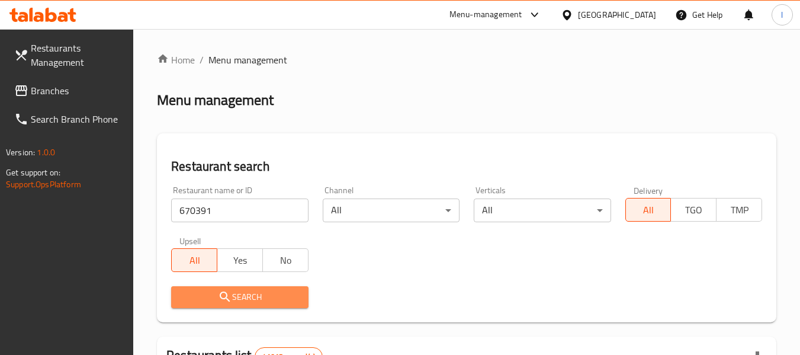
click at [242, 297] on span "Search" at bounding box center [240, 297] width 118 height 15
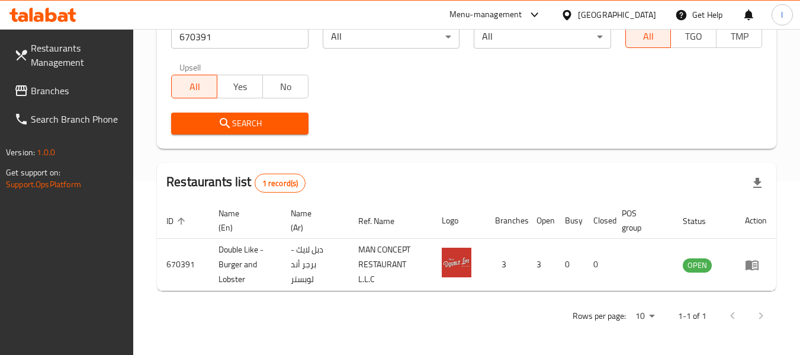
scroll to position [173, 0]
drag, startPoint x: 39, startPoint y: 88, endPoint x: 73, endPoint y: 5, distance: 90.3
click at [40, 88] on span "Branches" at bounding box center [78, 90] width 94 height 14
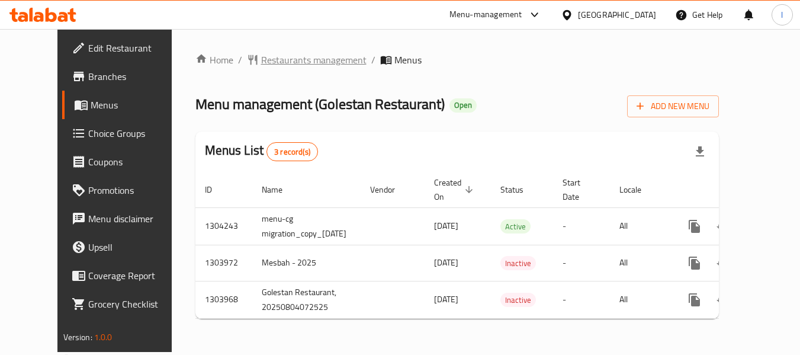
click at [279, 60] on span "Restaurants management" at bounding box center [313, 60] width 105 height 14
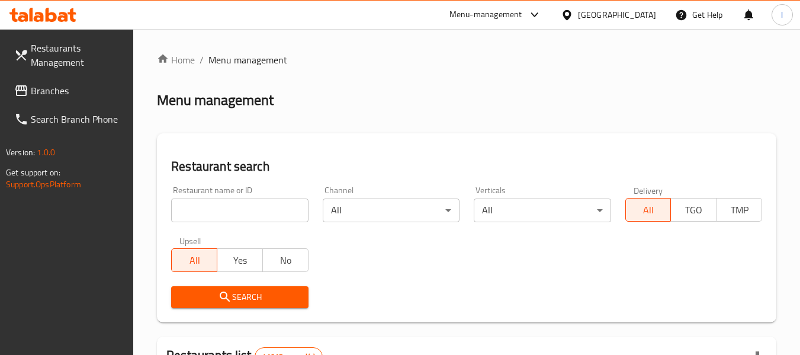
click at [234, 211] on input "search" at bounding box center [239, 210] width 137 height 24
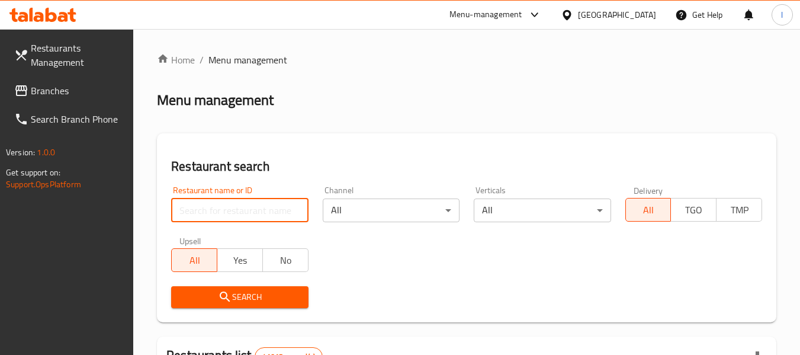
paste input "703035"
type input "703035"
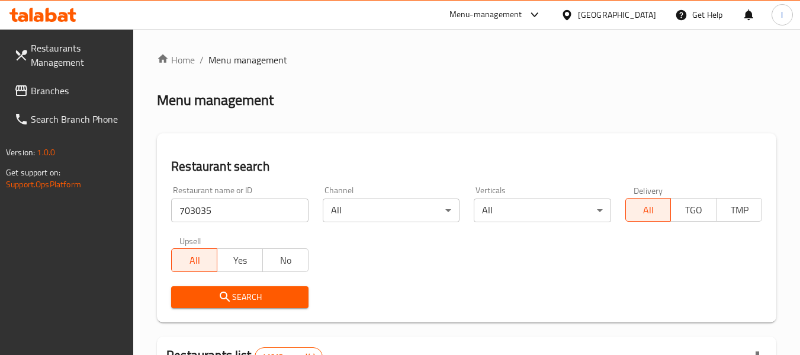
click at [247, 298] on span "Search" at bounding box center [240, 297] width 118 height 15
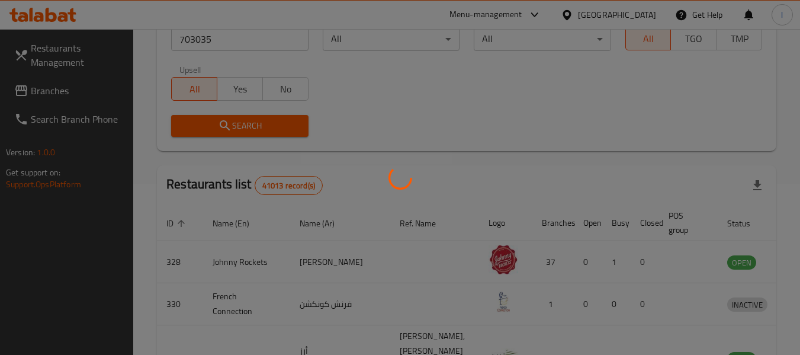
scroll to position [173, 0]
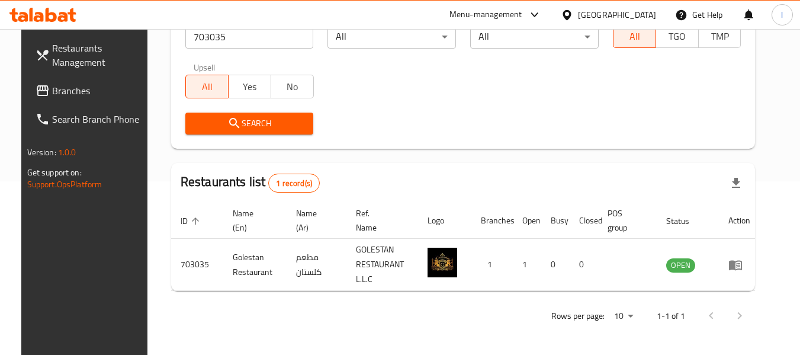
click at [54, 88] on span "Branches" at bounding box center [99, 90] width 94 height 14
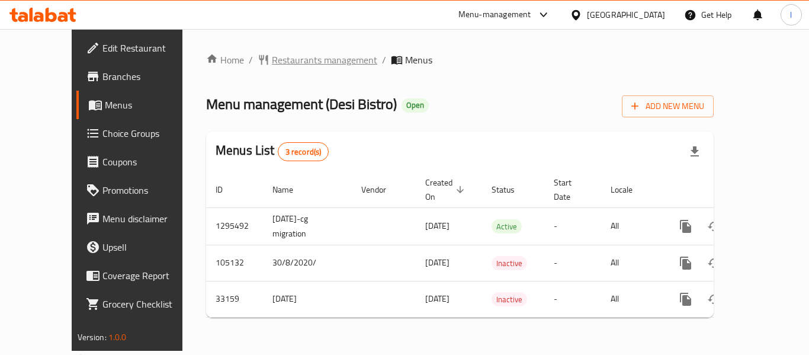
click at [279, 62] on span "Restaurants management" at bounding box center [324, 60] width 105 height 14
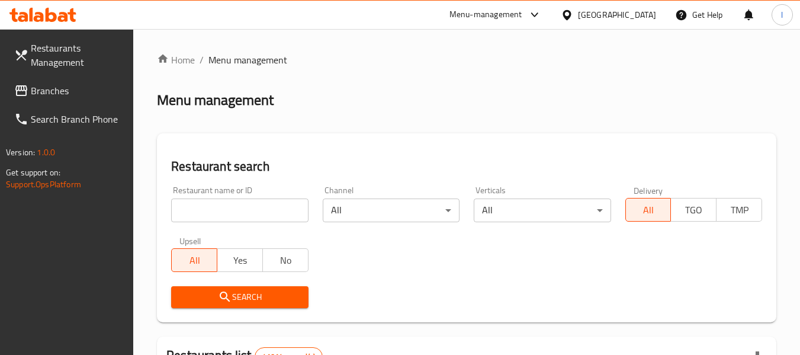
click at [201, 208] on input "search" at bounding box center [239, 210] width 137 height 24
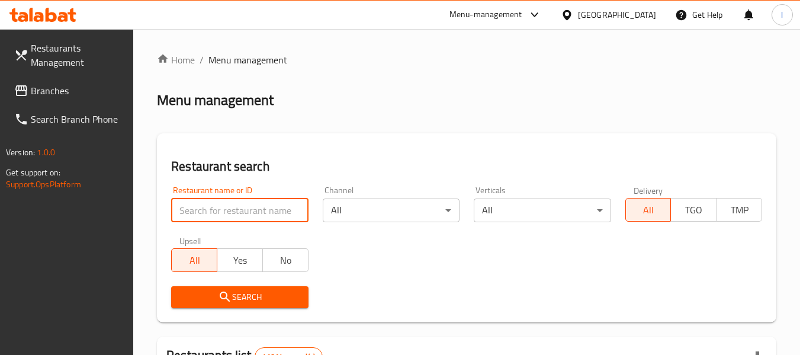
paste input "3020"
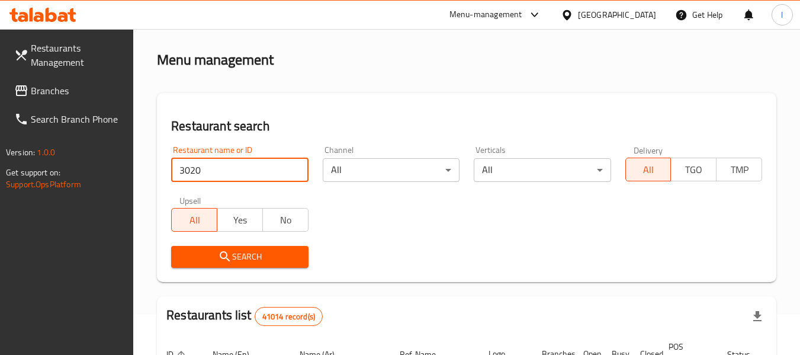
scroll to position [118, 0]
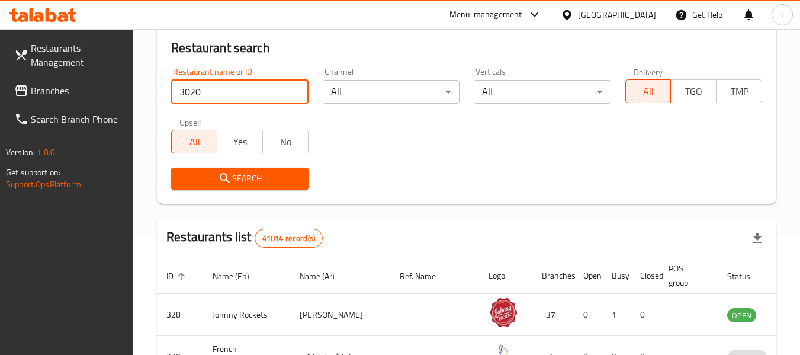
type input "3020"
click at [252, 170] on button "Search" at bounding box center [239, 179] width 137 height 22
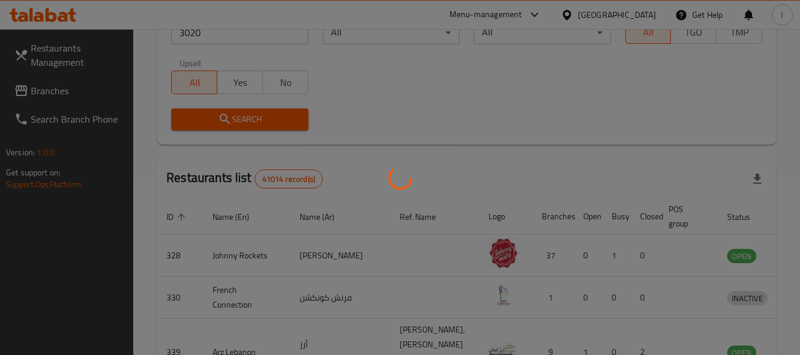
scroll to position [163, 0]
